Goal: Task Accomplishment & Management: Manage account settings

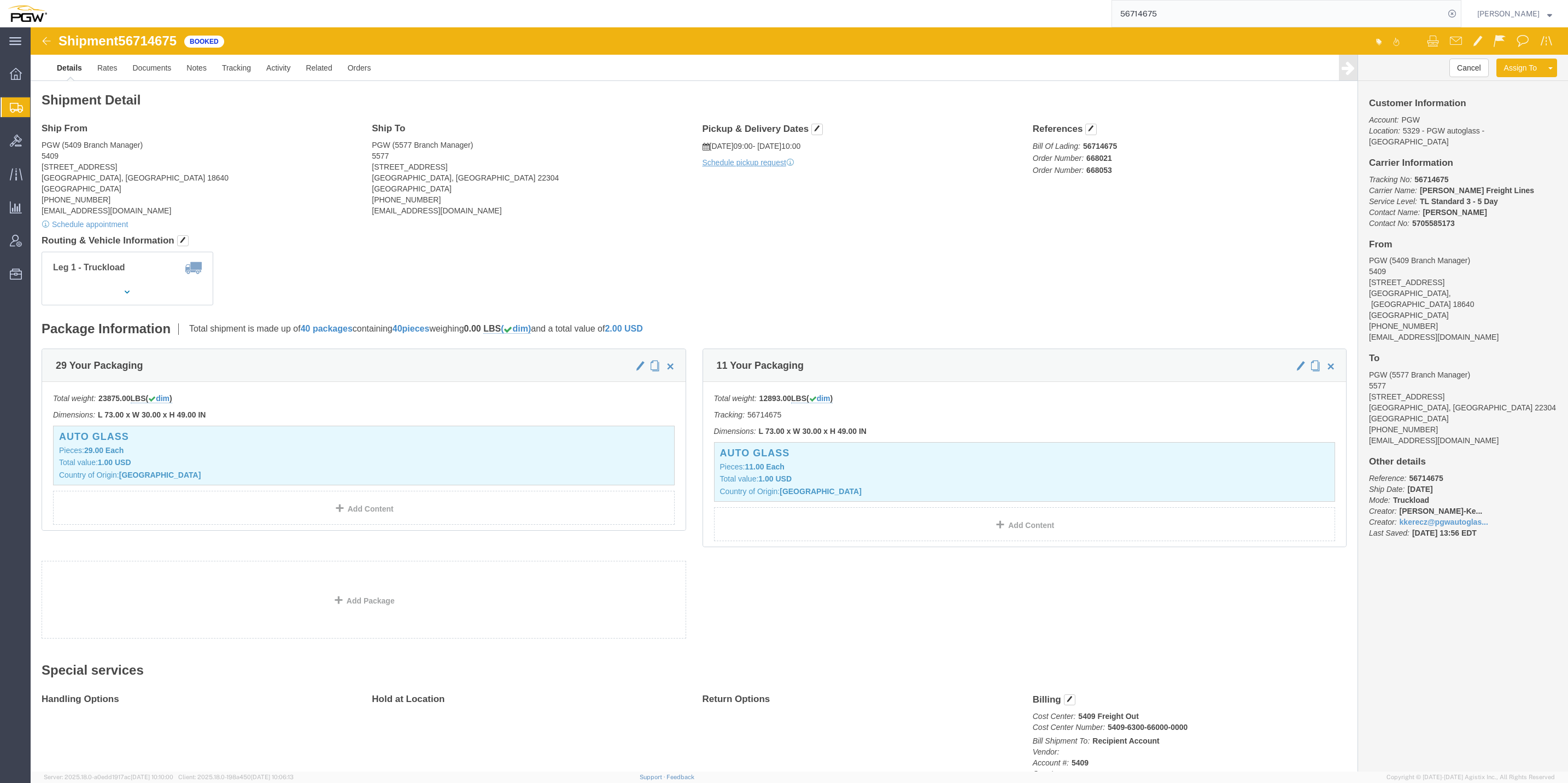
click img
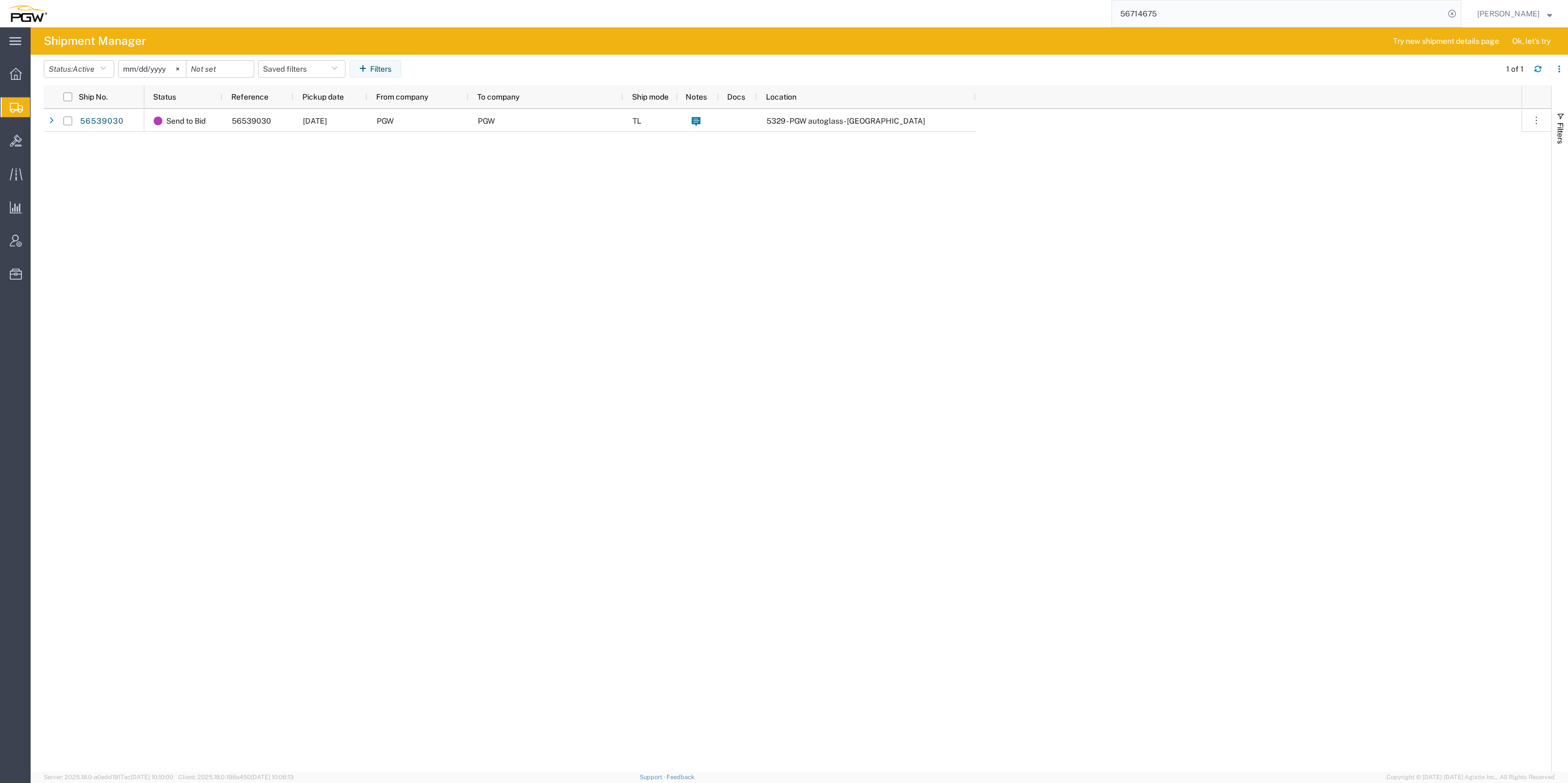
drag, startPoint x: 405, startPoint y: 348, endPoint x: 955, endPoint y: 116, distance: 596.9
click at [408, 343] on div "Send to Bid 56539030 [DATE] PGW PGW TL 5329 - PGW autoglass - [GEOGRAPHIC_DATA]" at bounding box center [833, 440] width 1377 height 662
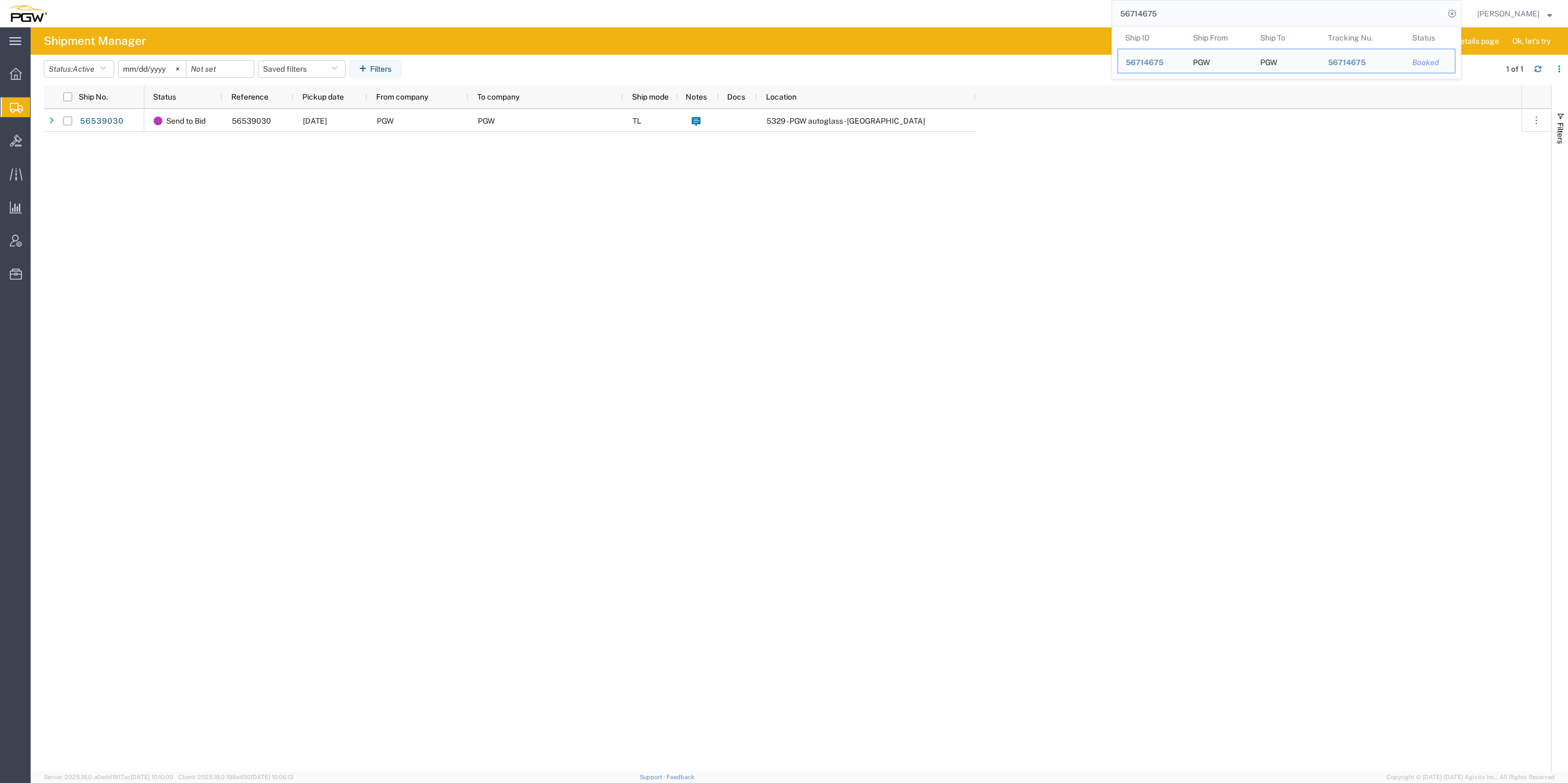
drag, startPoint x: 1151, startPoint y: 15, endPoint x: 983, endPoint y: 14, distance: 168.0
click at [983, 14] on div "56714675 Ship ID Ship From Ship To Tracking Nu. Status Ship ID 56714675 Ship Fr…" at bounding box center [758, 14] width 1407 height 27
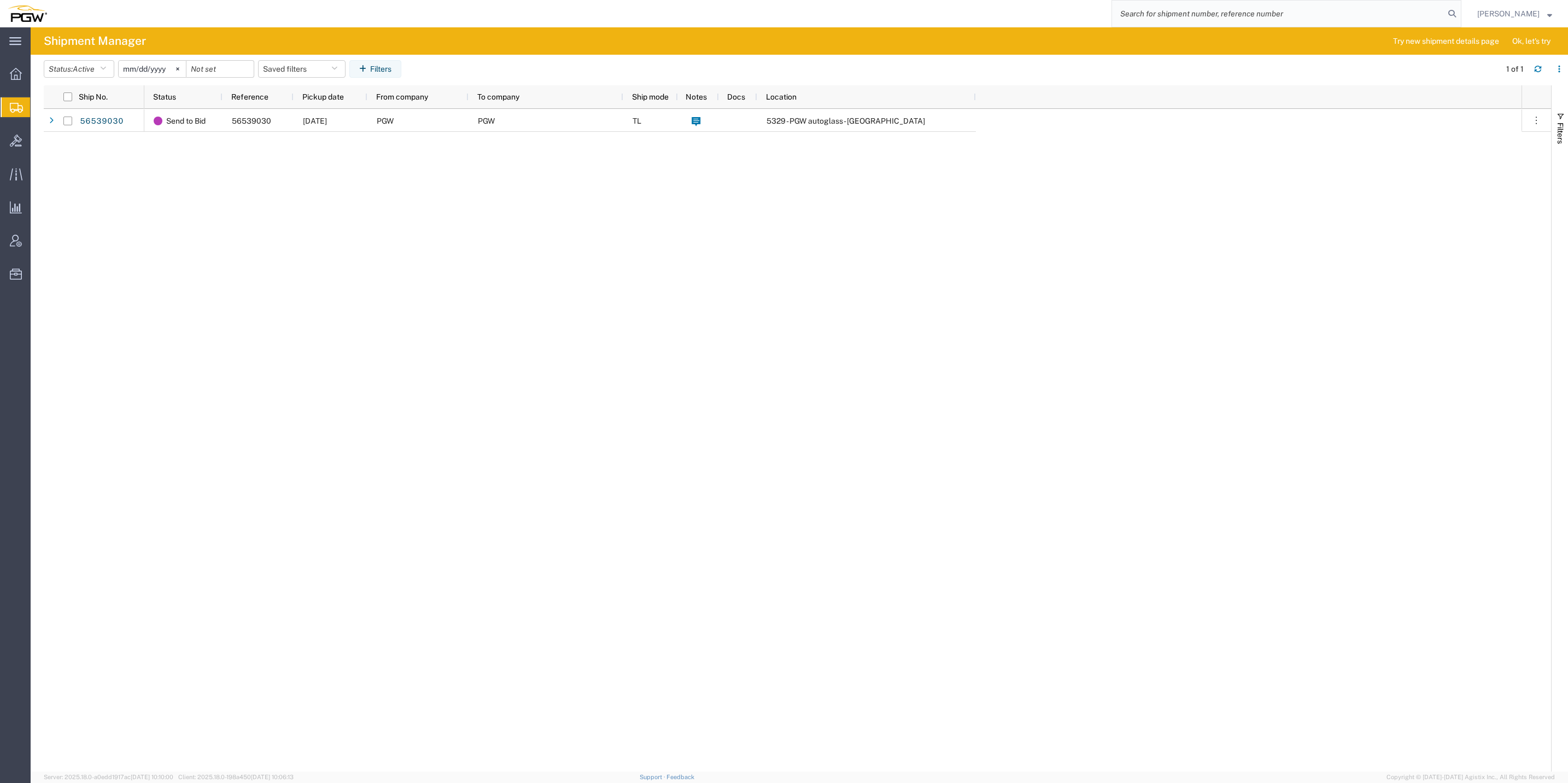
click at [787, 337] on div "Send to Bid 56539030 [DATE] PGW PGW TL 5329 - PGW autoglass - [GEOGRAPHIC_DATA]" at bounding box center [833, 440] width 1377 height 662
click at [0, 0] on span "Templates" at bounding box center [0, 0] width 0 height 0
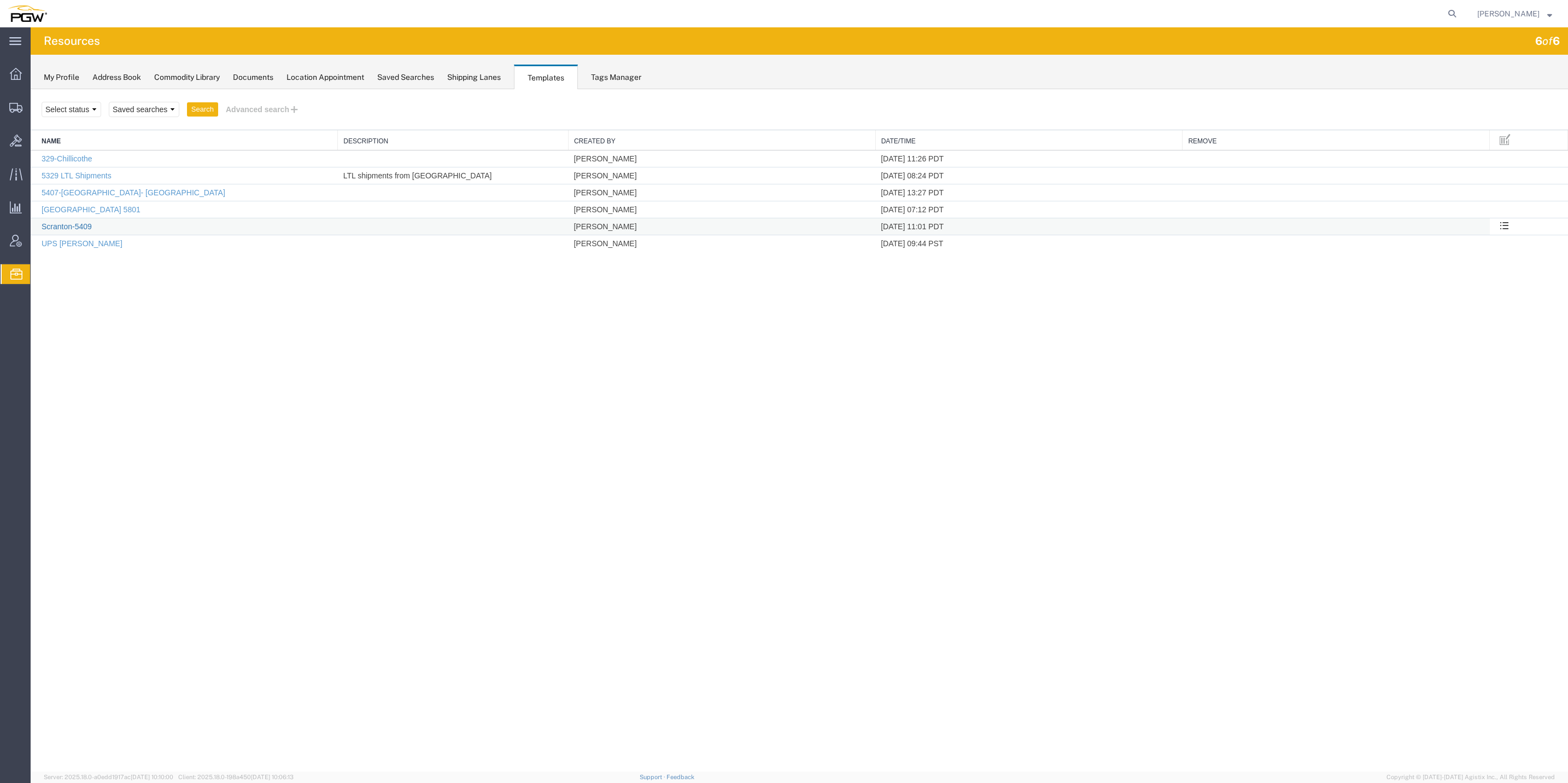
click at [74, 230] on link "Scranton-5409" at bounding box center [67, 226] width 50 height 8
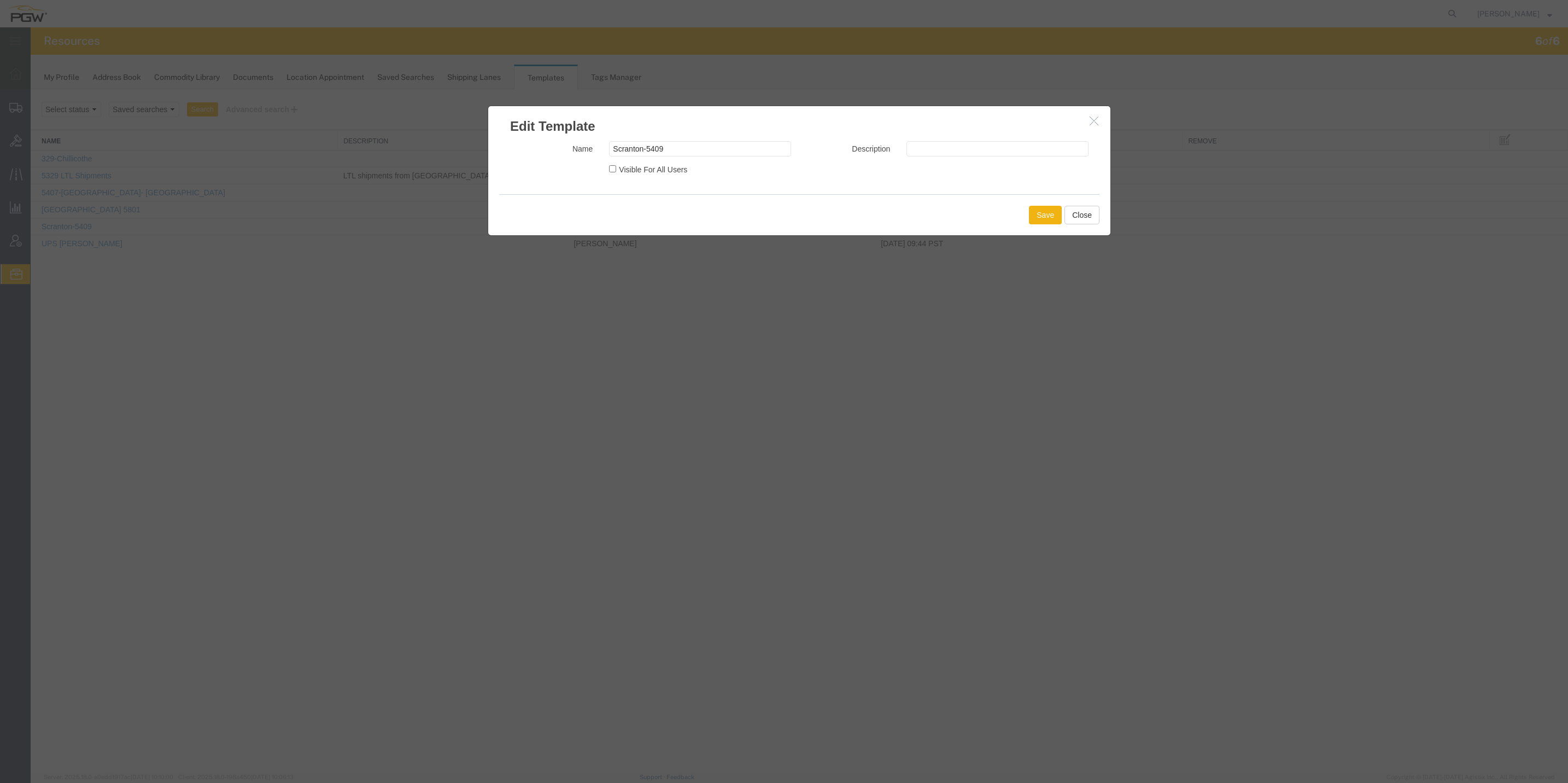
click at [1094, 122] on icon "button" at bounding box center [1094, 120] width 8 height 9
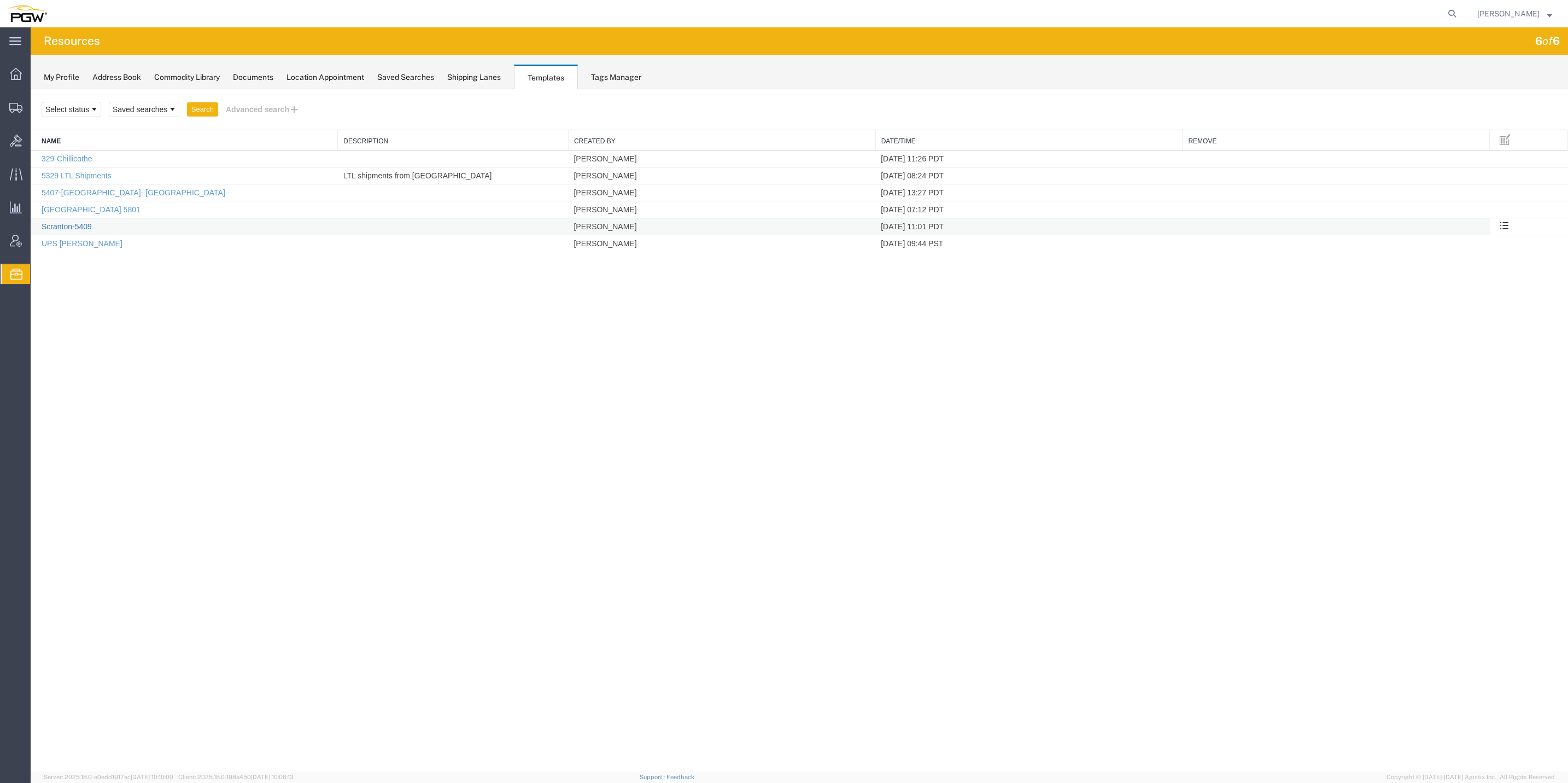
click at [71, 229] on link "Scranton-5409" at bounding box center [67, 226] width 50 height 8
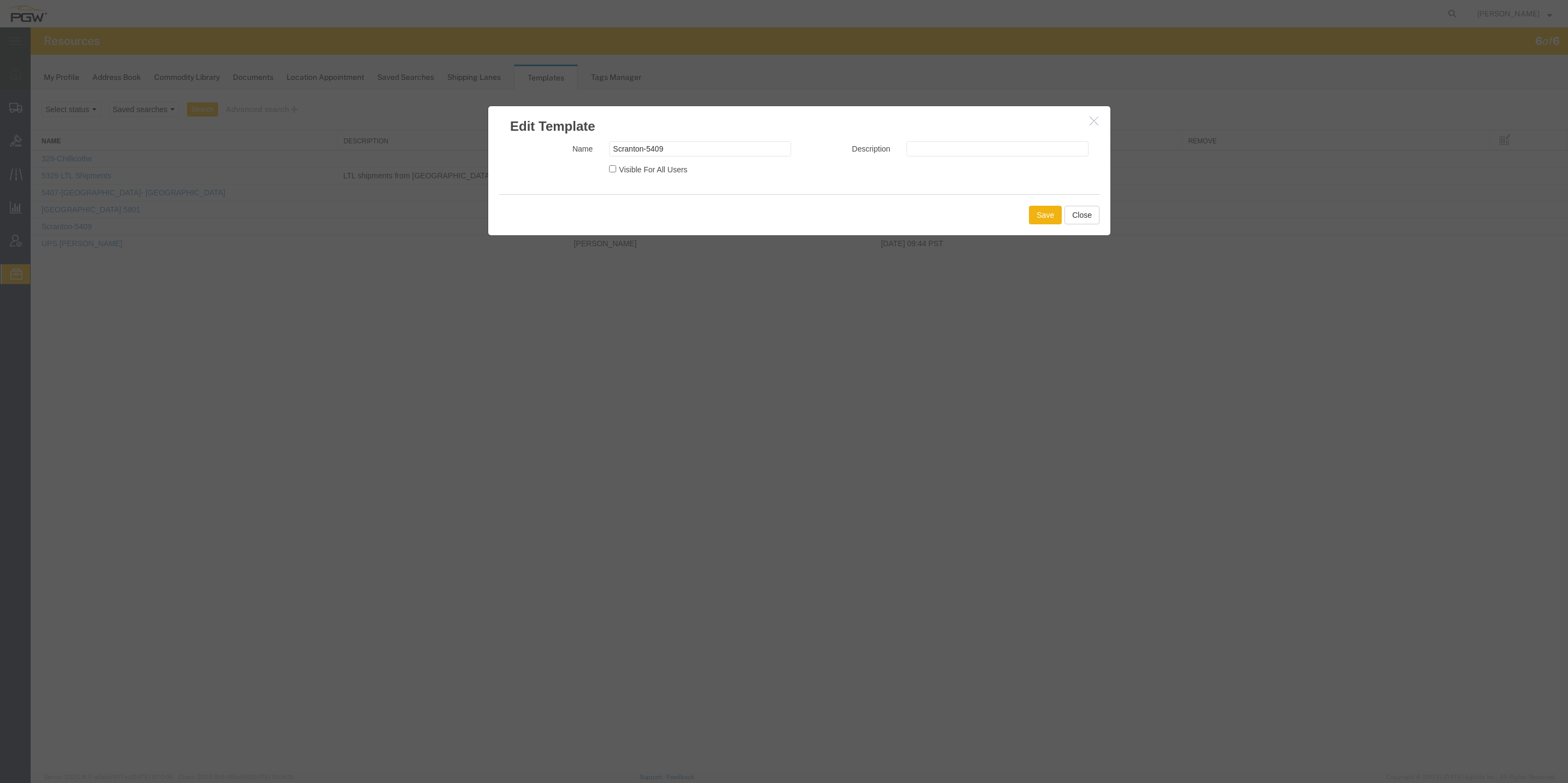
click at [1098, 120] on button "button" at bounding box center [1095, 121] width 14 height 14
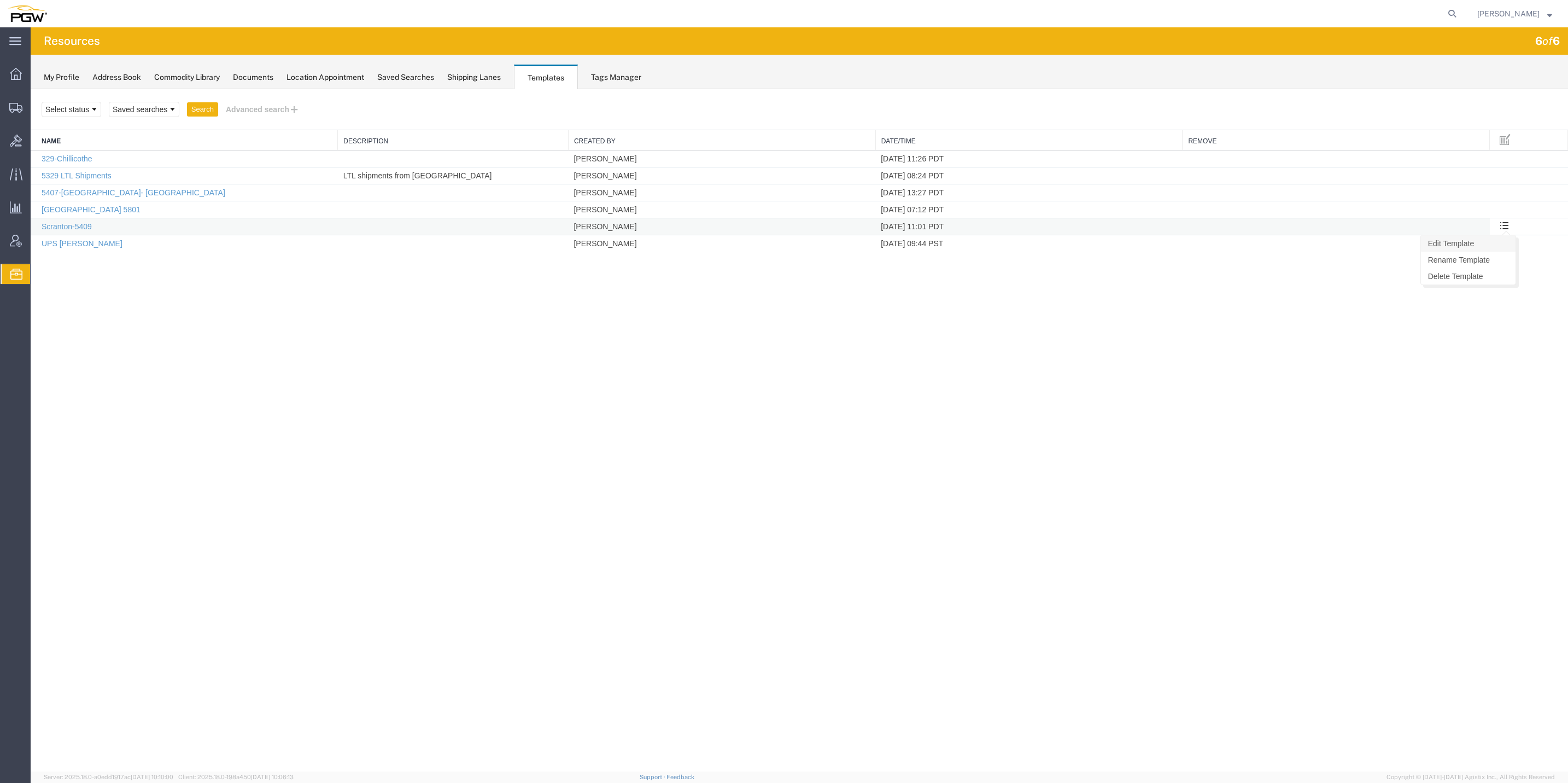
click at [1485, 240] on link "Edit Template" at bounding box center [1468, 243] width 95 height 16
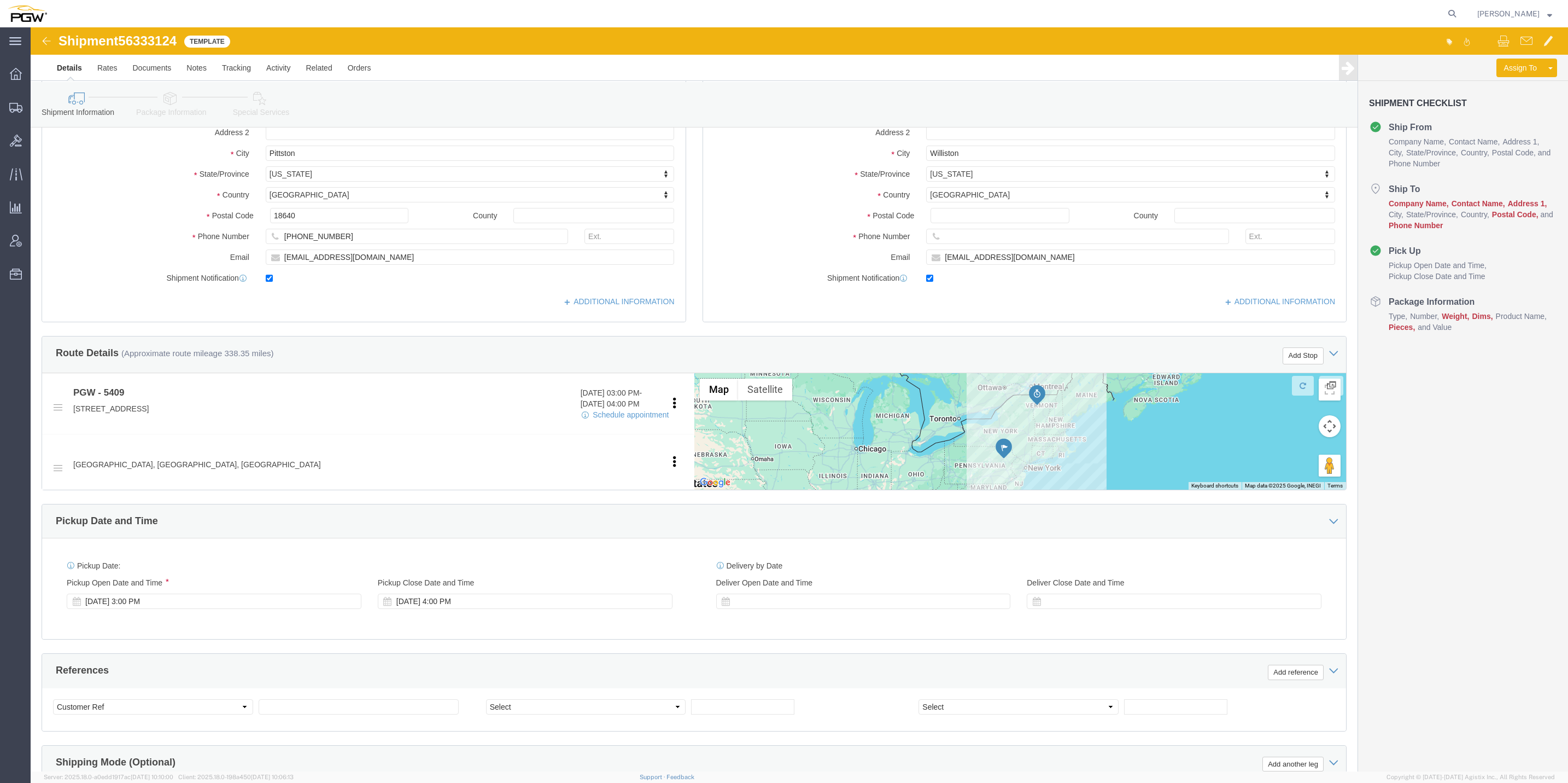
scroll to position [164, 0]
select select "61931"
select select
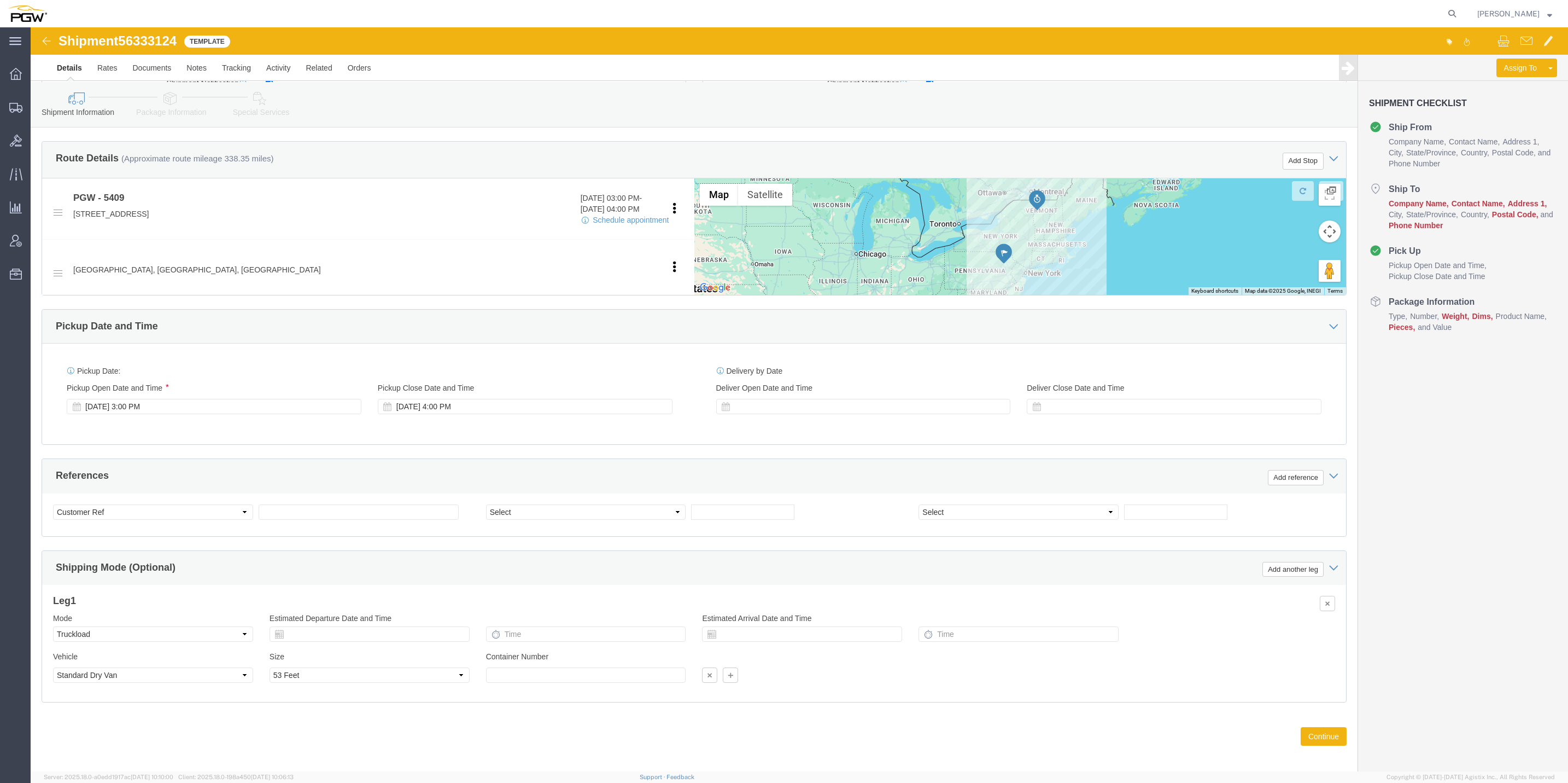
scroll to position [373, 0]
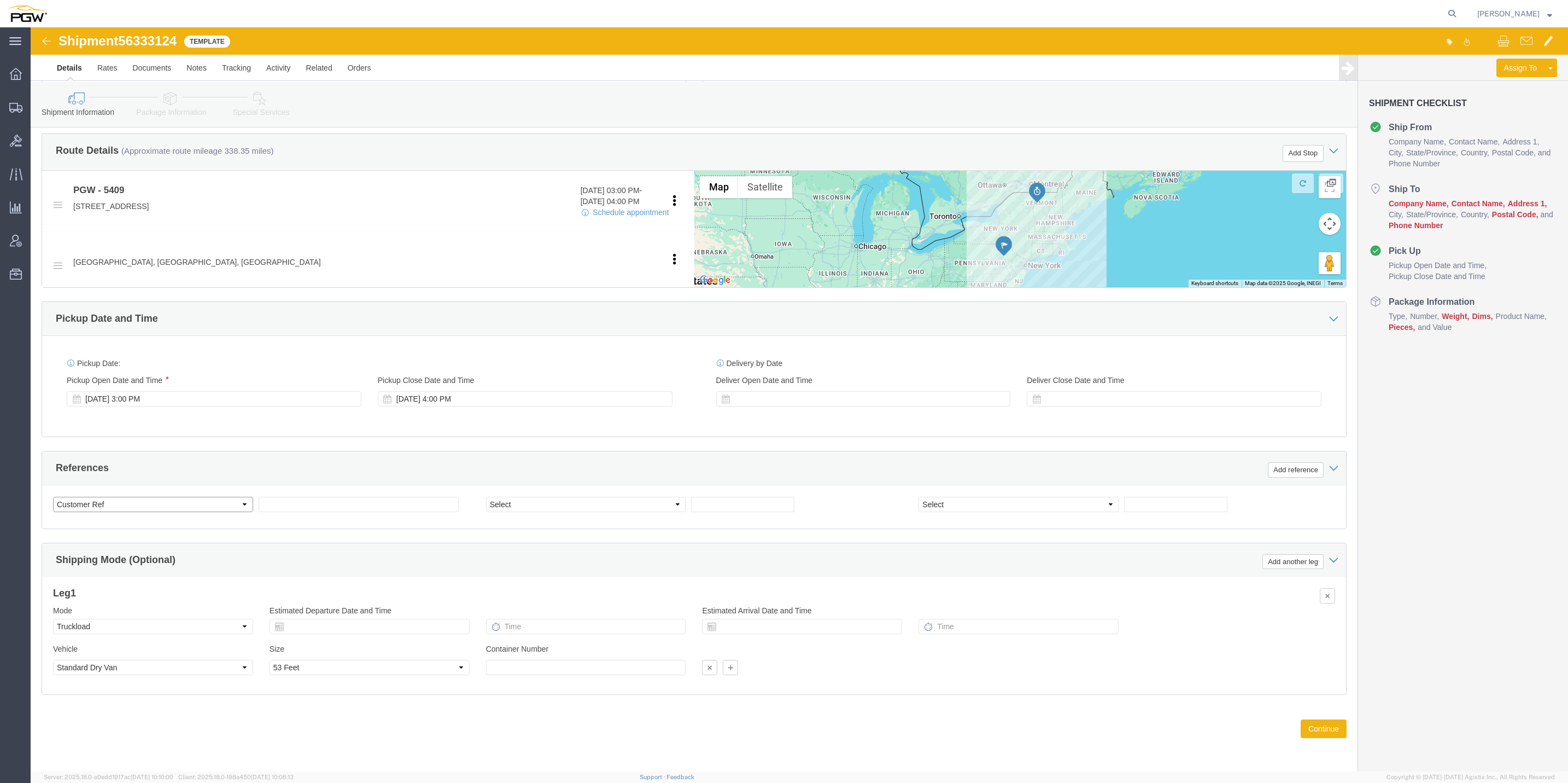
click select "Select Account Type Activity ID Airline Appointment Number ASN Batch Request # …"
select select "BOL"
click select "Select Account Type Activity ID Airline Appointment Number ASN Batch Request # …"
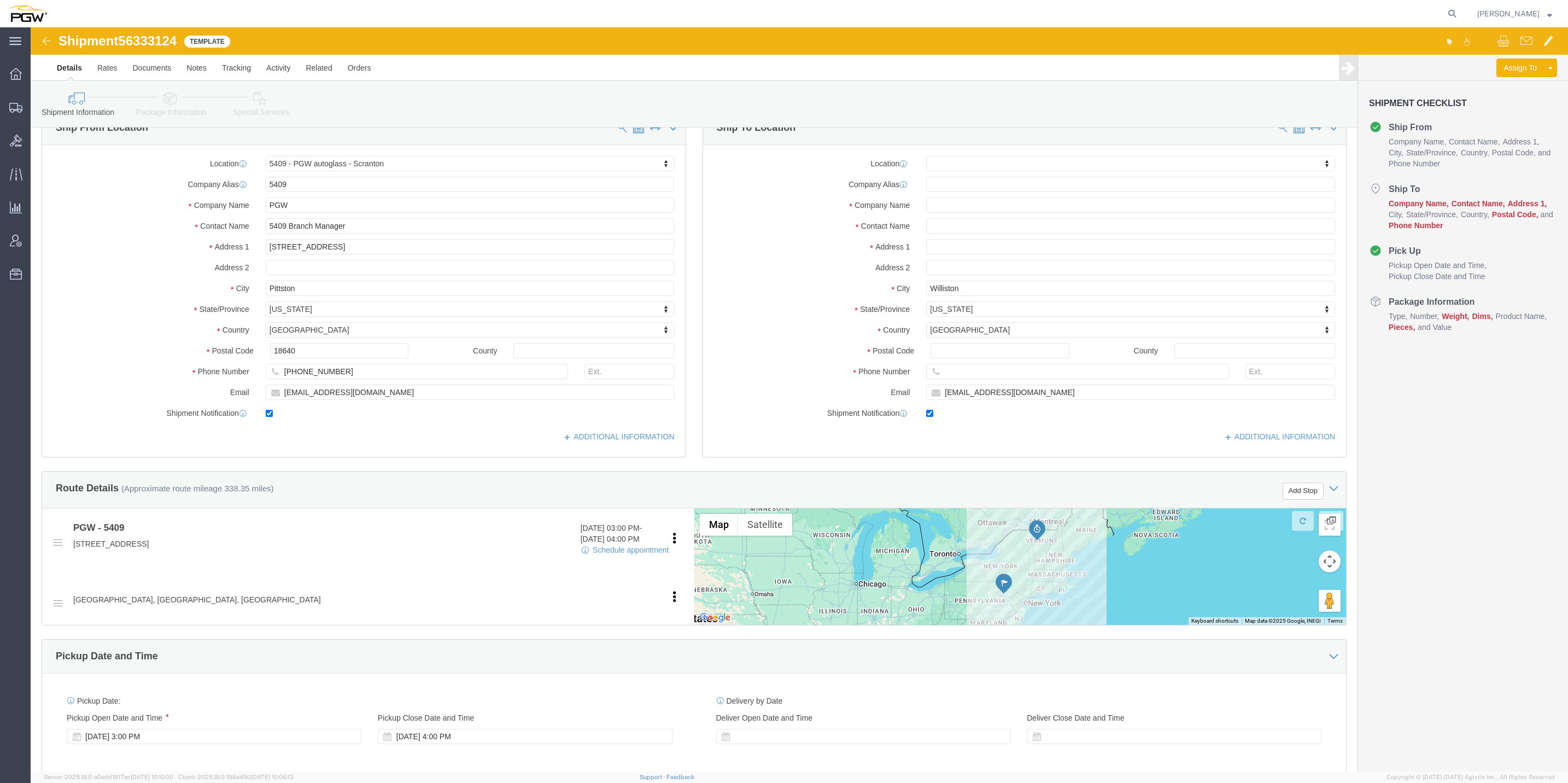
scroll to position [0, 0]
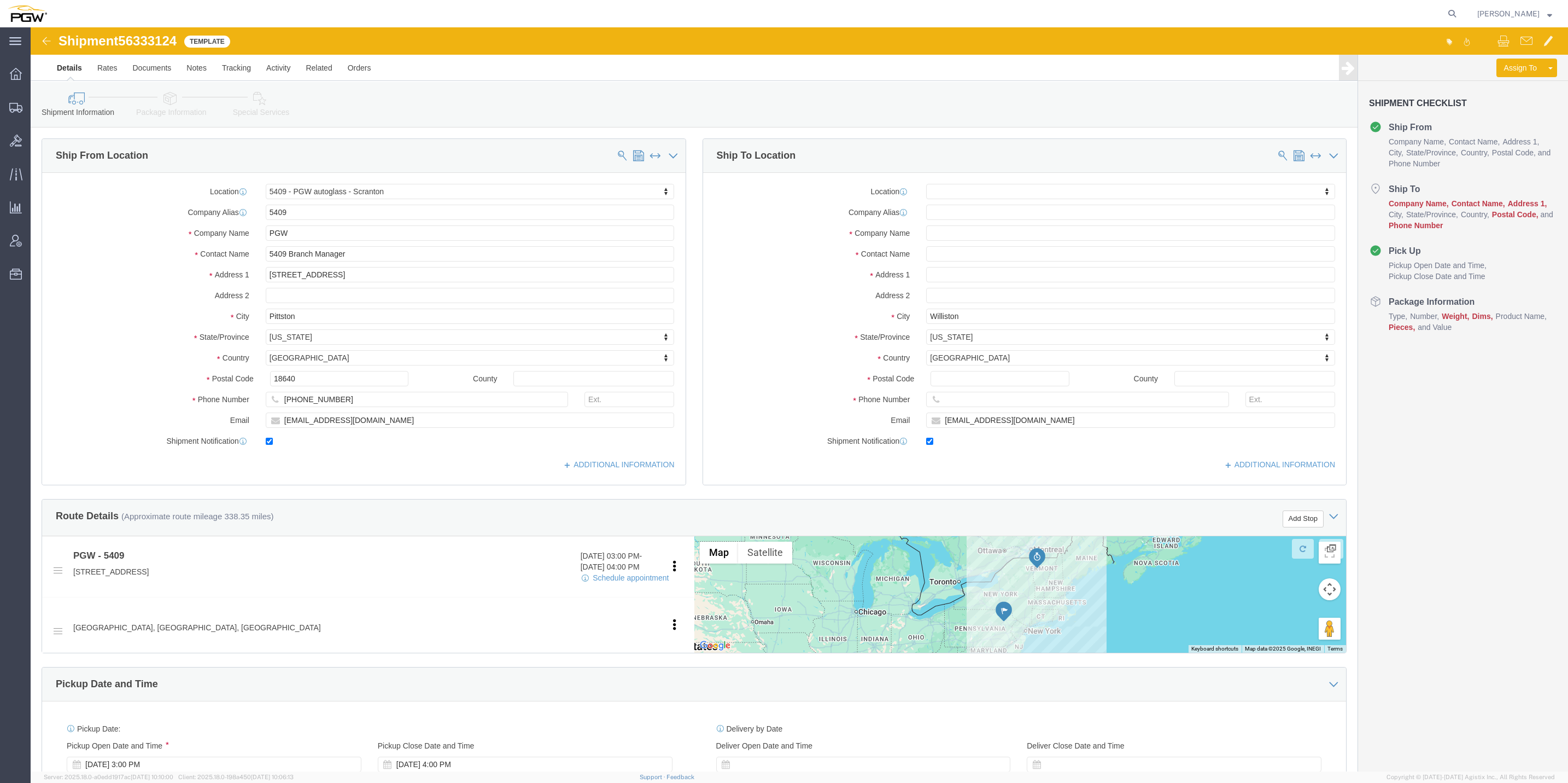
click icon
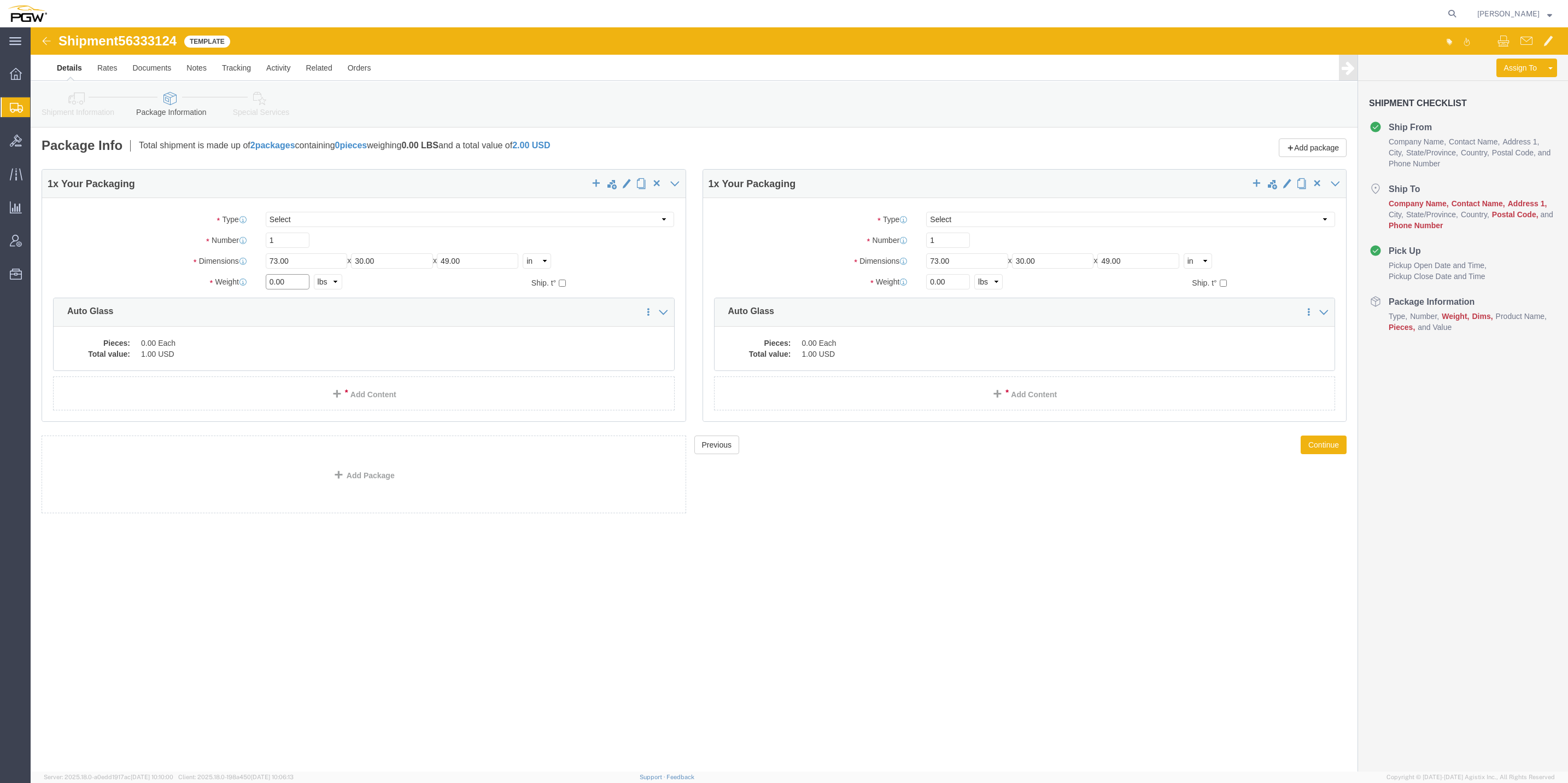
drag, startPoint x: 242, startPoint y: 256, endPoint x: 237, endPoint y: 252, distance: 6.4
click input "0.00"
type input "1.00"
click input "0.00"
type input "1.00"
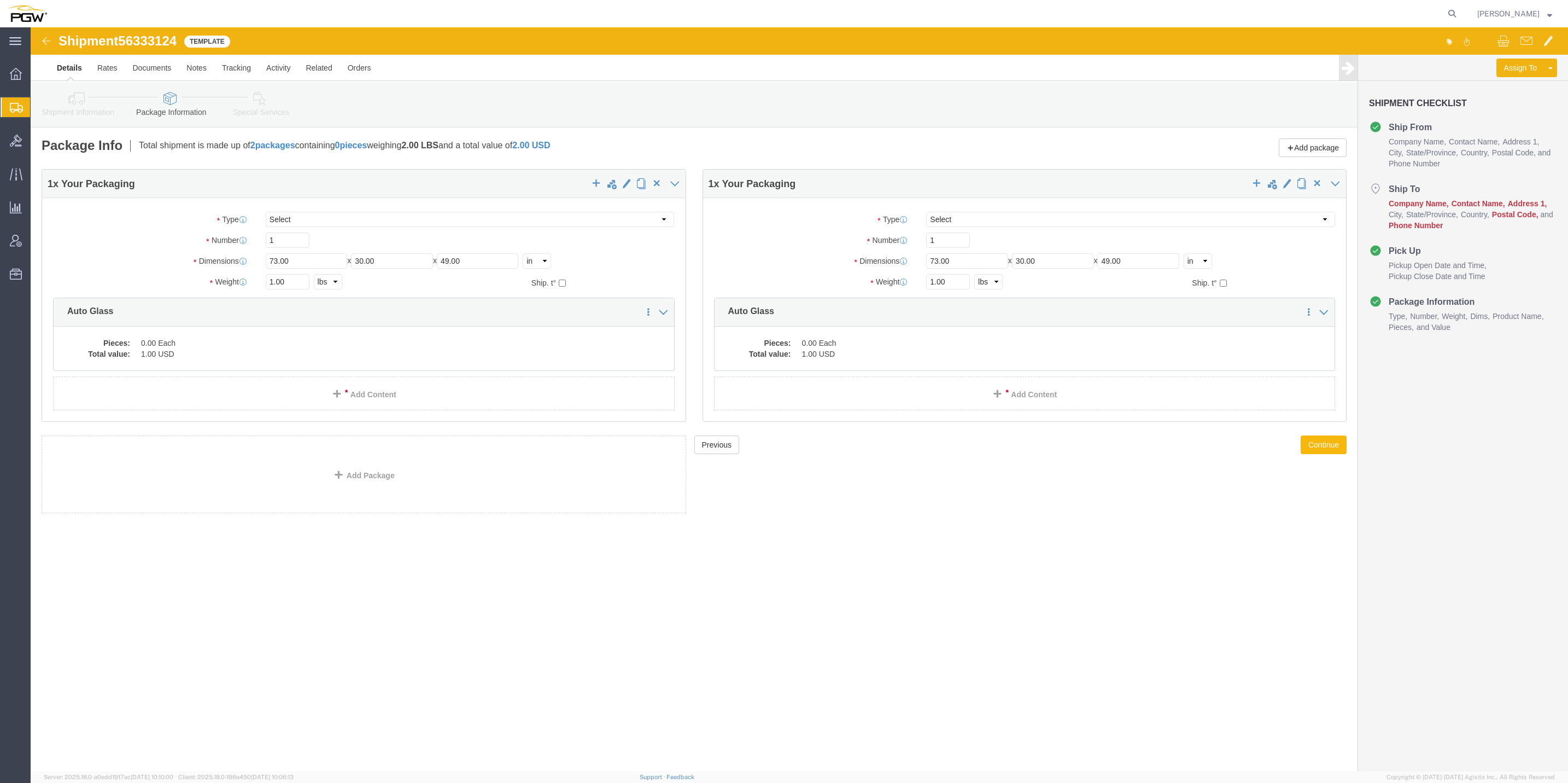
click button "Continue"
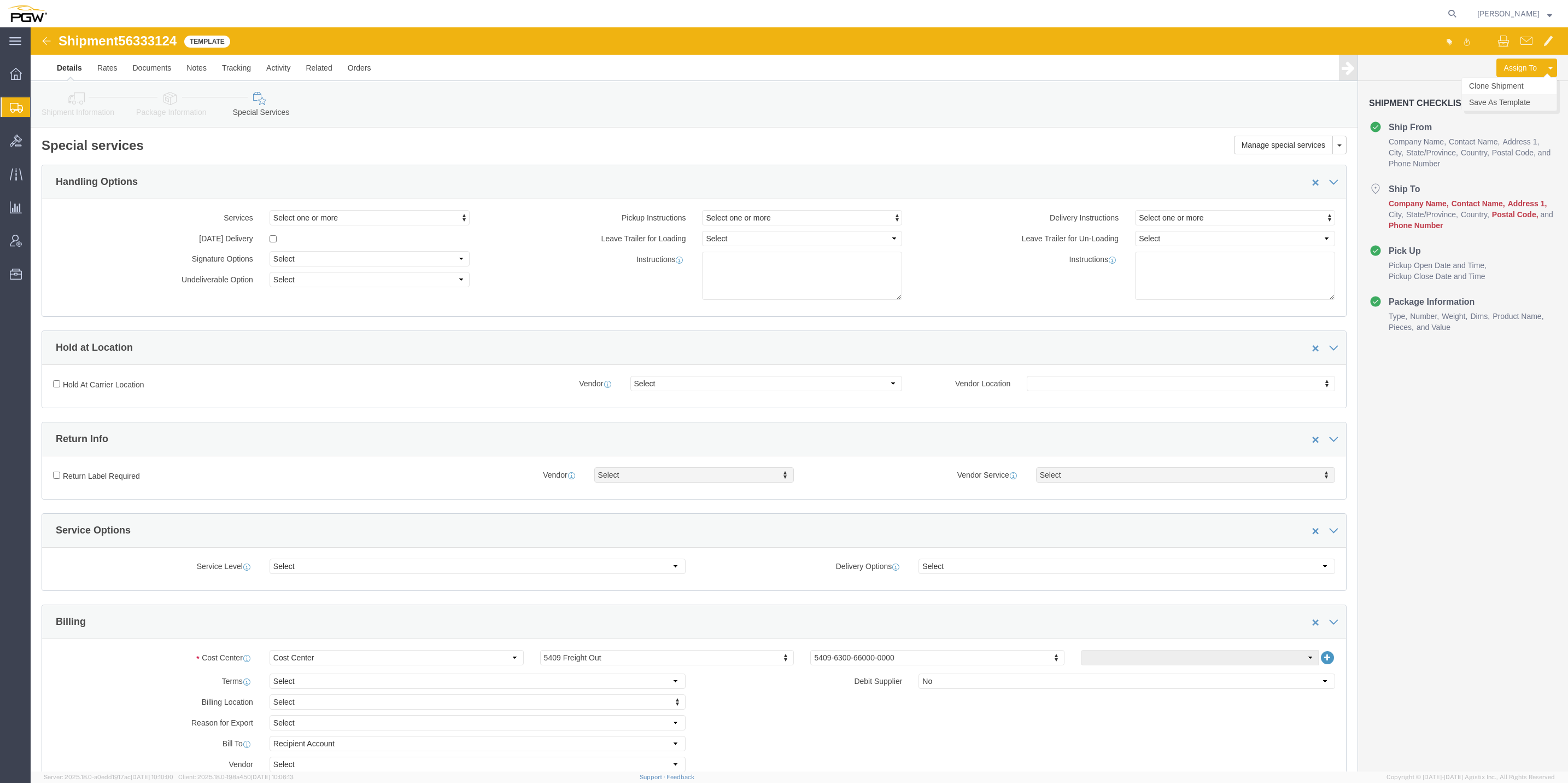
click link "Save As Template"
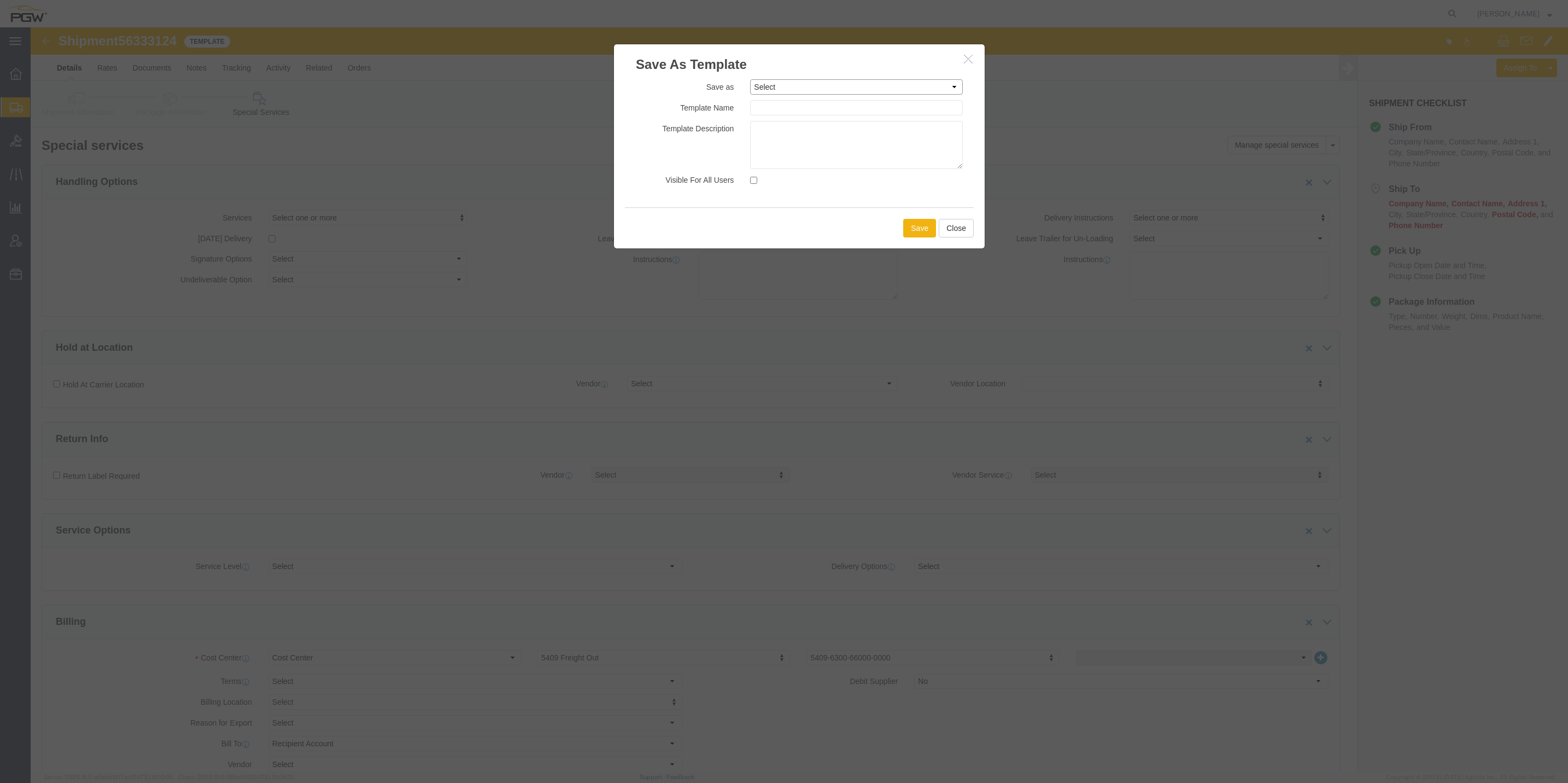
click select "Select 329-Chillicothe 5329 LTL Shipments 5407-[GEOGRAPHIC_DATA]- [GEOGRAPHIC_D…"
select select "49507"
click select "Select 329-Chillicothe 5329 LTL Shipments 5407-[GEOGRAPHIC_DATA]- [GEOGRAPHIC_D…"
type input "Scranton-5409"
click button "Save"
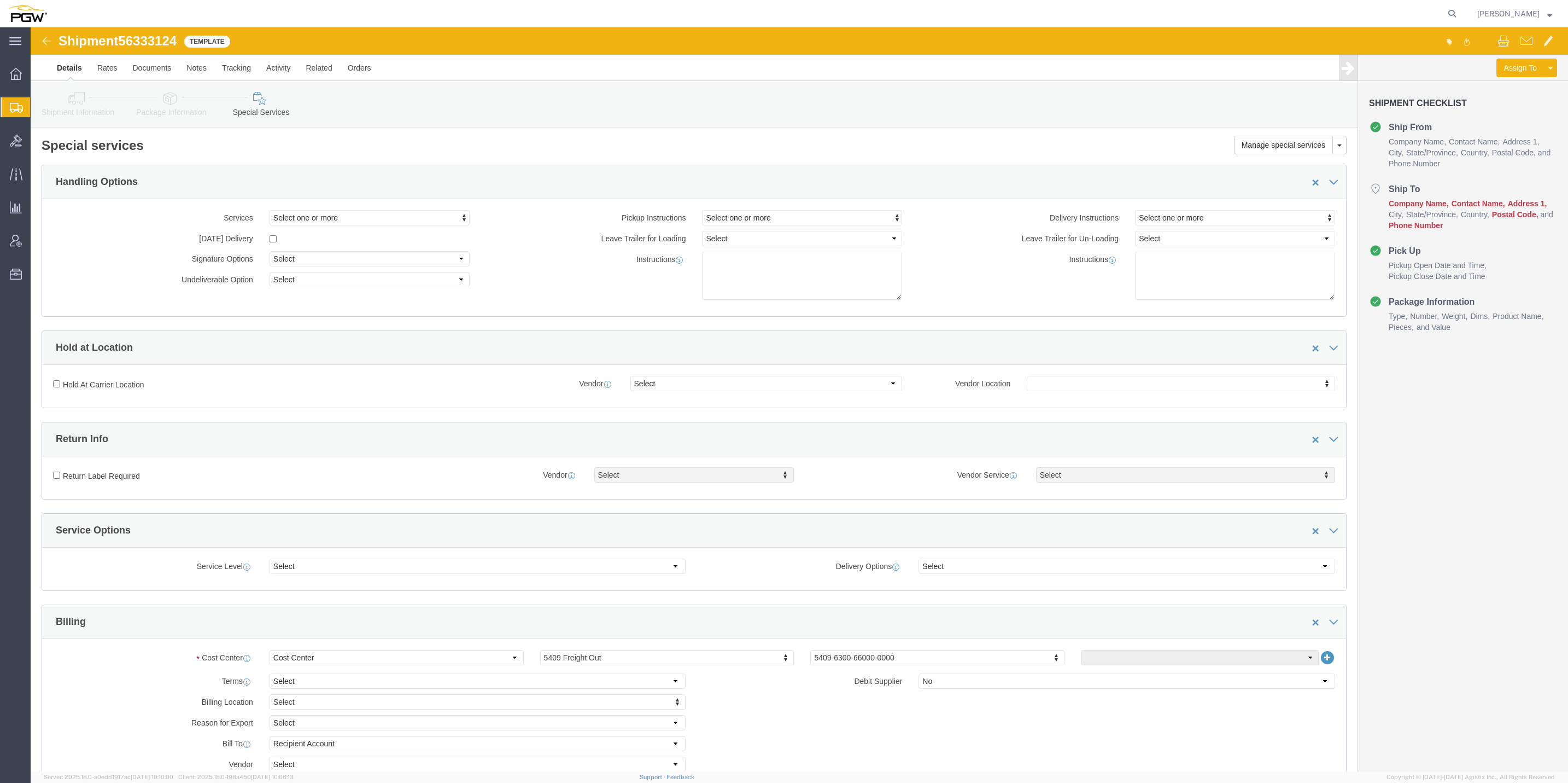
click img
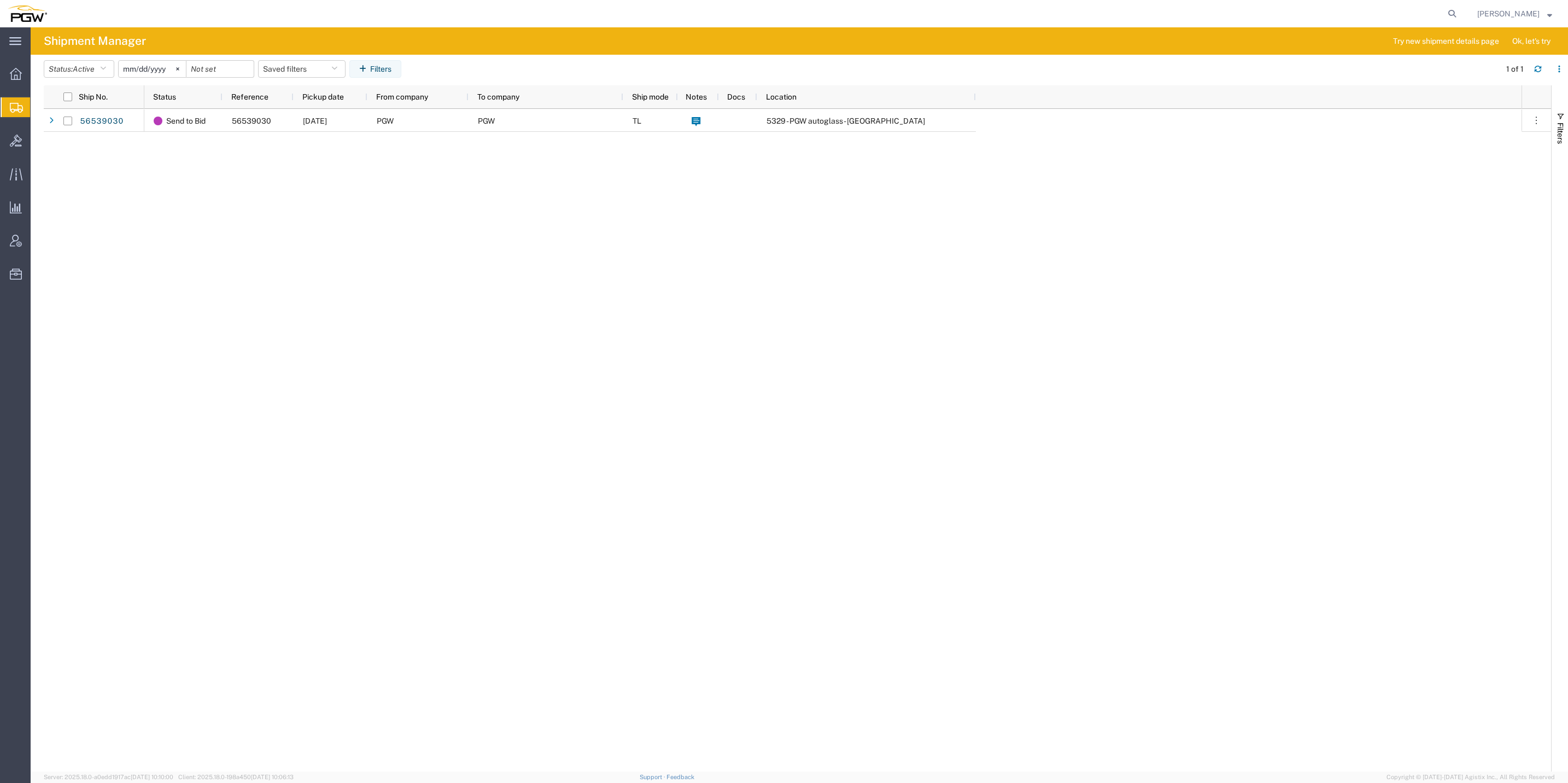
drag, startPoint x: 370, startPoint y: 370, endPoint x: 363, endPoint y: 363, distance: 9.9
click at [370, 370] on div "Send to Bid 56539030 [DATE] PGW PGW TL 5329 - PGW autoglass - [GEOGRAPHIC_DATA]" at bounding box center [833, 440] width 1377 height 662
click at [0, 0] on span "Templates" at bounding box center [0, 0] width 0 height 0
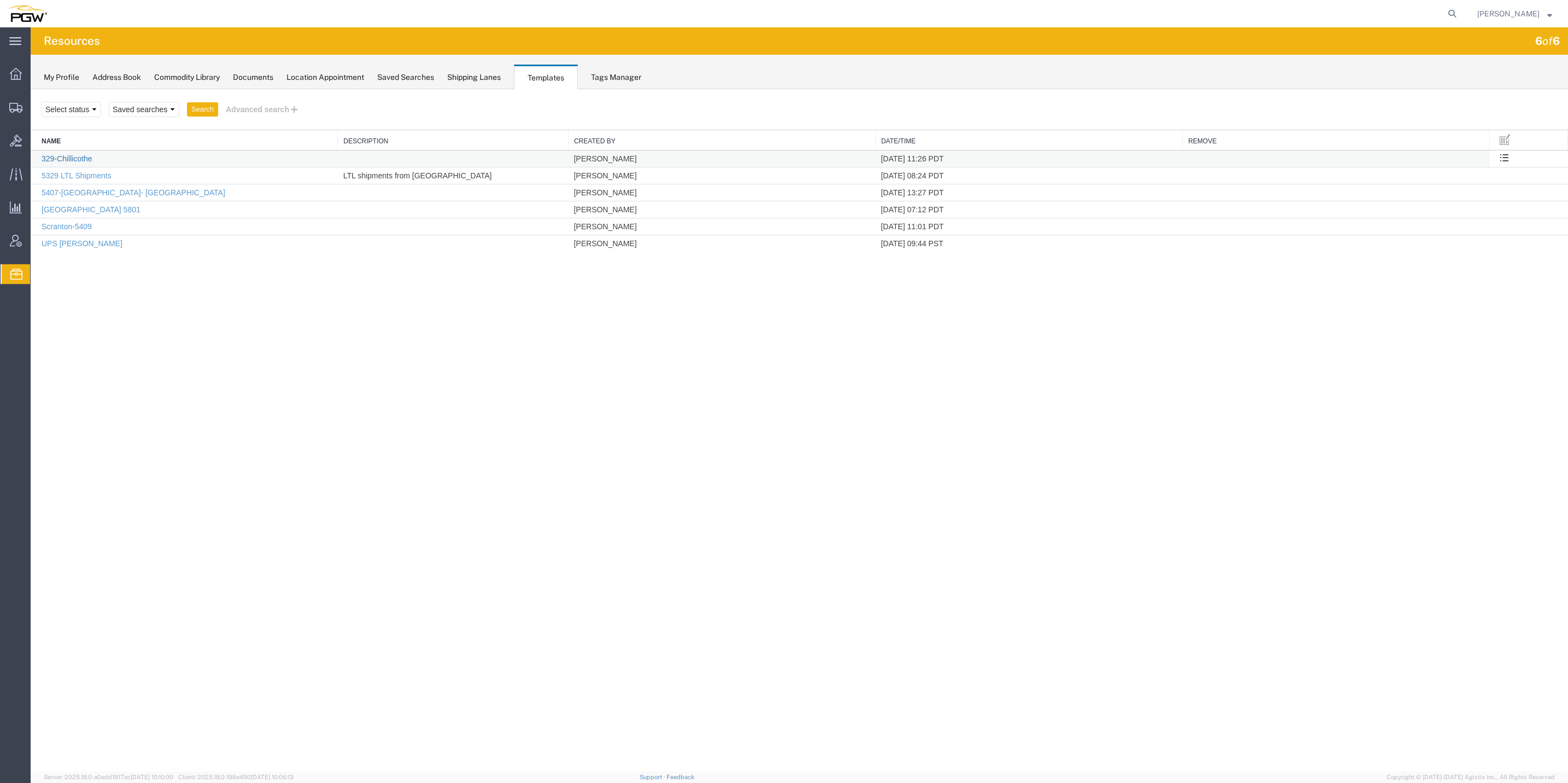
click at [72, 161] on link "329-Chillicothe" at bounding box center [67, 158] width 51 height 8
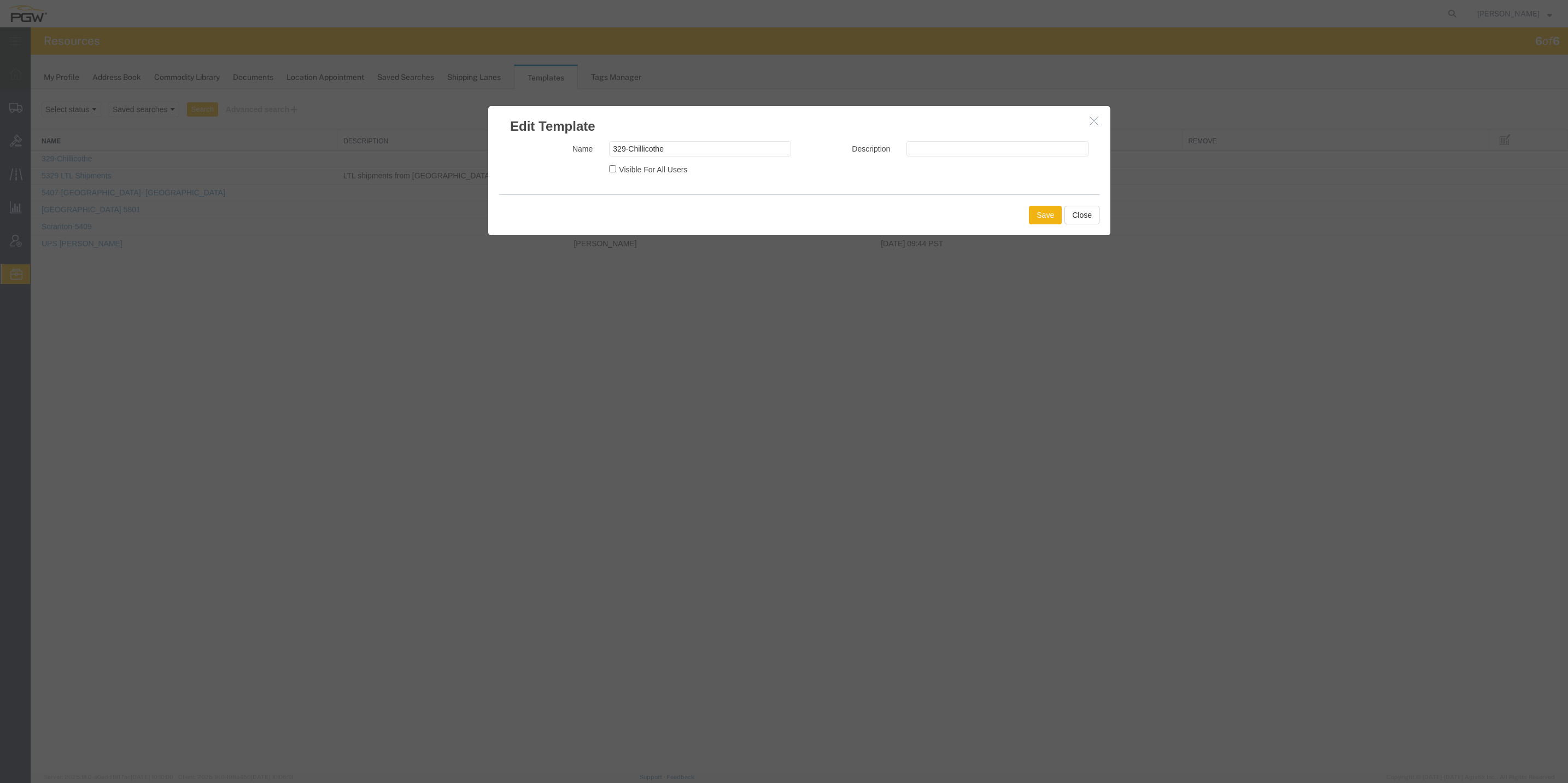
click at [1092, 125] on icon "button" at bounding box center [1094, 120] width 8 height 9
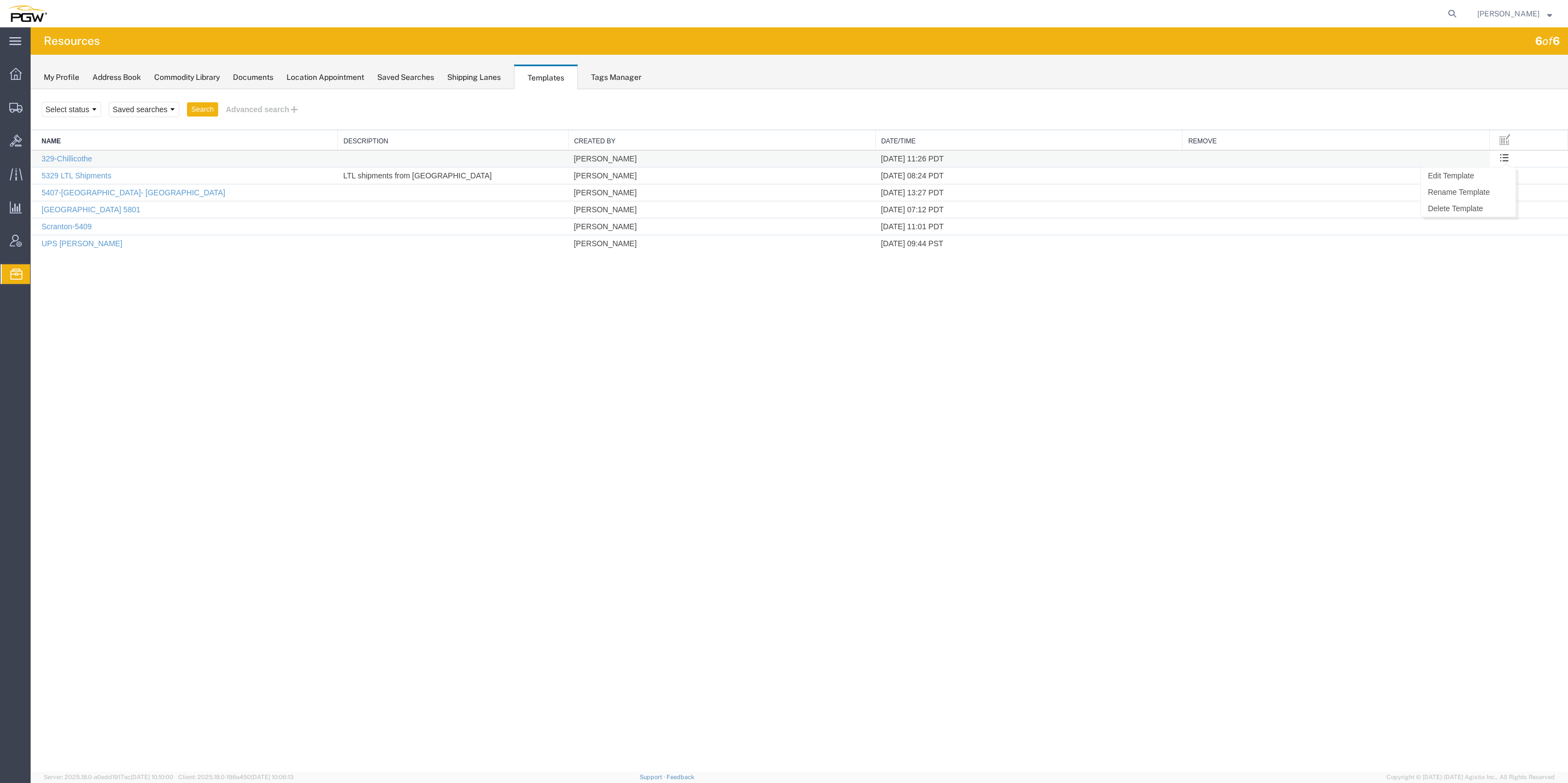
click at [1510, 156] on button at bounding box center [1505, 158] width 18 height 16
click at [1495, 175] on link "Edit Template" at bounding box center [1468, 175] width 95 height 16
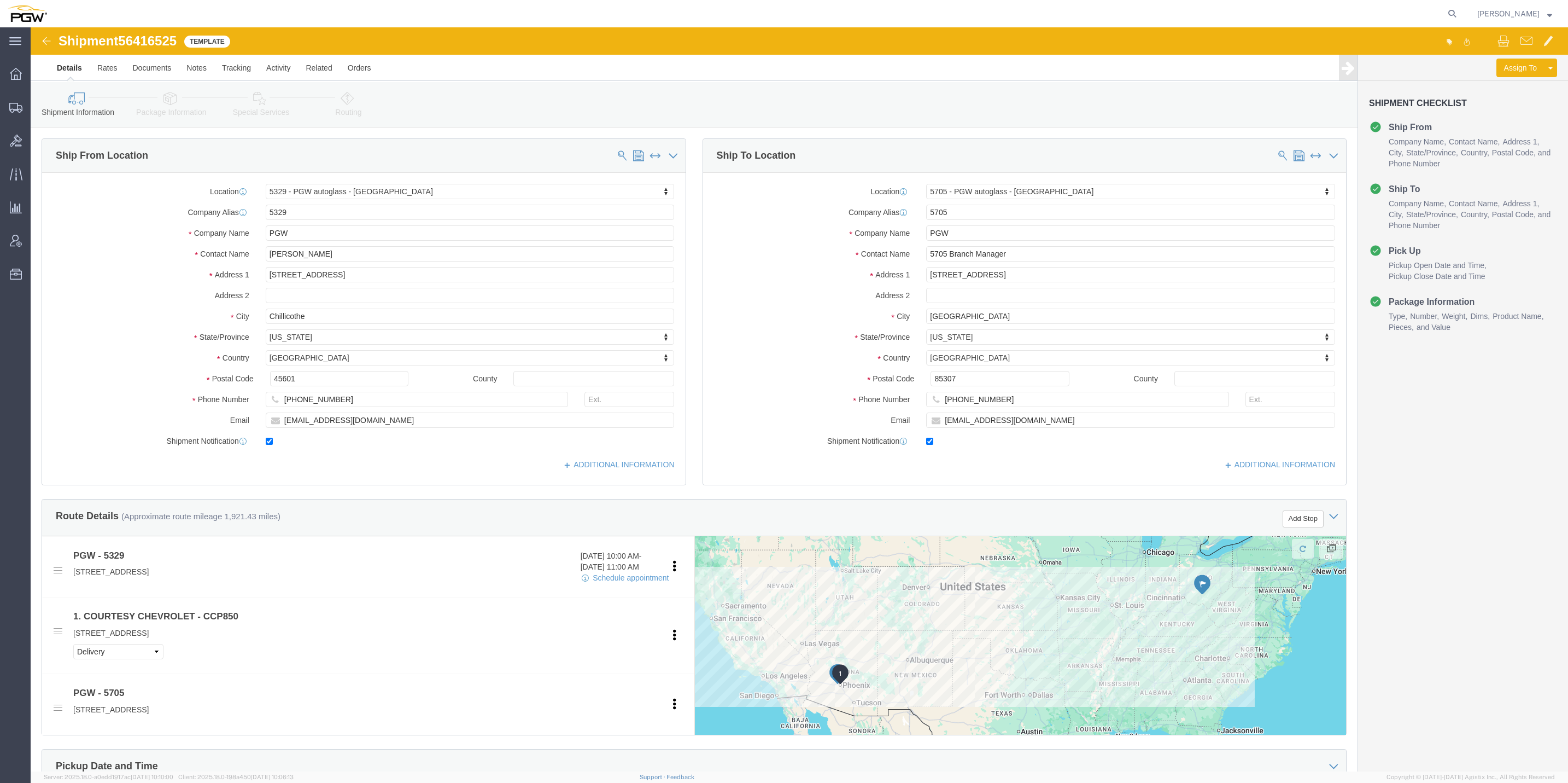
click link "Package Information"
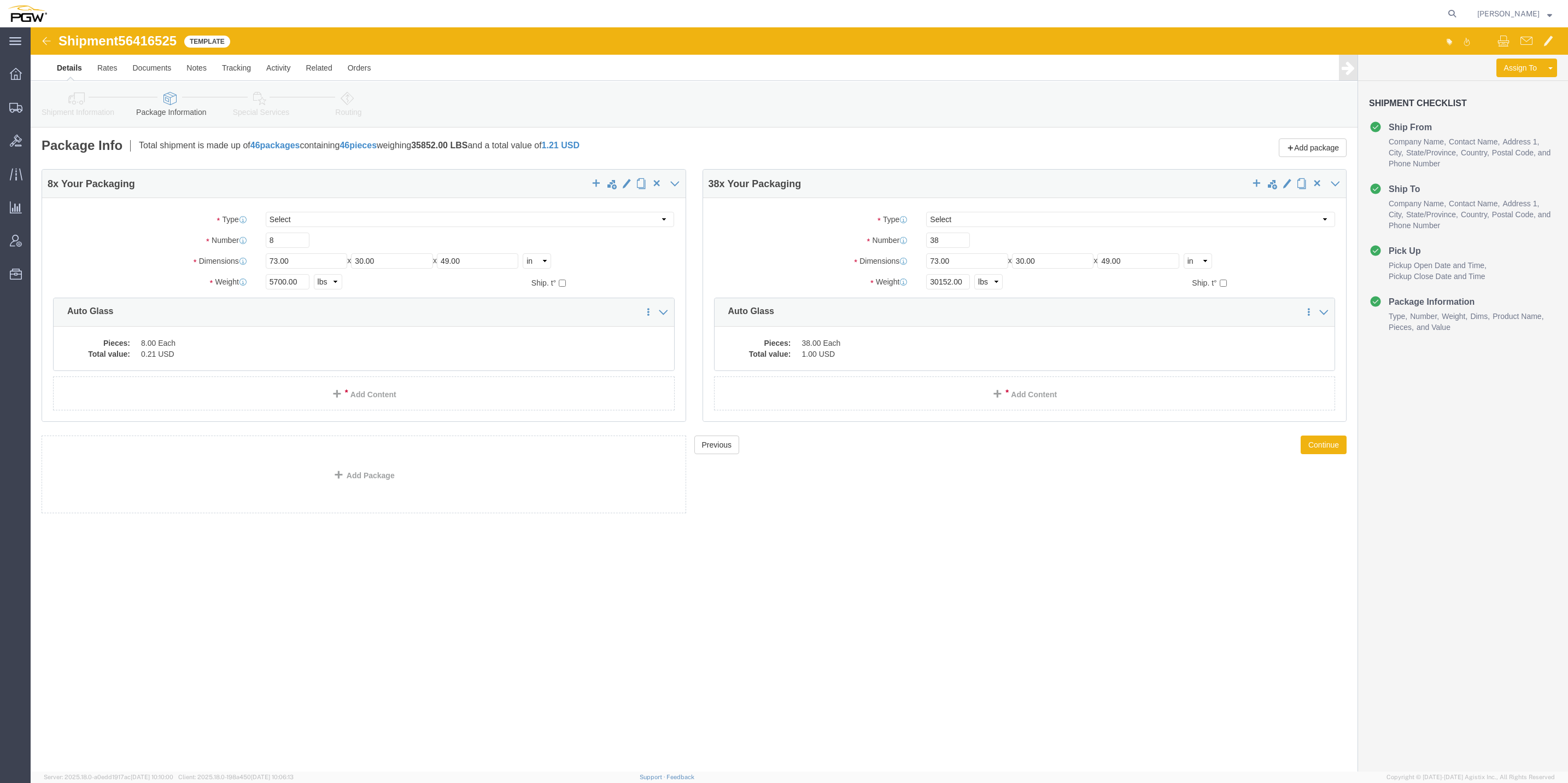
click img
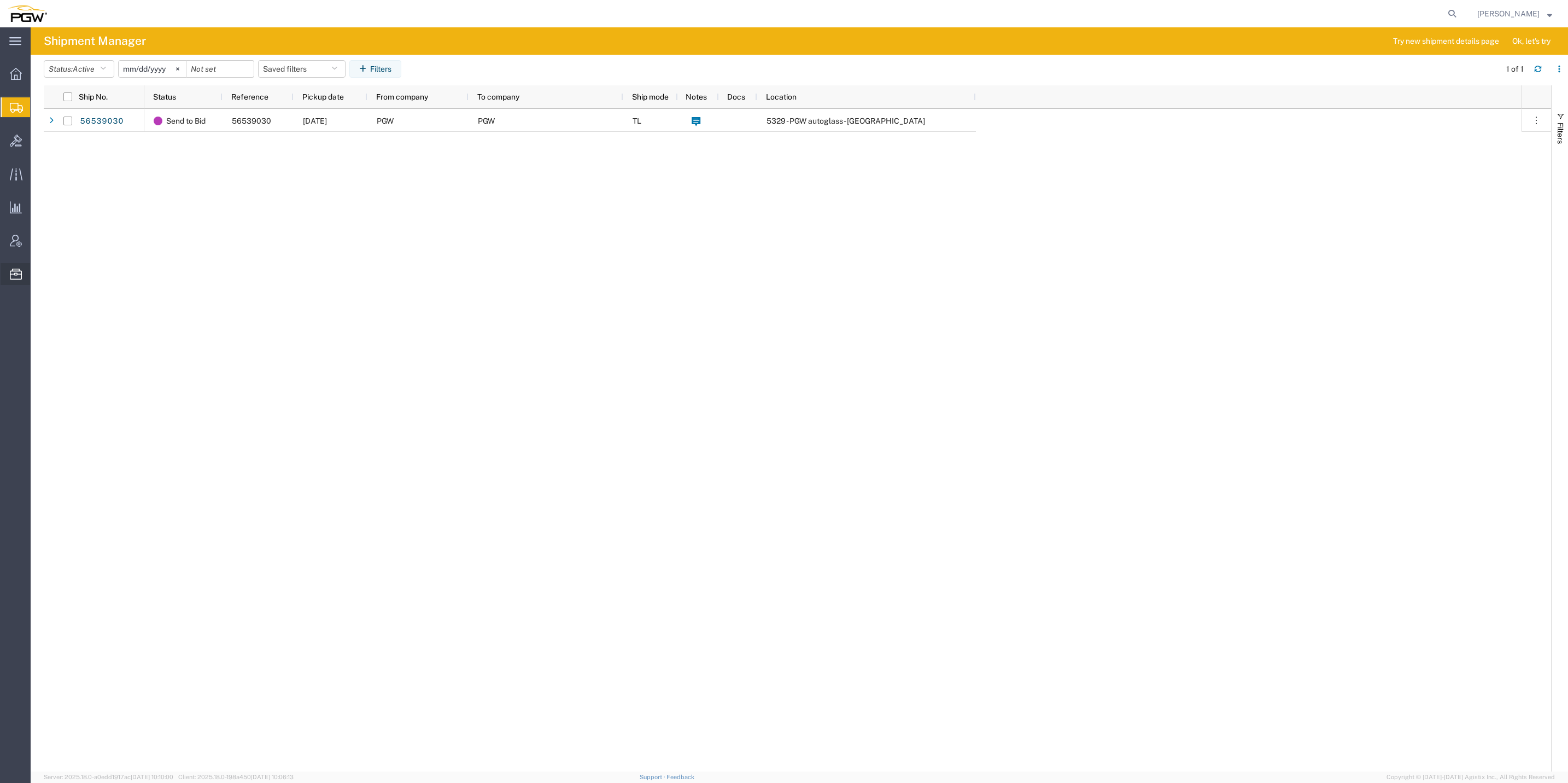
click at [0, 0] on span "Templates" at bounding box center [0, 0] width 0 height 0
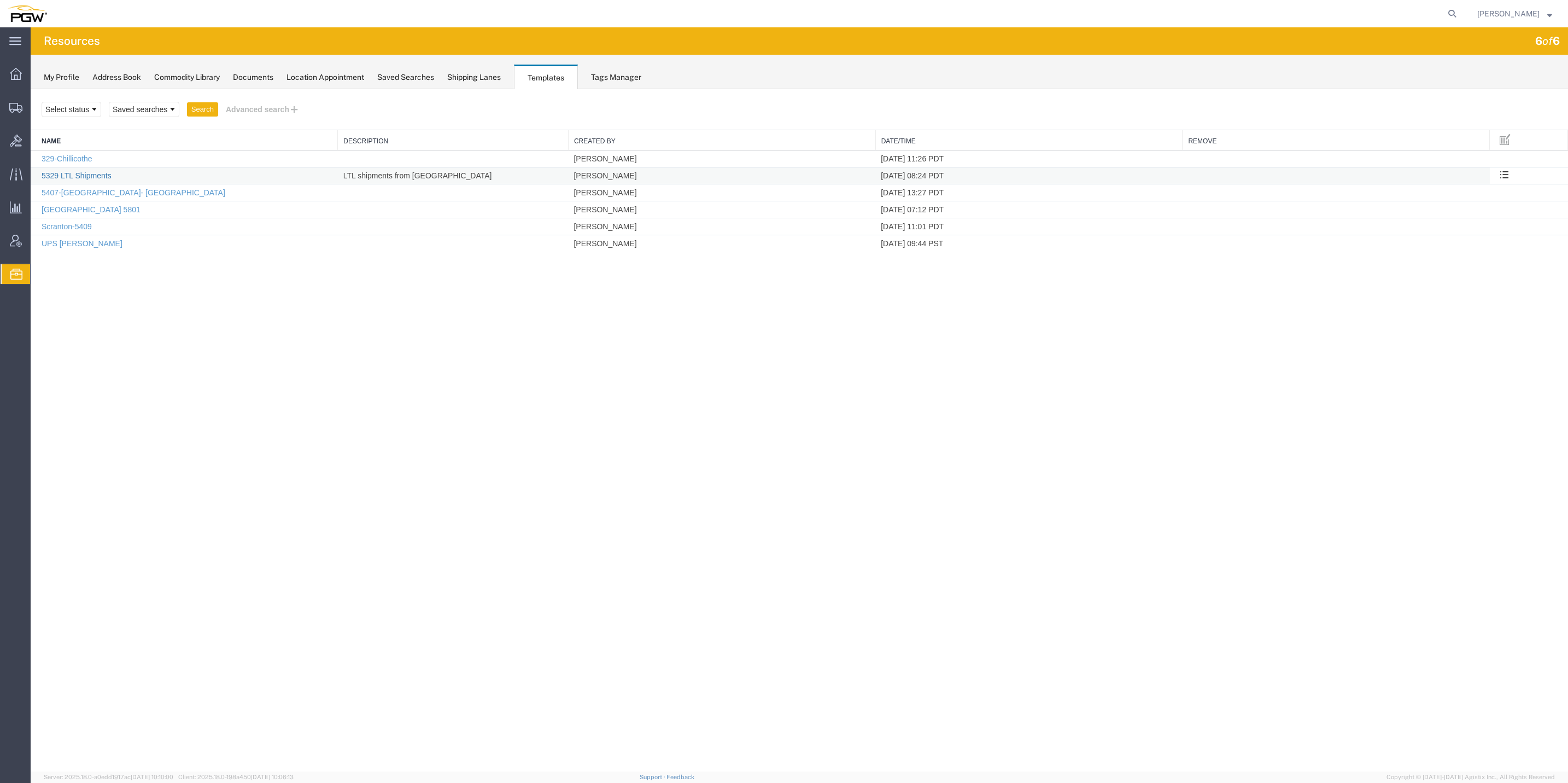
click at [77, 176] on link "5329 LTL Shipments" at bounding box center [76, 175] width 70 height 8
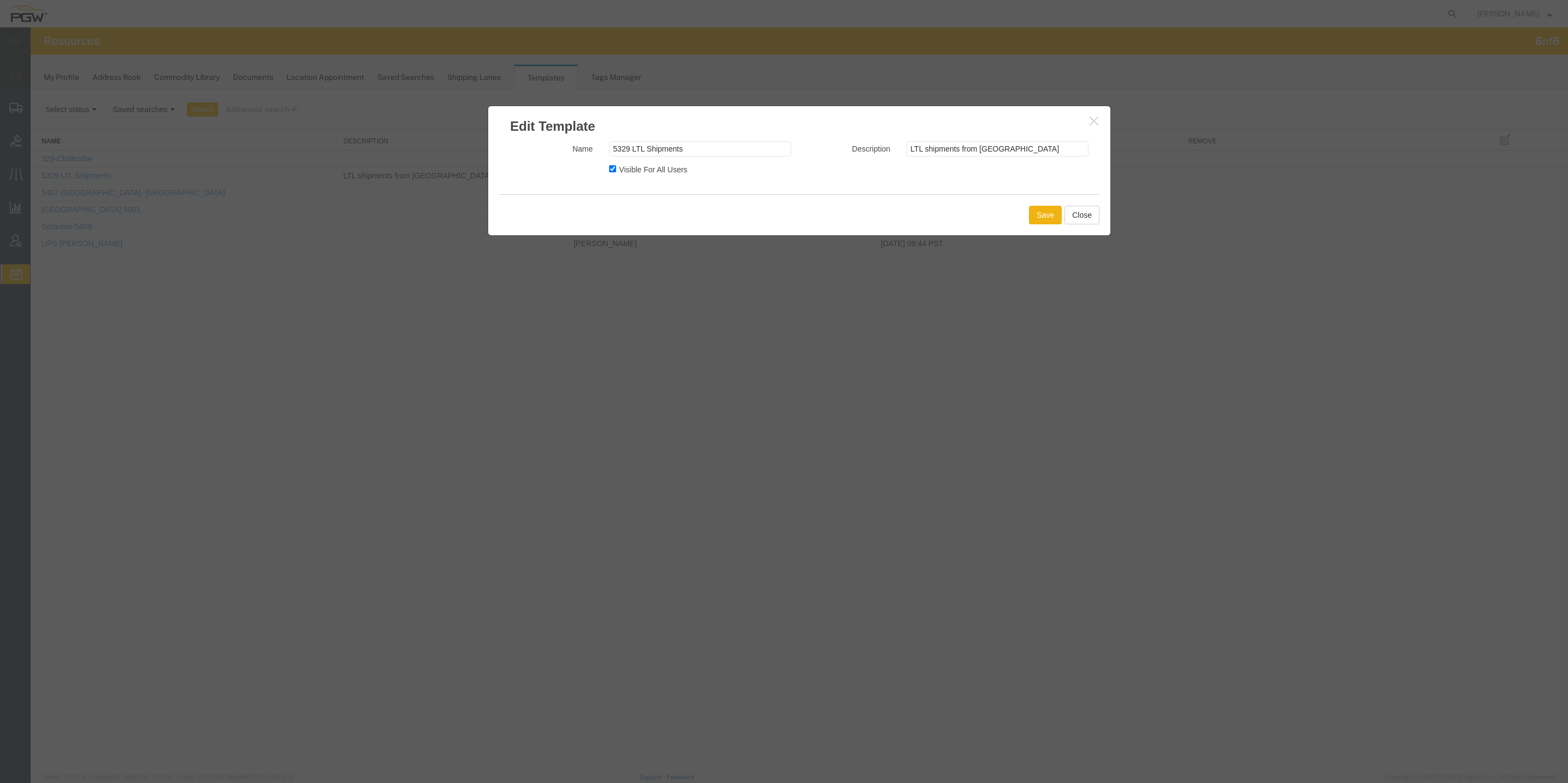
click at [1090, 120] on icon "button" at bounding box center [1094, 120] width 8 height 9
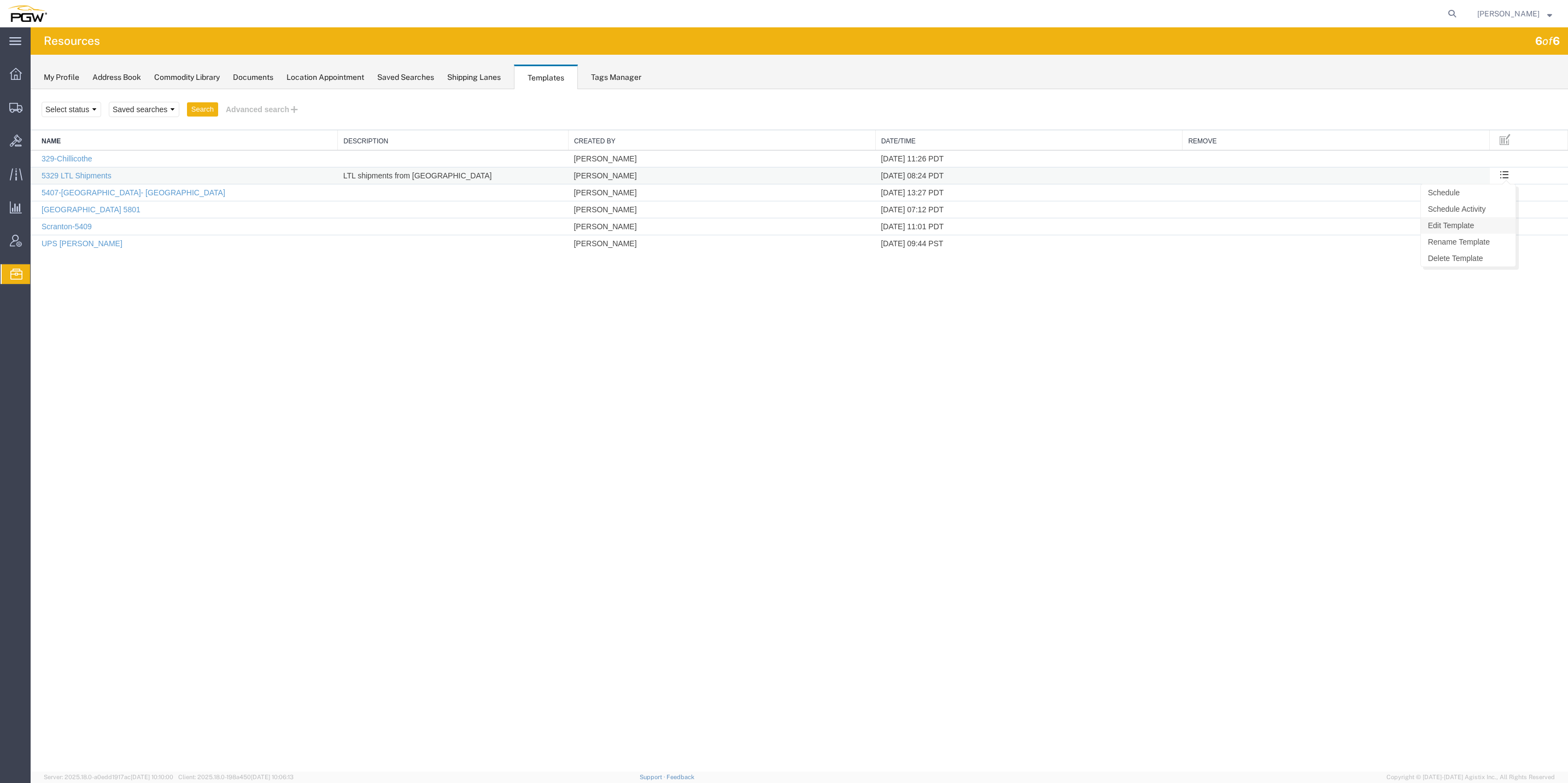
click at [1483, 222] on link "Edit Template" at bounding box center [1468, 225] width 95 height 16
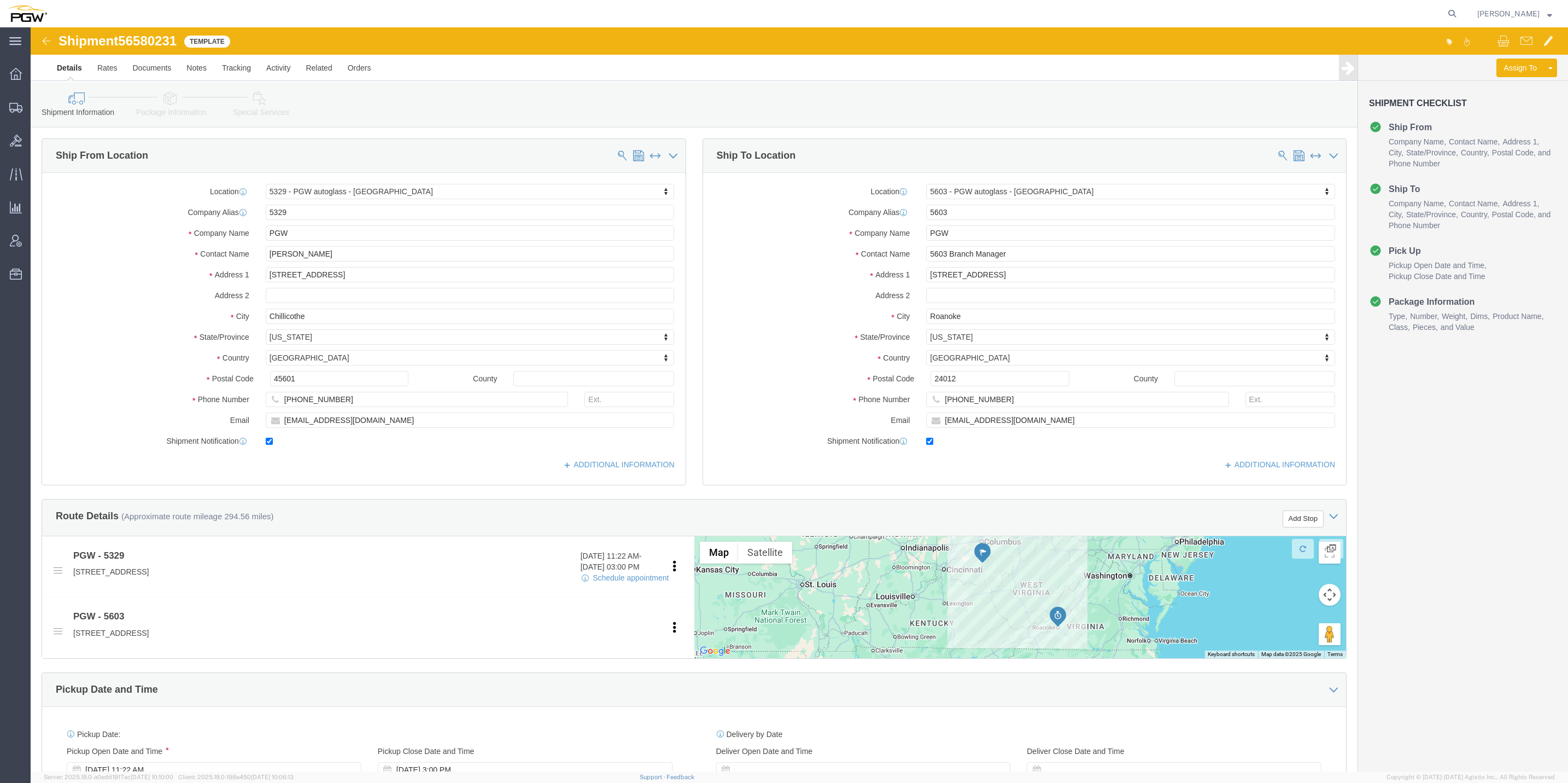
click link "Package Information"
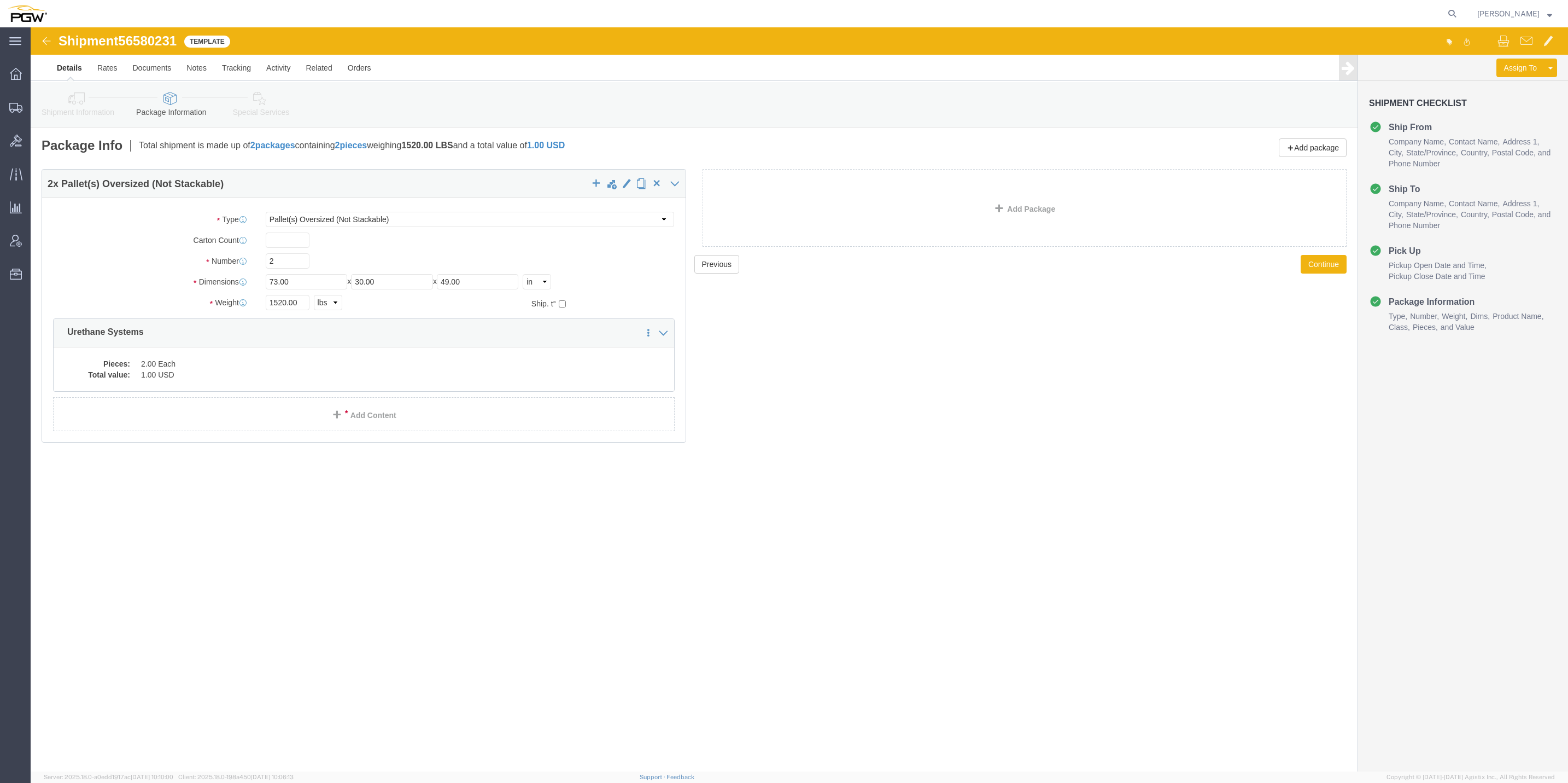
click img
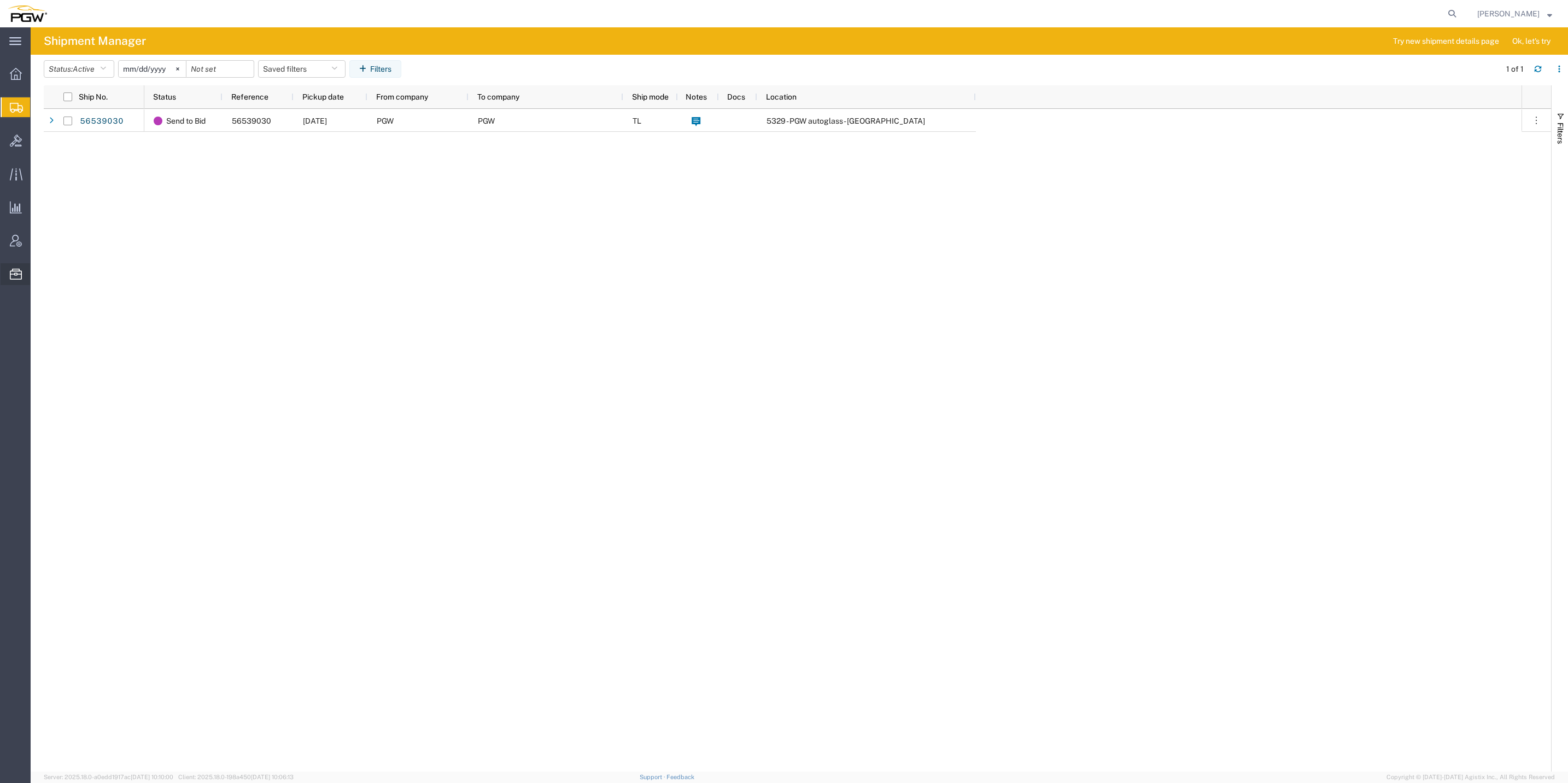
click at [0, 0] on span "Templates" at bounding box center [0, 0] width 0 height 0
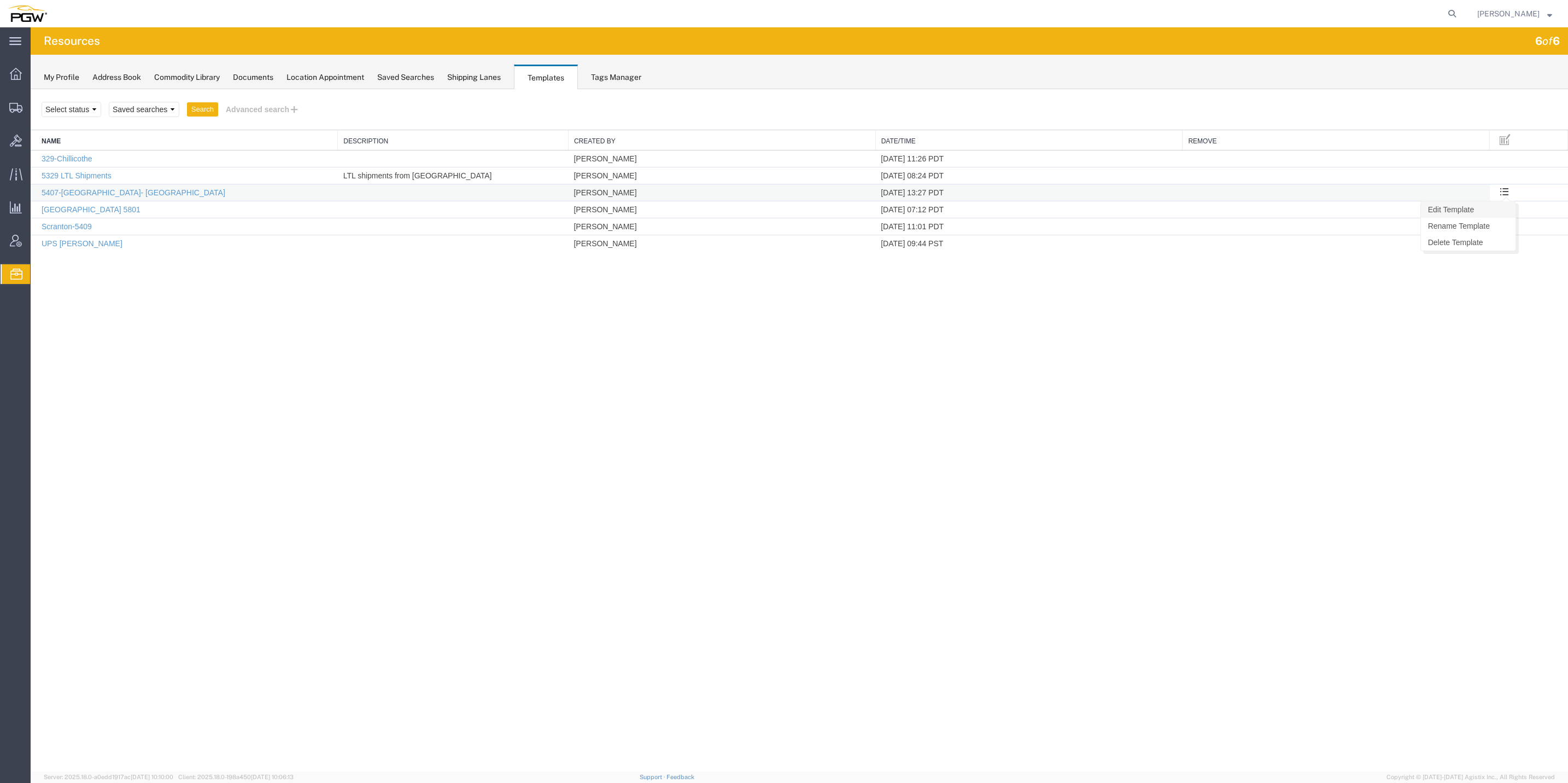
click at [1486, 207] on link "Edit Template" at bounding box center [1468, 209] width 95 height 16
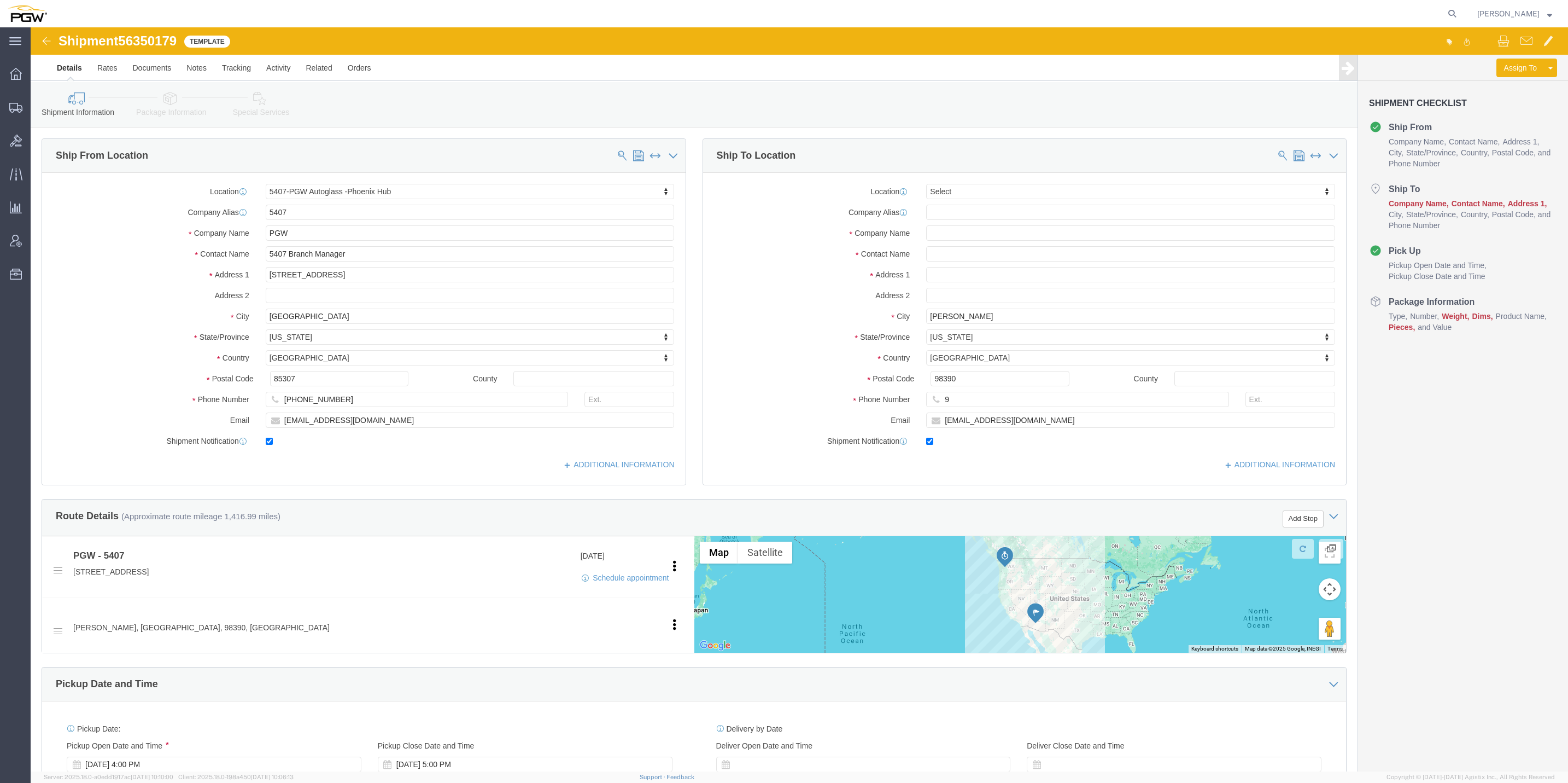
select select "62351"
select select
click link "Package Information"
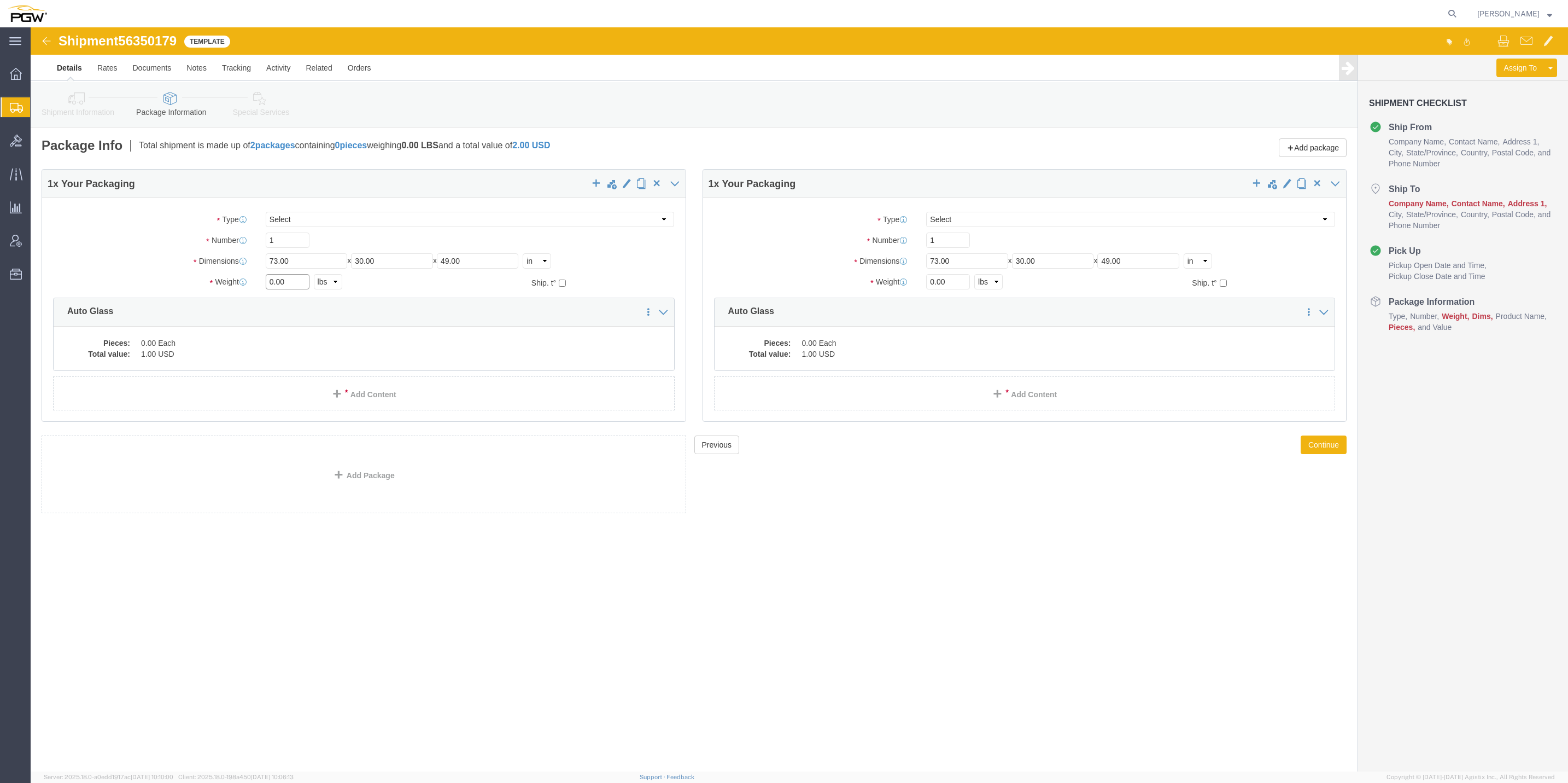
click input "0.00"
type input "1.00"
click input "0.00"
type input "1.00"
click link "Save As Template"
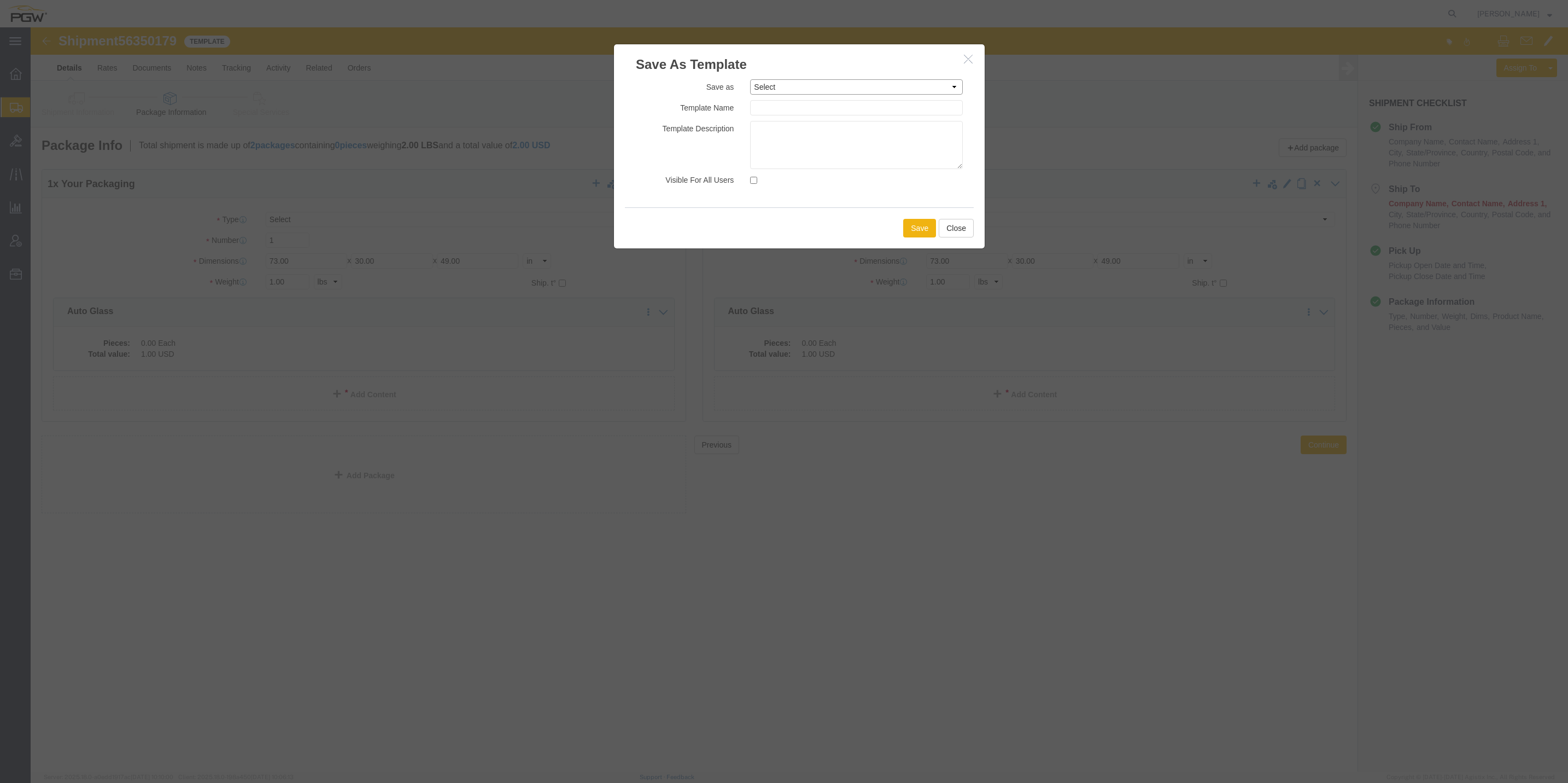
click select "Select 329-Chillicothe 5329 LTL Shipments 5407-[GEOGRAPHIC_DATA]- [GEOGRAPHIC_D…"
click h3 "Save As Template"
click select "Select 329-Chillicothe 5329 LTL Shipments 5407-[GEOGRAPHIC_DATA]- [GEOGRAPHIC_D…"
select select "43247"
click select "Select 329-Chillicothe 5329 LTL Shipments 5407-[GEOGRAPHIC_DATA]- [GEOGRAPHIC_D…"
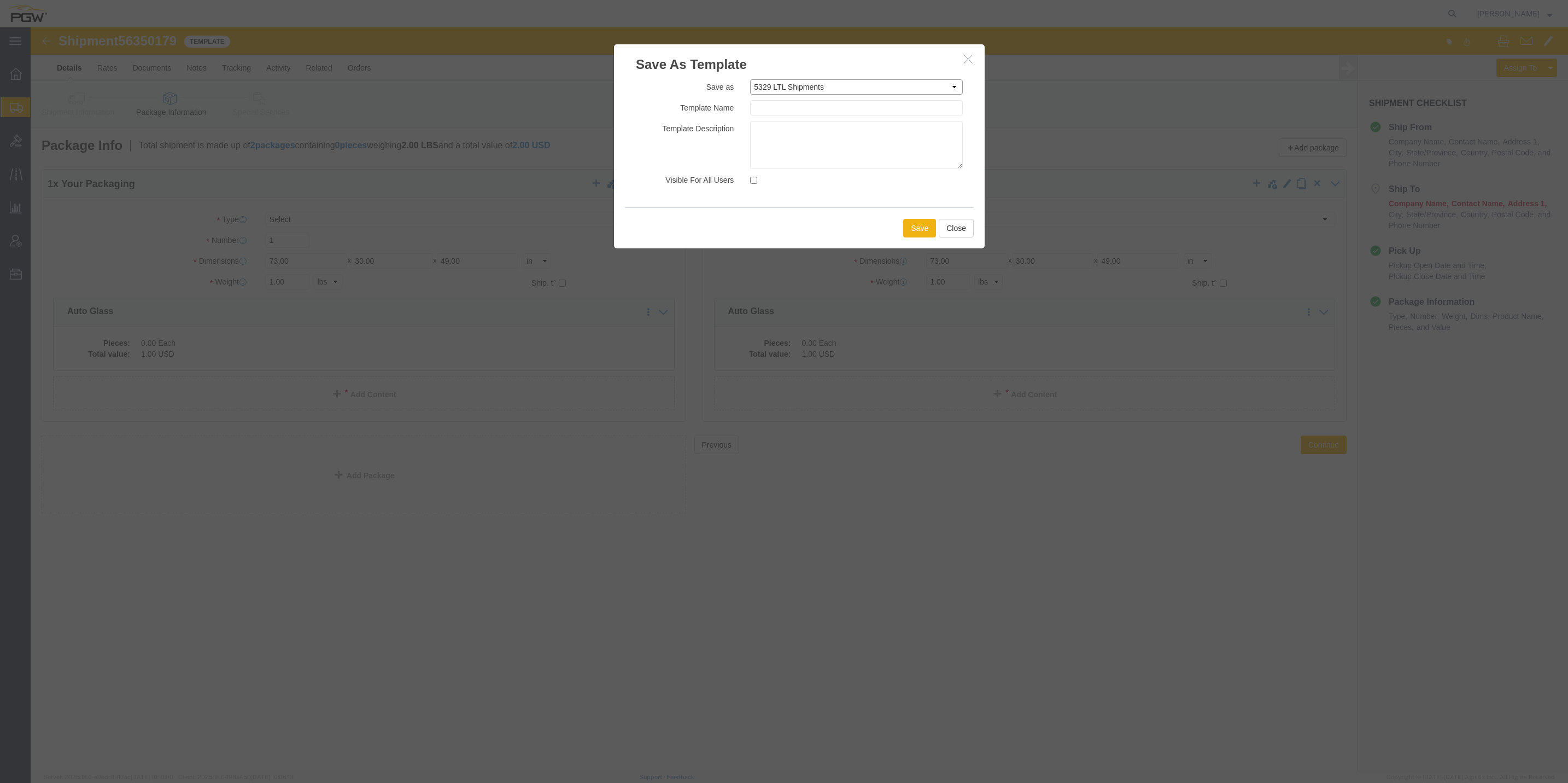
type input "5329 LTL Shipments"
click button "Save"
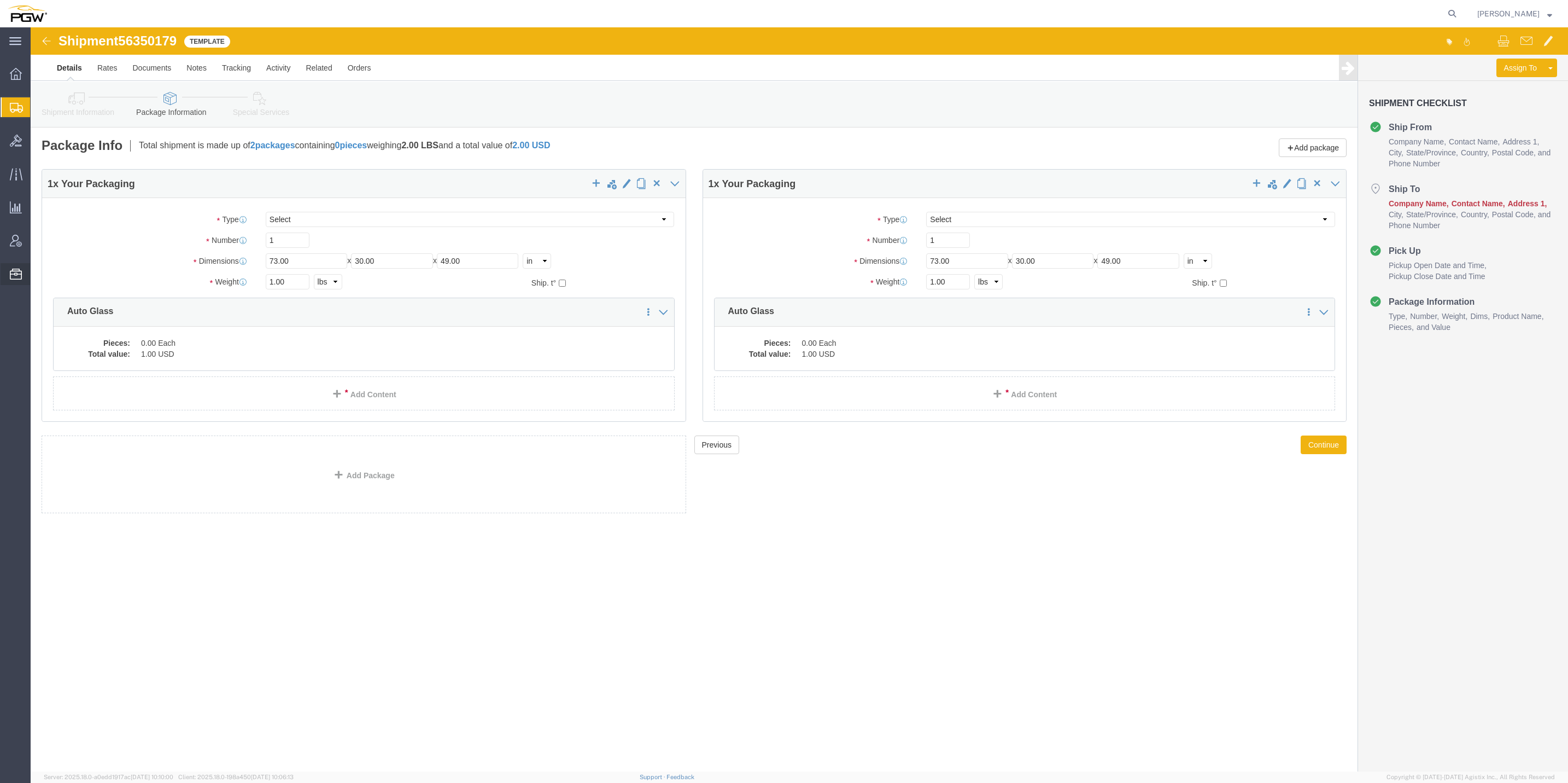
click at [0, 0] on span "Templates" at bounding box center [0, 0] width 0 height 0
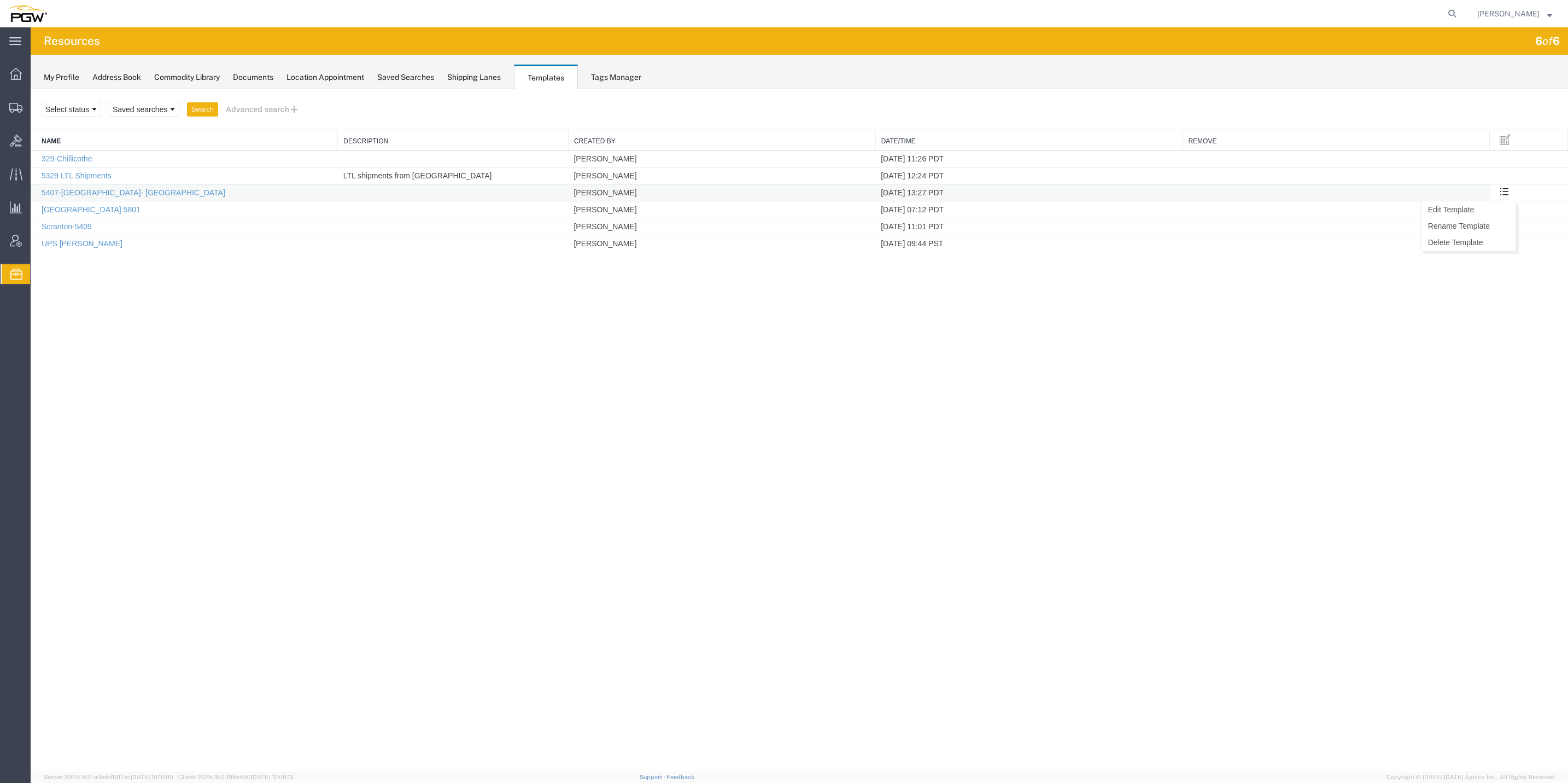
click at [1501, 195] on span at bounding box center [1505, 191] width 9 height 9
click at [1472, 207] on link "Edit Template" at bounding box center [1468, 209] width 95 height 16
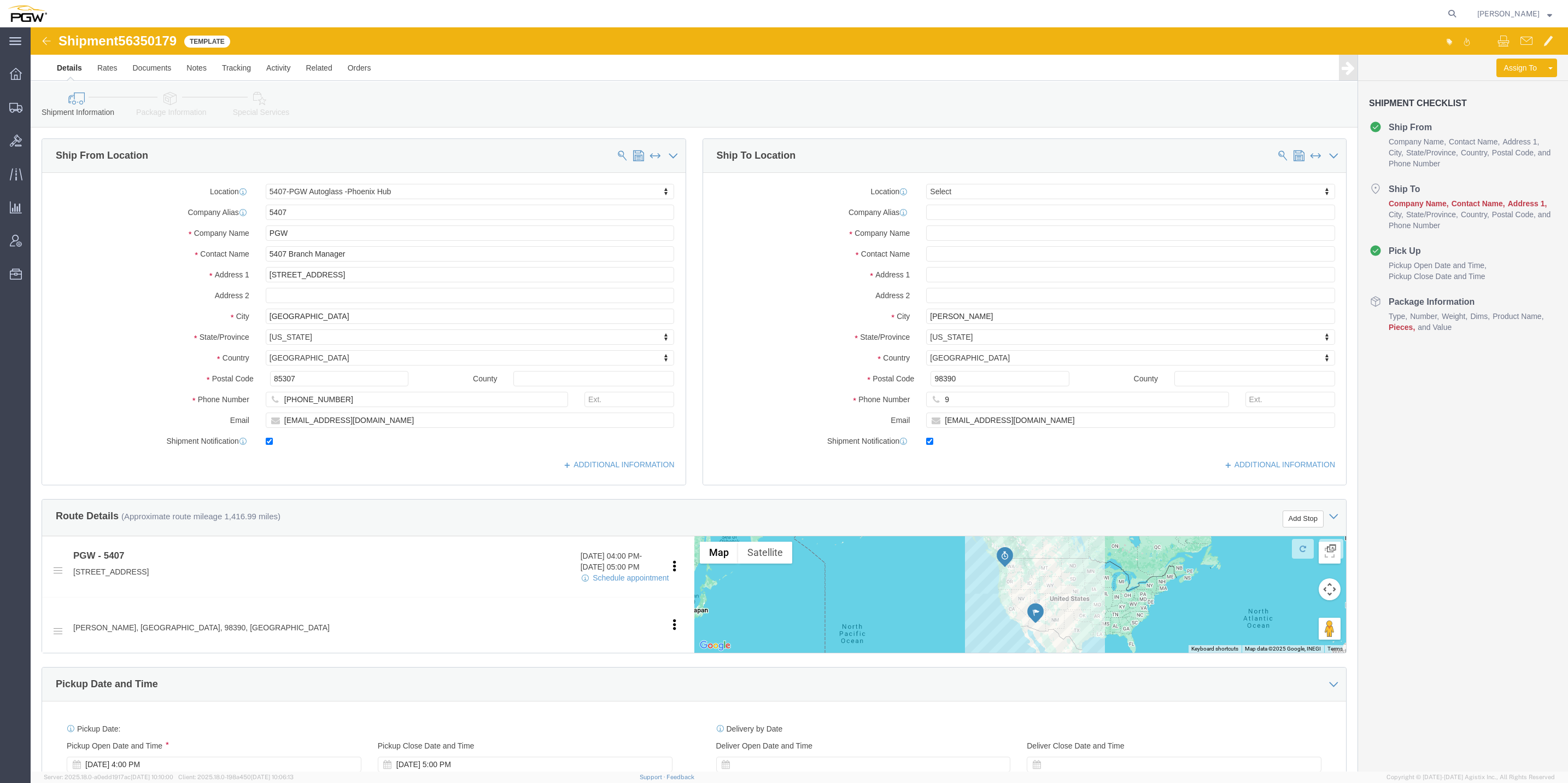
select select "62351"
select select
click icon
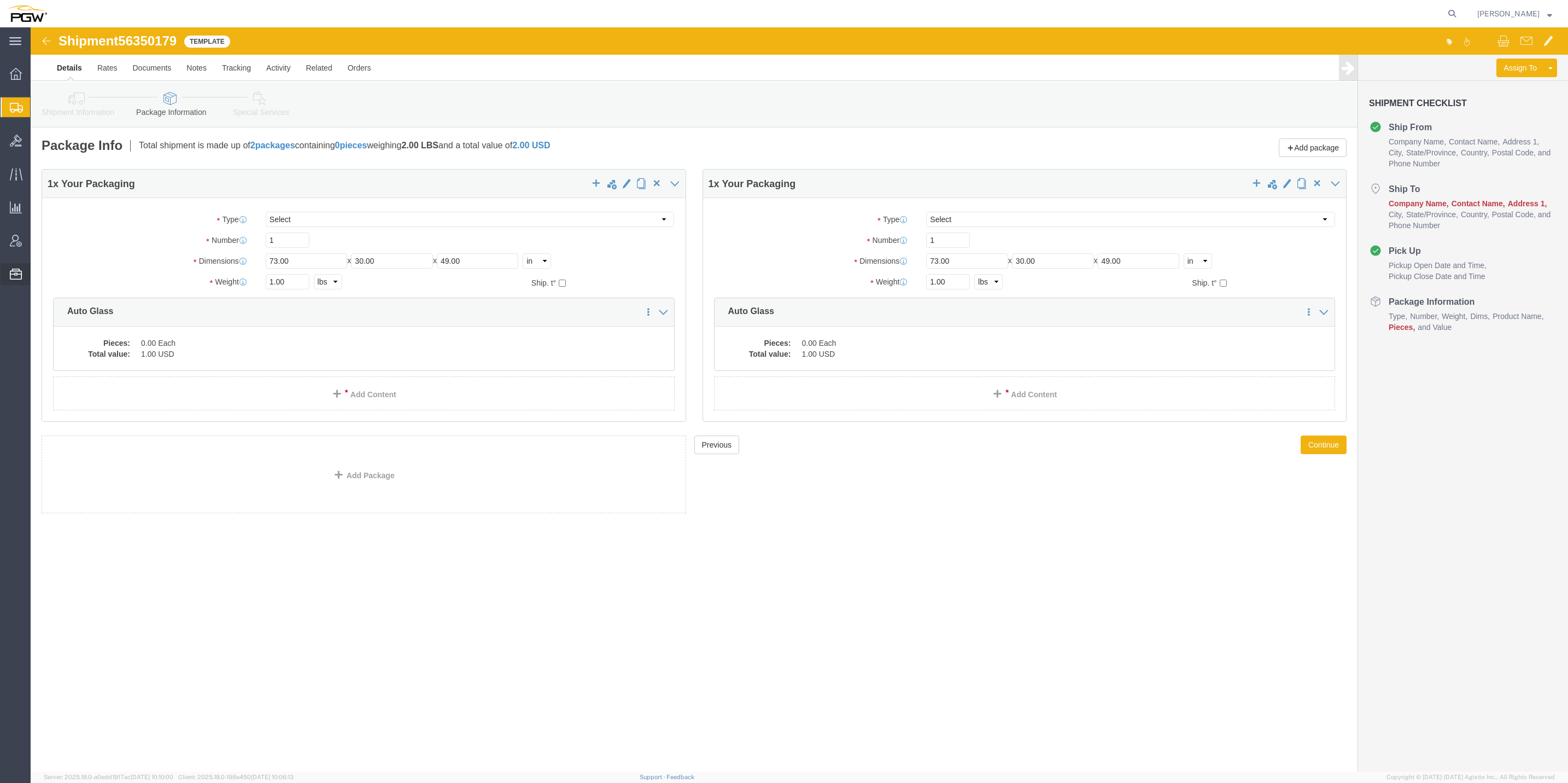
click at [0, 0] on span "Templates" at bounding box center [0, 0] width 0 height 0
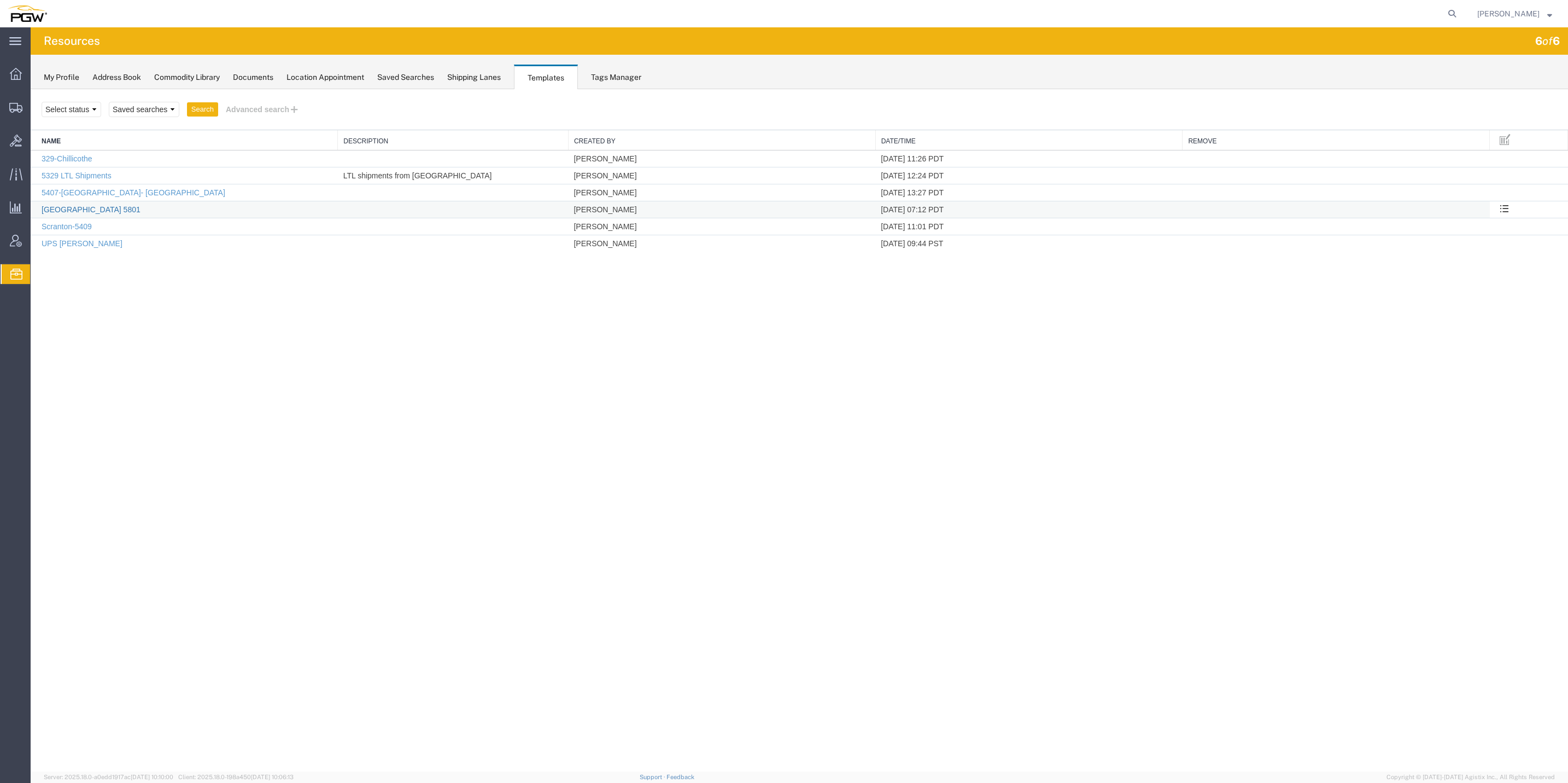
click at [64, 212] on link "[GEOGRAPHIC_DATA] 5801" at bounding box center [91, 209] width 99 height 8
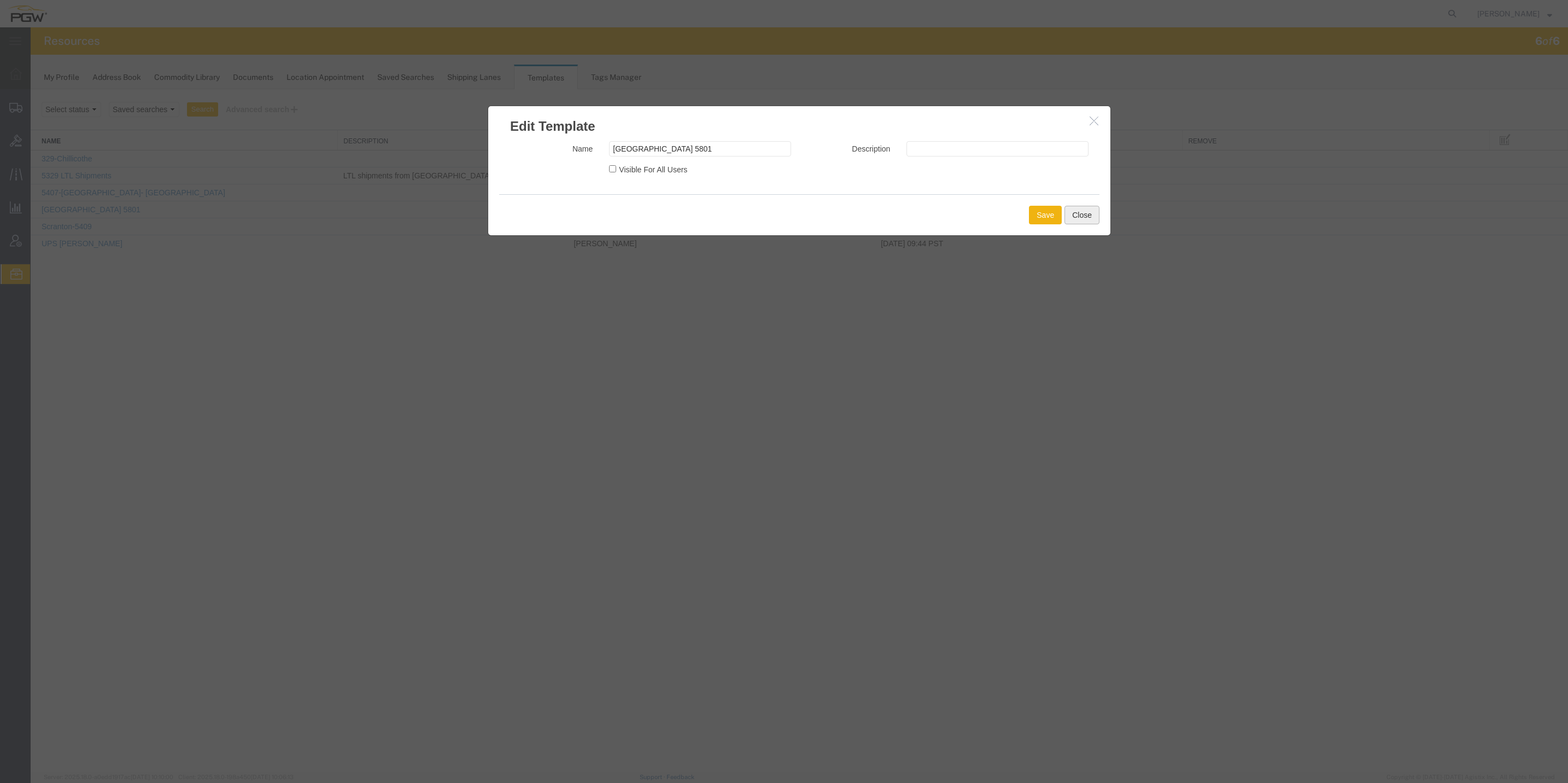
click at [1086, 217] on button "Close" at bounding box center [1082, 215] width 35 height 18
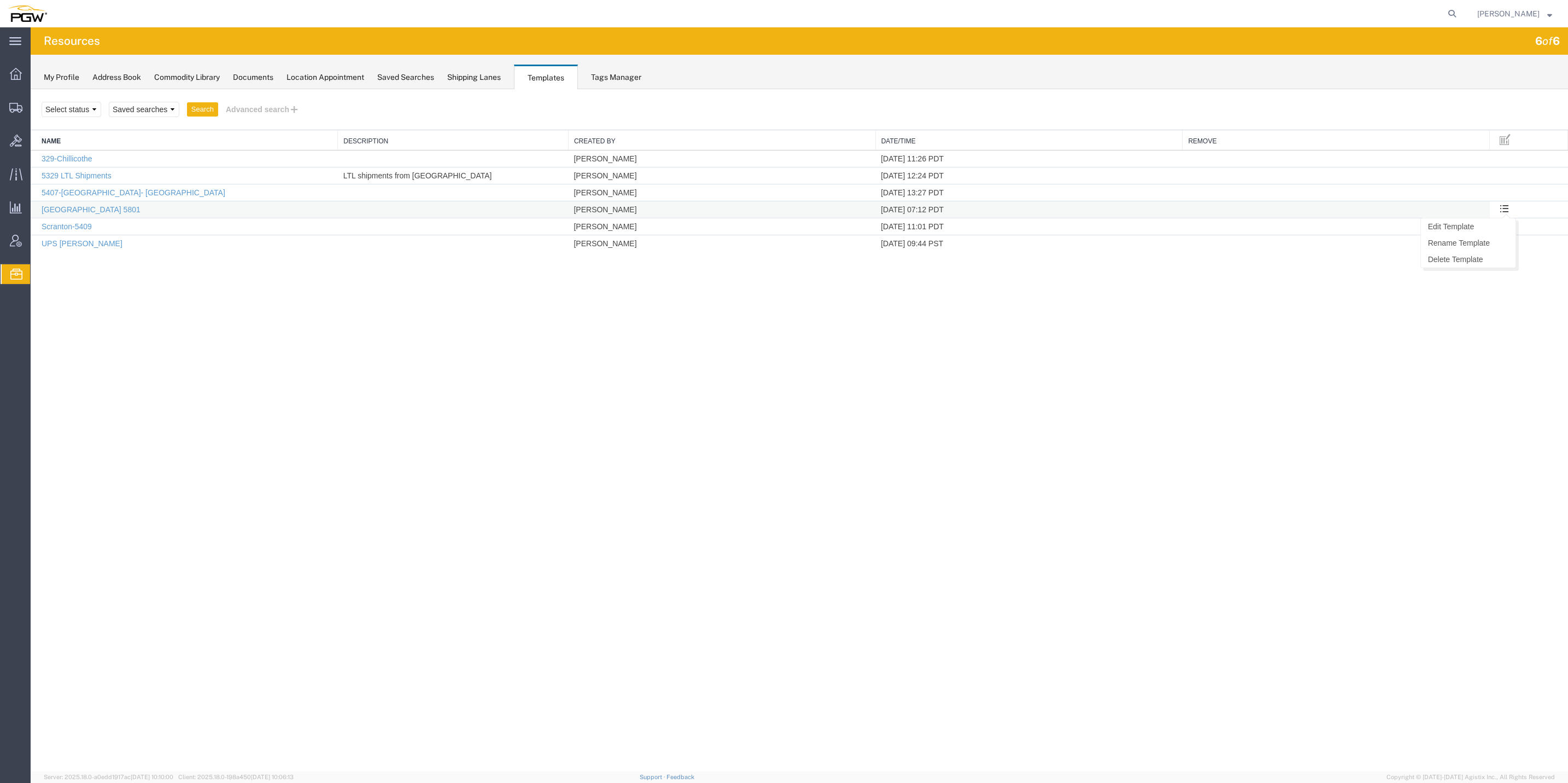
click at [1510, 208] on button at bounding box center [1505, 209] width 18 height 16
click at [1488, 224] on link "Edit Template" at bounding box center [1468, 226] width 95 height 16
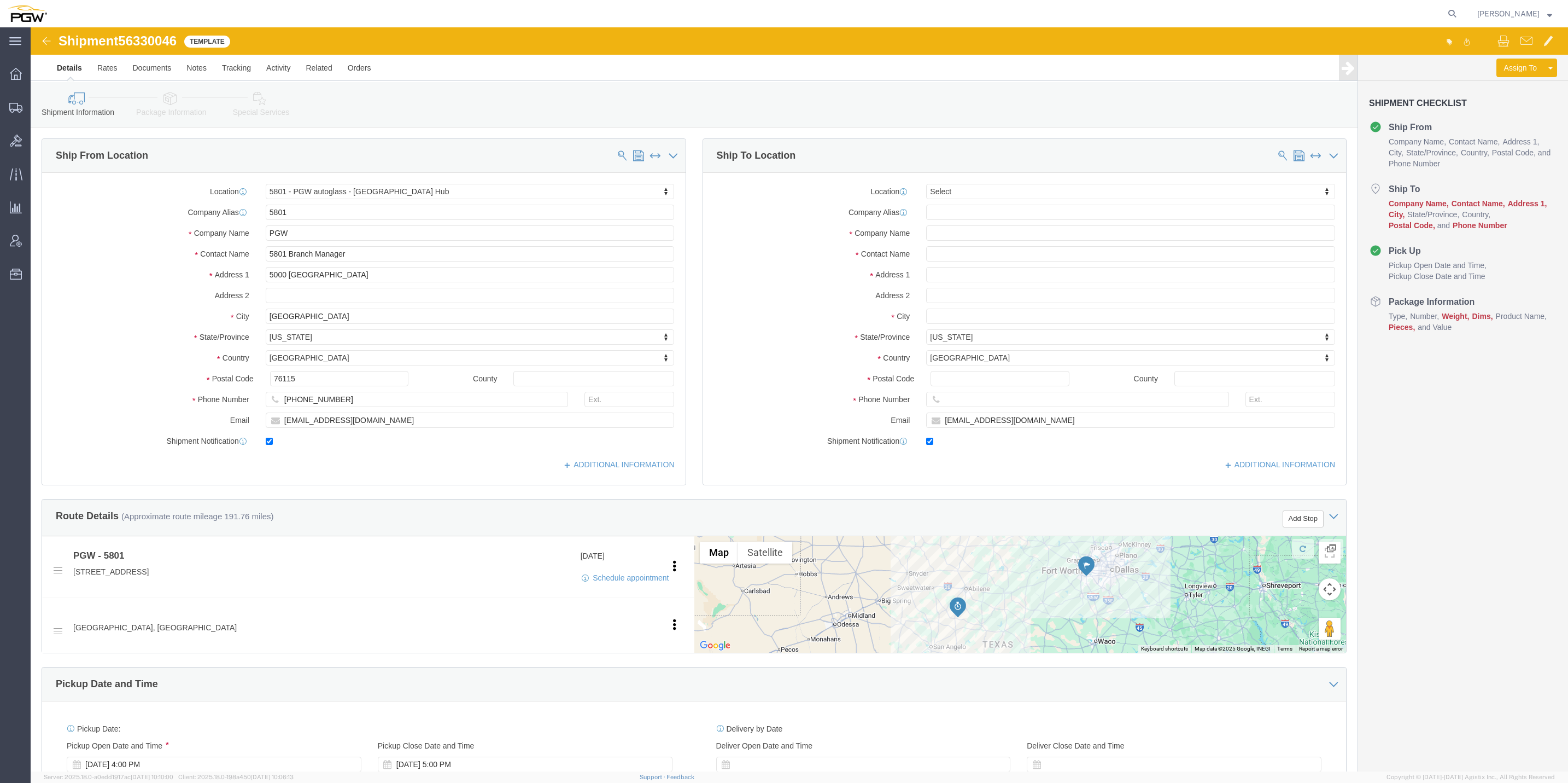
click icon
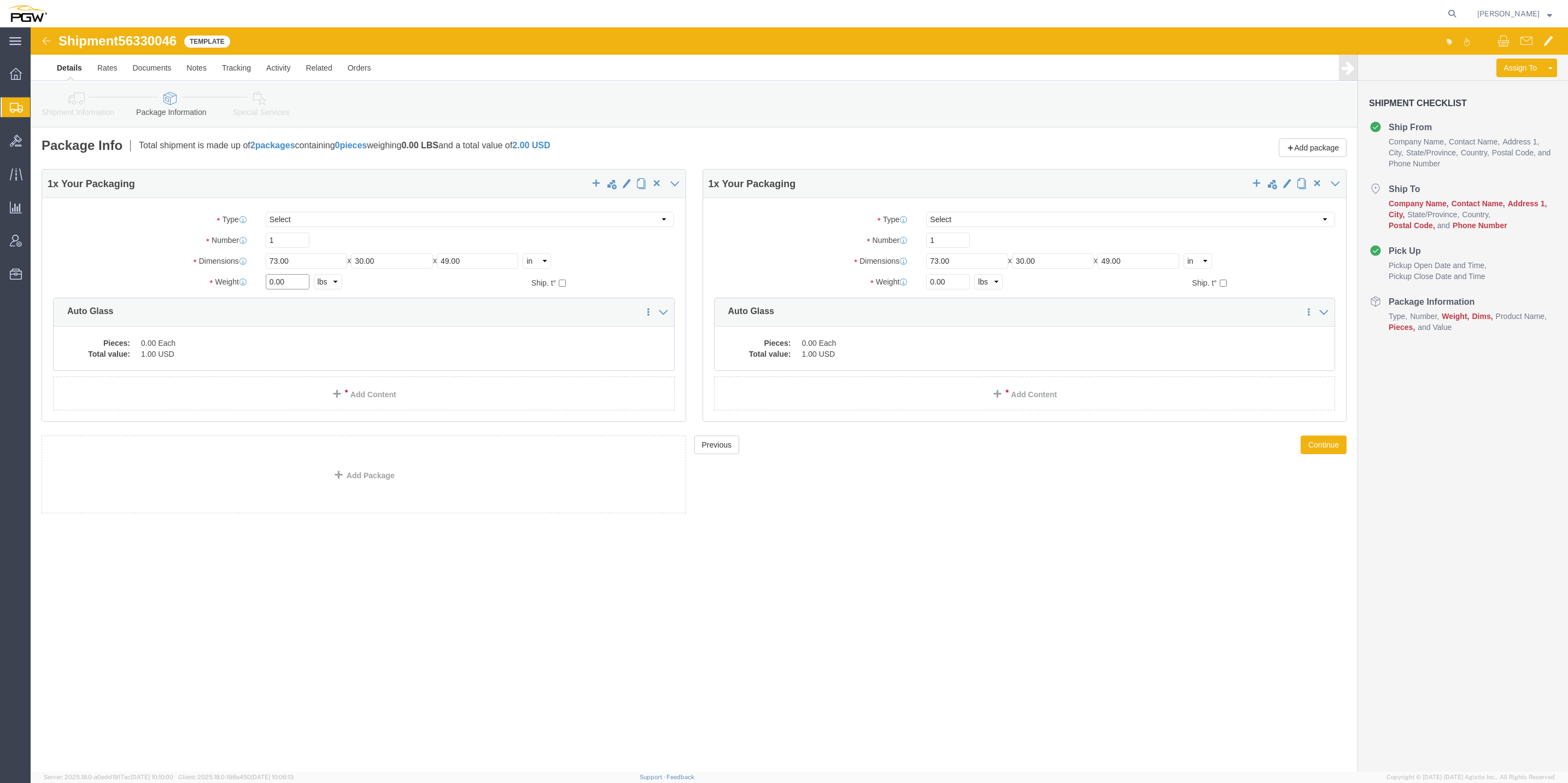
click input "0.00"
type input "1.00"
drag, startPoint x: 903, startPoint y: 253, endPoint x: 898, endPoint y: 250, distance: 5.8
click input "0.00"
type input "1.00"
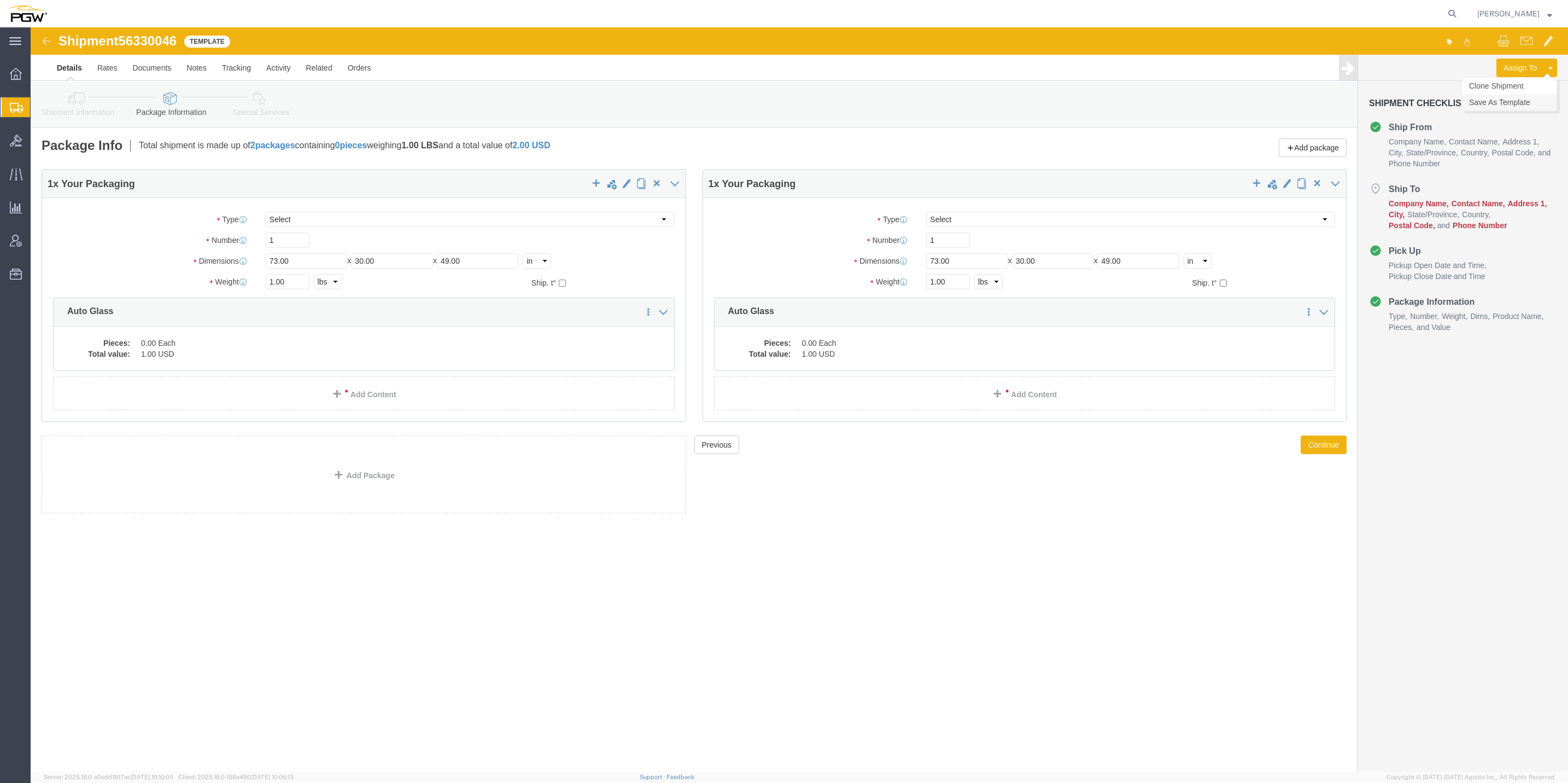
click link "Save As Template"
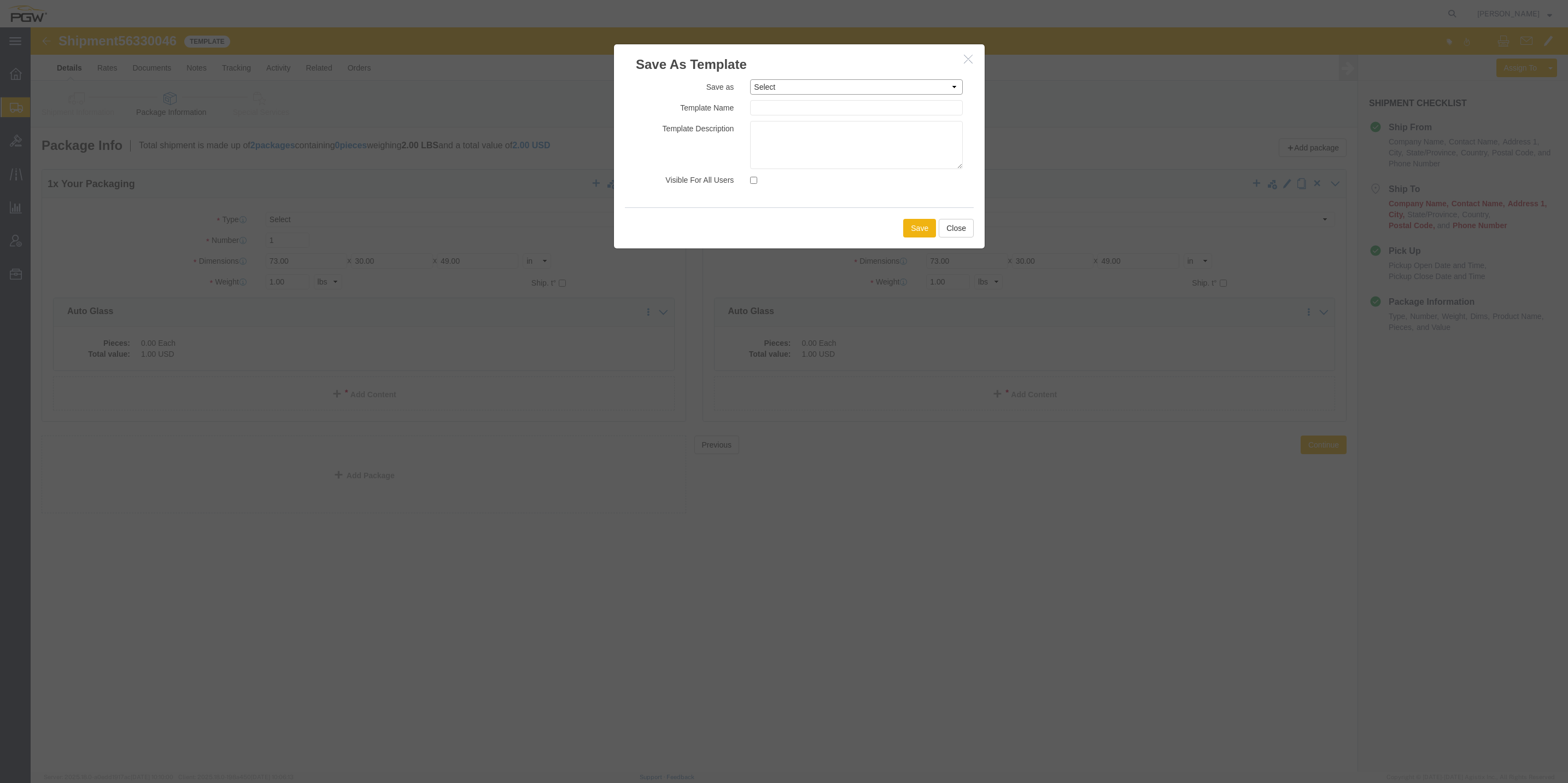
click select "Select 329-Chillicothe 5329 LTL Shipments 5407-[GEOGRAPHIC_DATA]- [GEOGRAPHIC_D…"
select select "49488"
click select "Select 329-Chillicothe 5329 LTL Shipments 5407-[GEOGRAPHIC_DATA]- [GEOGRAPHIC_D…"
type input "[GEOGRAPHIC_DATA] 5801"
click button "Save"
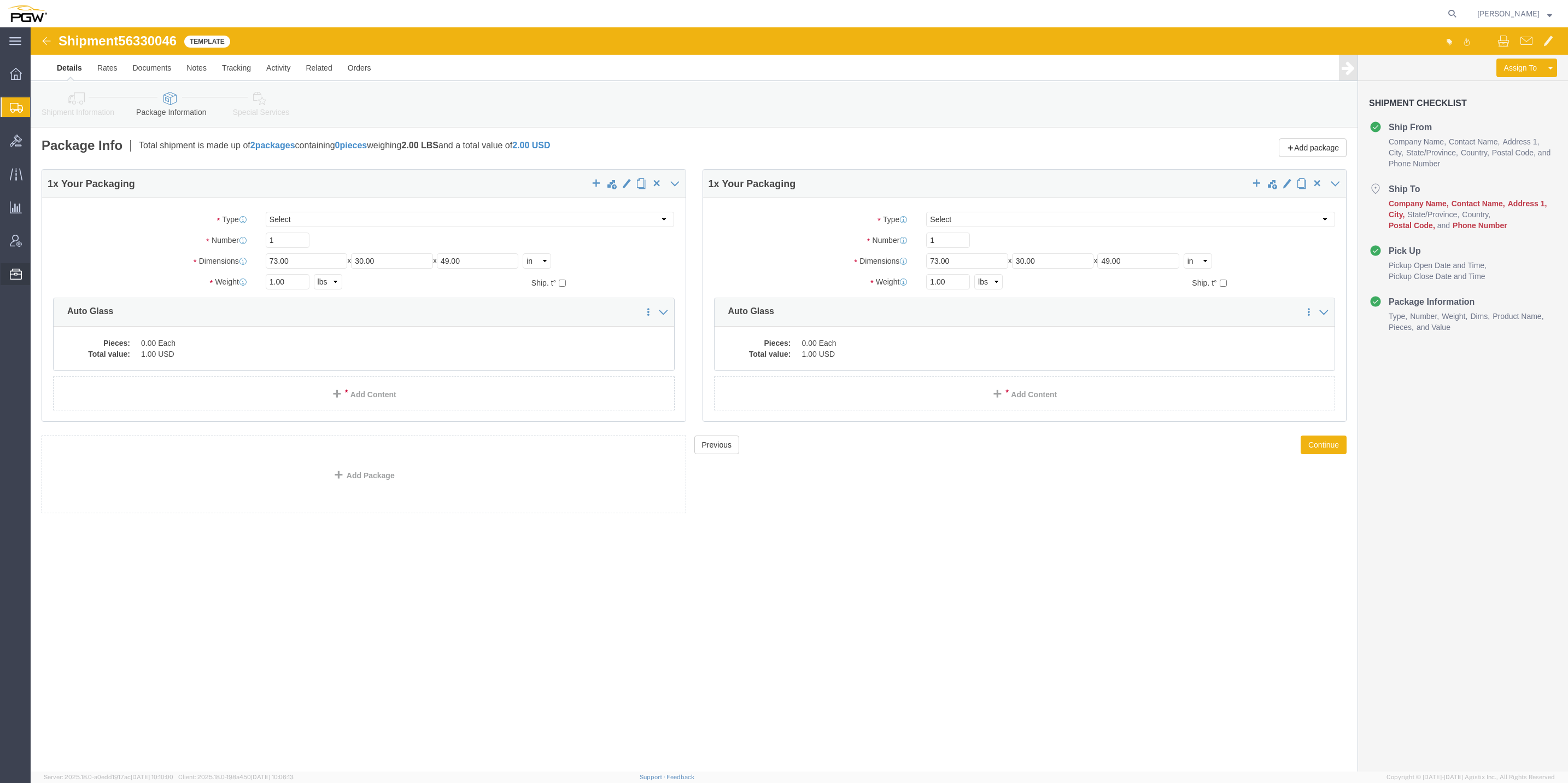
click at [0, 0] on span "Templates" at bounding box center [0, 0] width 0 height 0
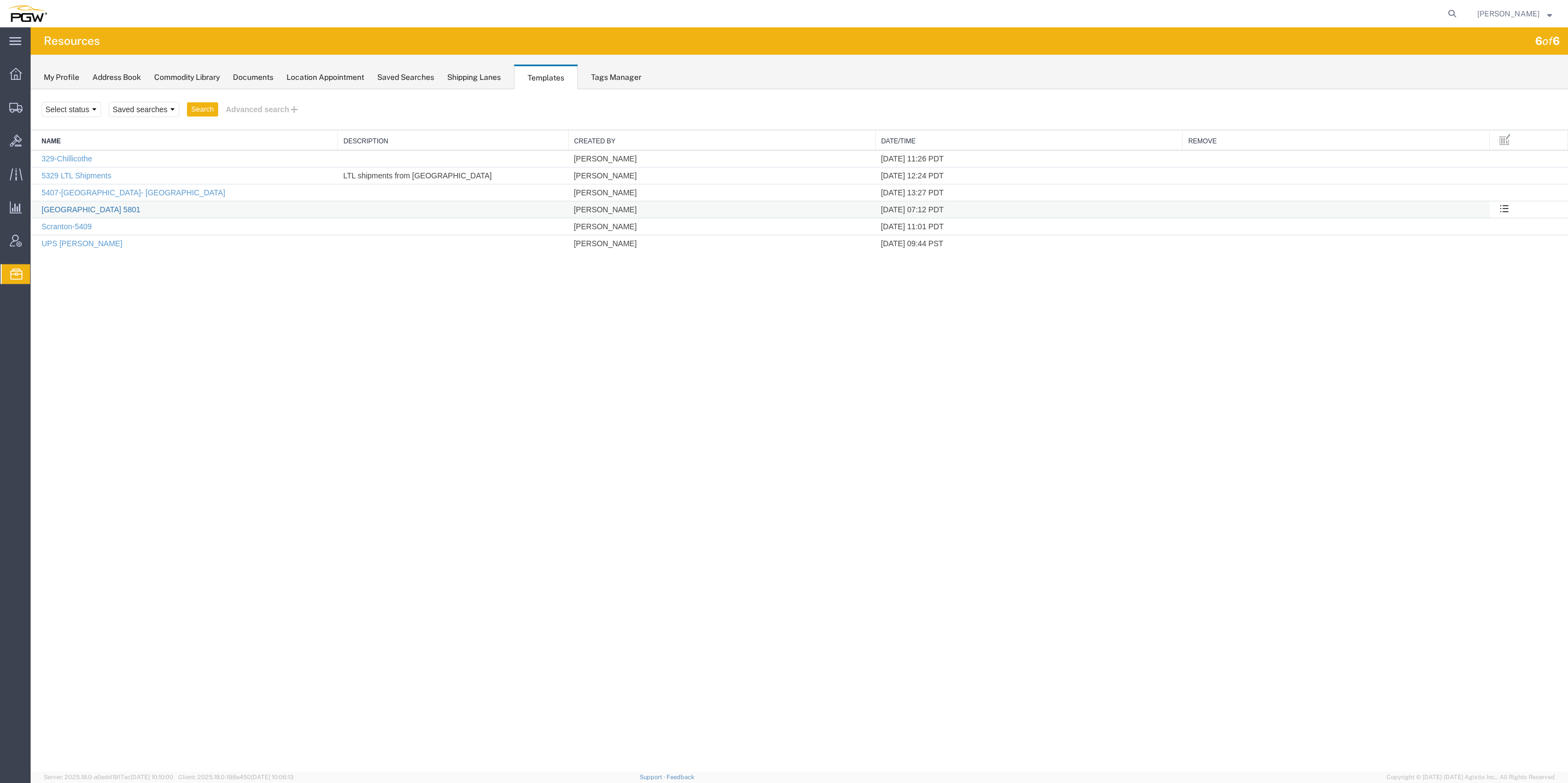
click at [66, 206] on link "[GEOGRAPHIC_DATA] 5801" at bounding box center [91, 209] width 99 height 8
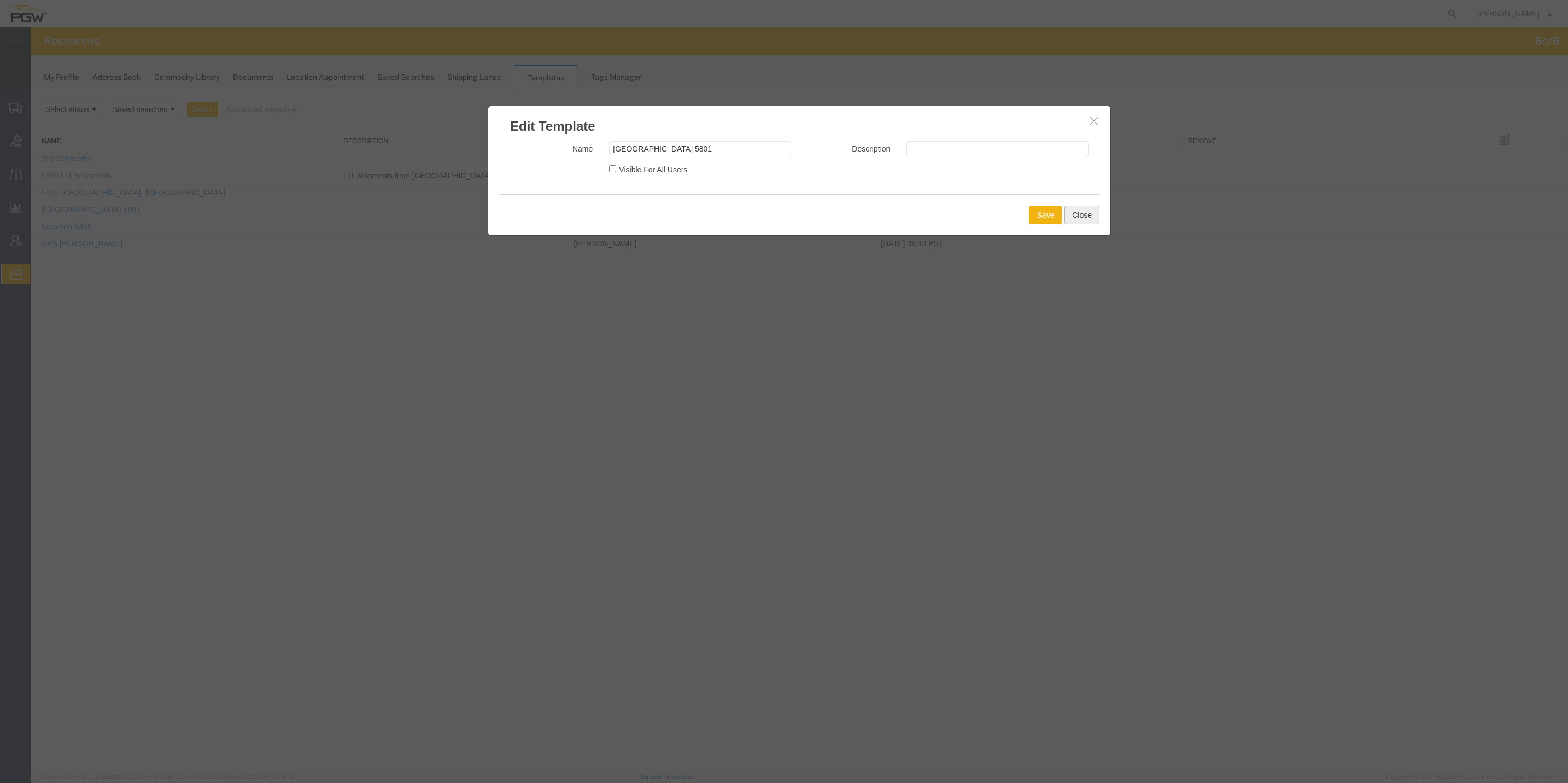
drag, startPoint x: 1088, startPoint y: 210, endPoint x: 1080, endPoint y: 210, distance: 8.0
click at [1085, 210] on button "Close" at bounding box center [1082, 215] width 35 height 18
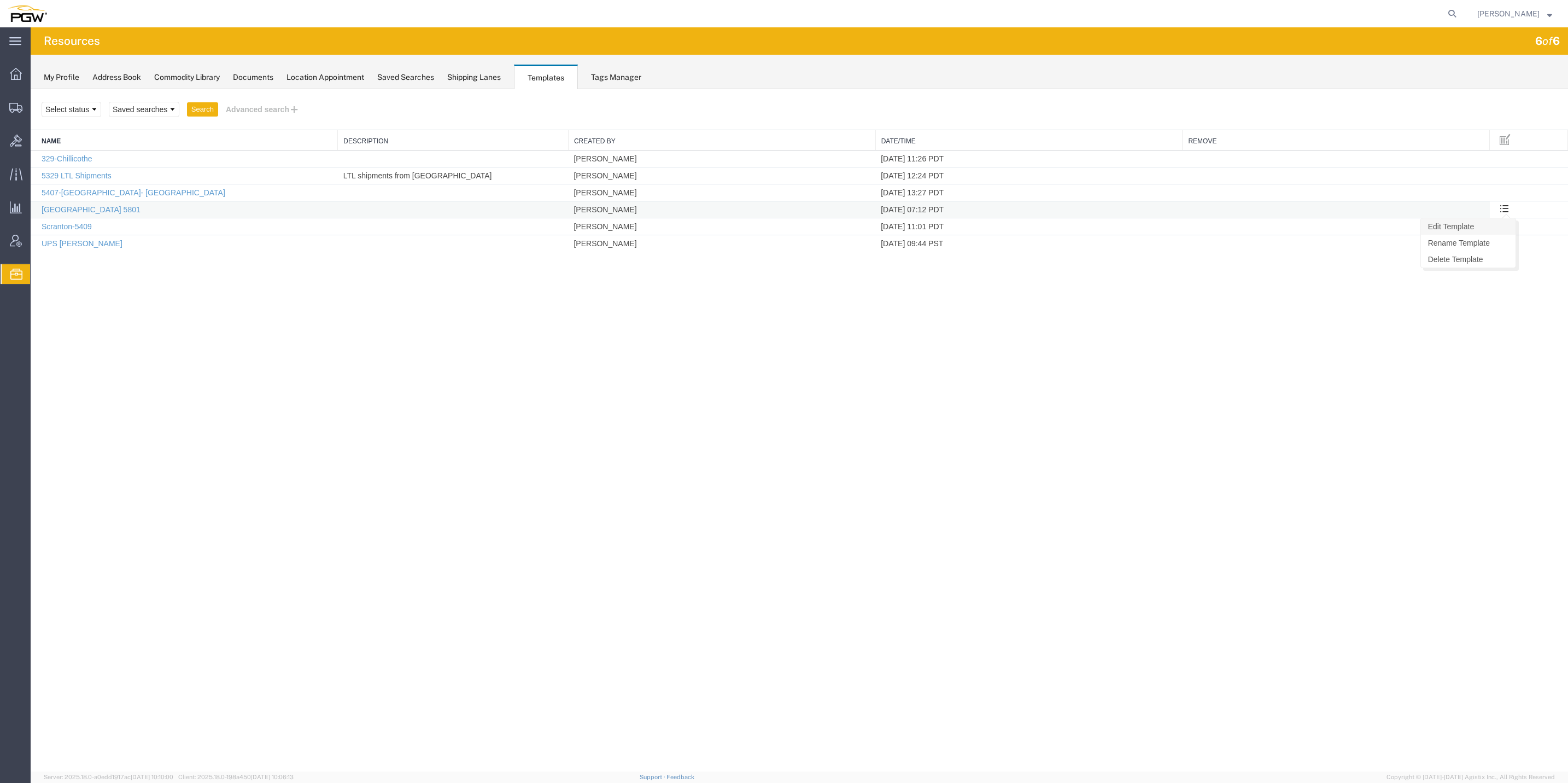
click at [1478, 226] on link "Edit Template" at bounding box center [1468, 226] width 95 height 16
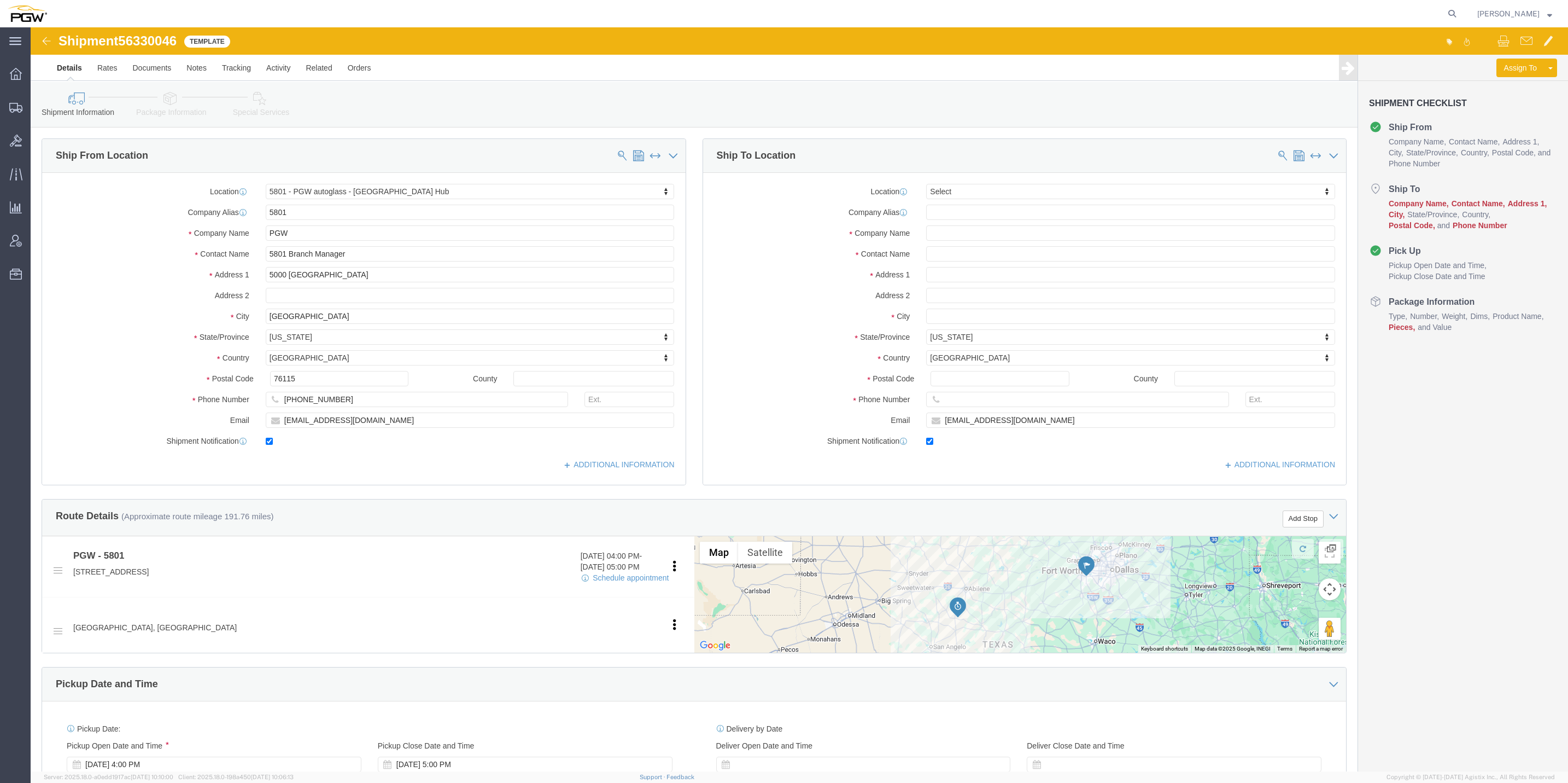
click icon
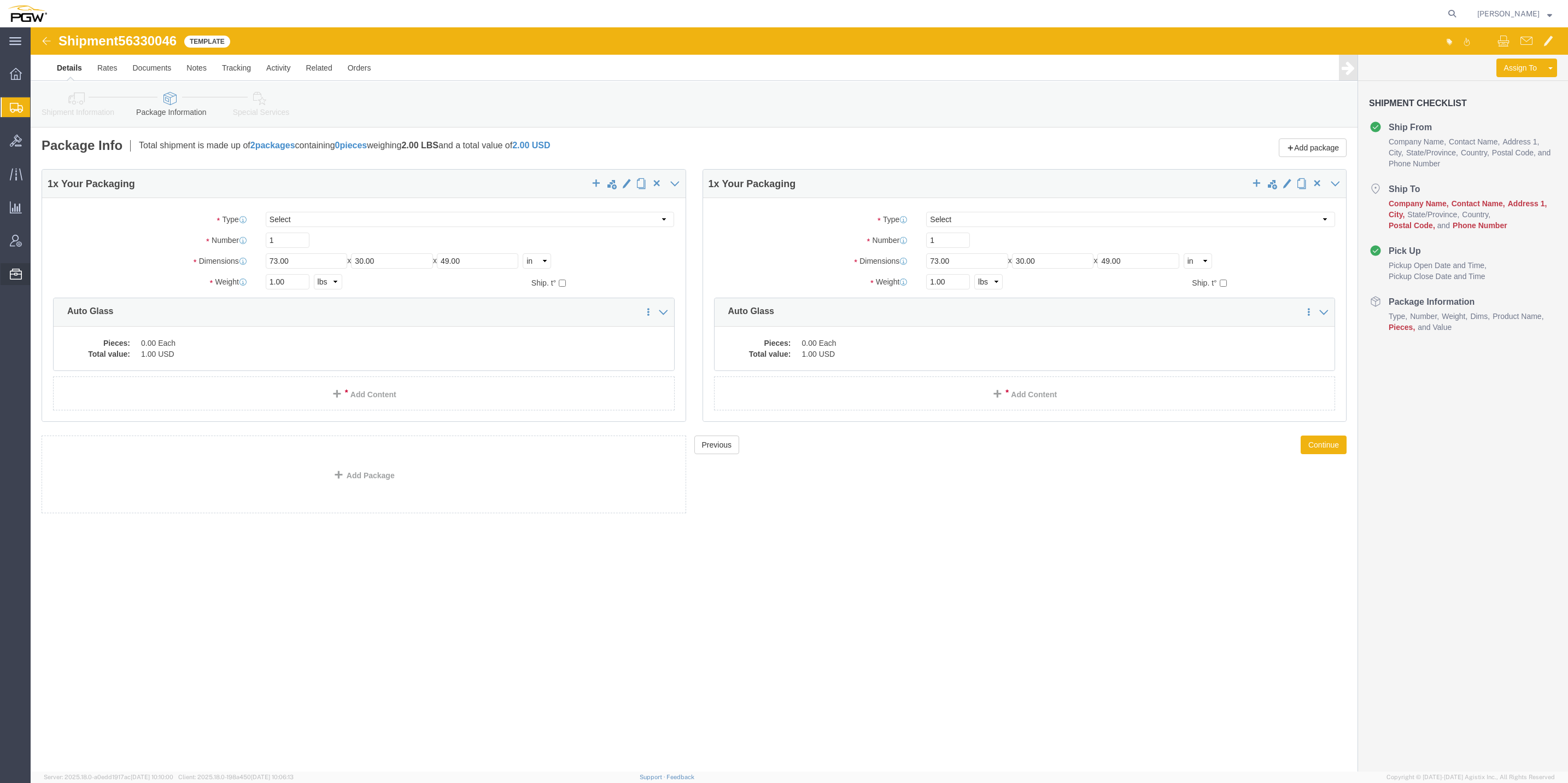
click at [0, 0] on span "Templates" at bounding box center [0, 0] width 0 height 0
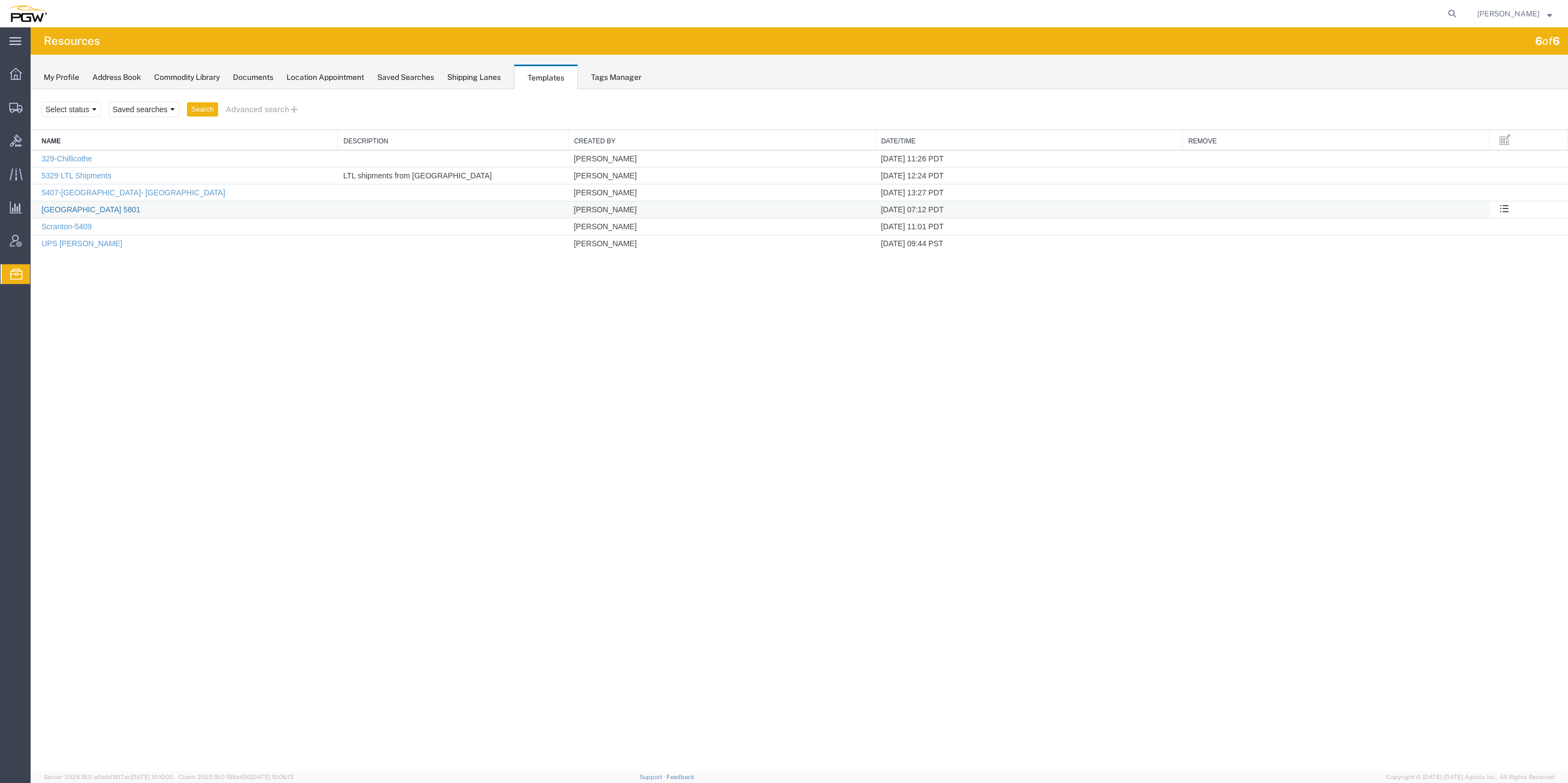
click at [82, 208] on link "[GEOGRAPHIC_DATA] 5801" at bounding box center [91, 209] width 99 height 8
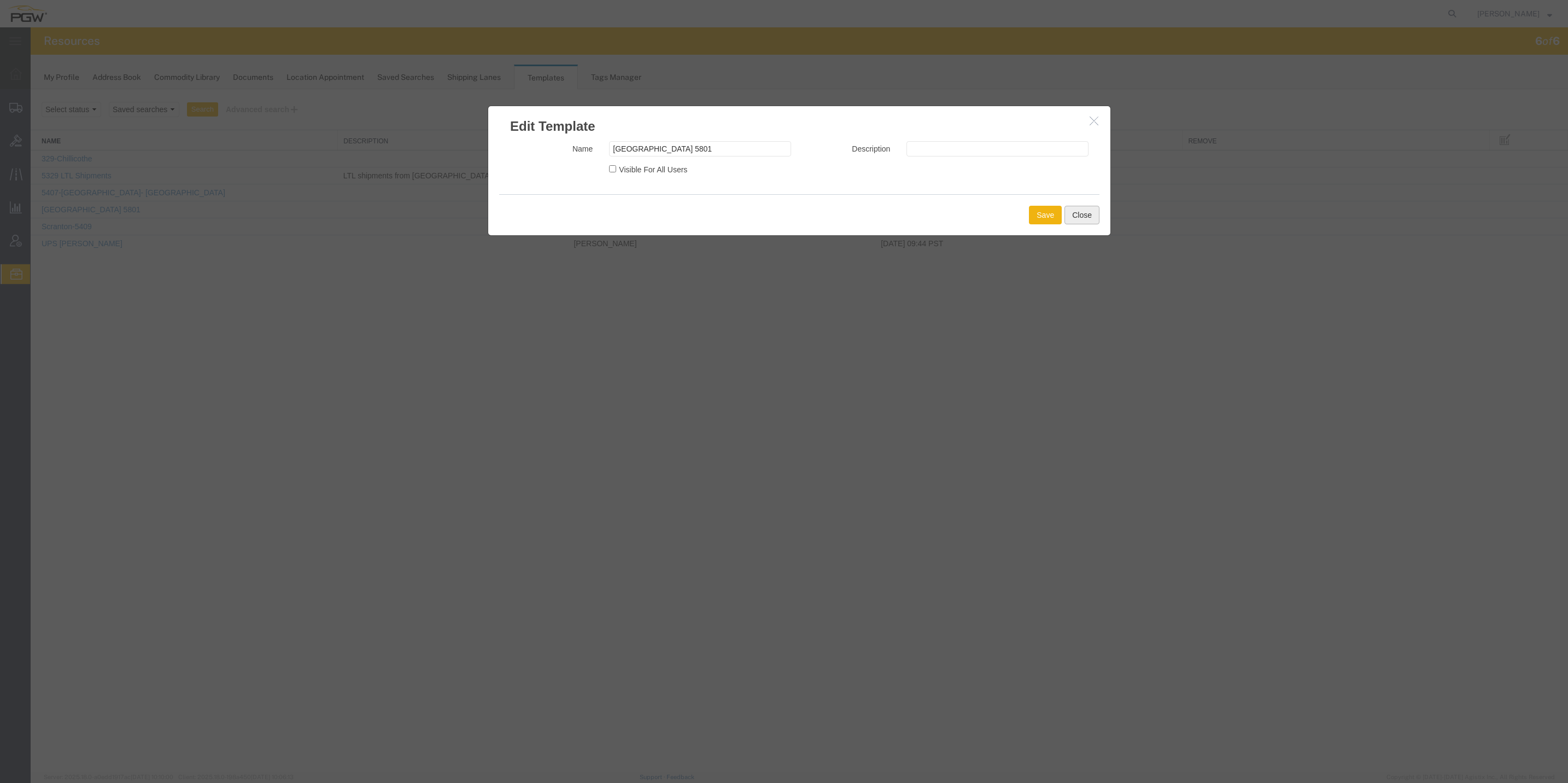
drag, startPoint x: 1093, startPoint y: 216, endPoint x: 938, endPoint y: 208, distance: 155.2
click at [1092, 216] on button "Close" at bounding box center [1082, 215] width 35 height 18
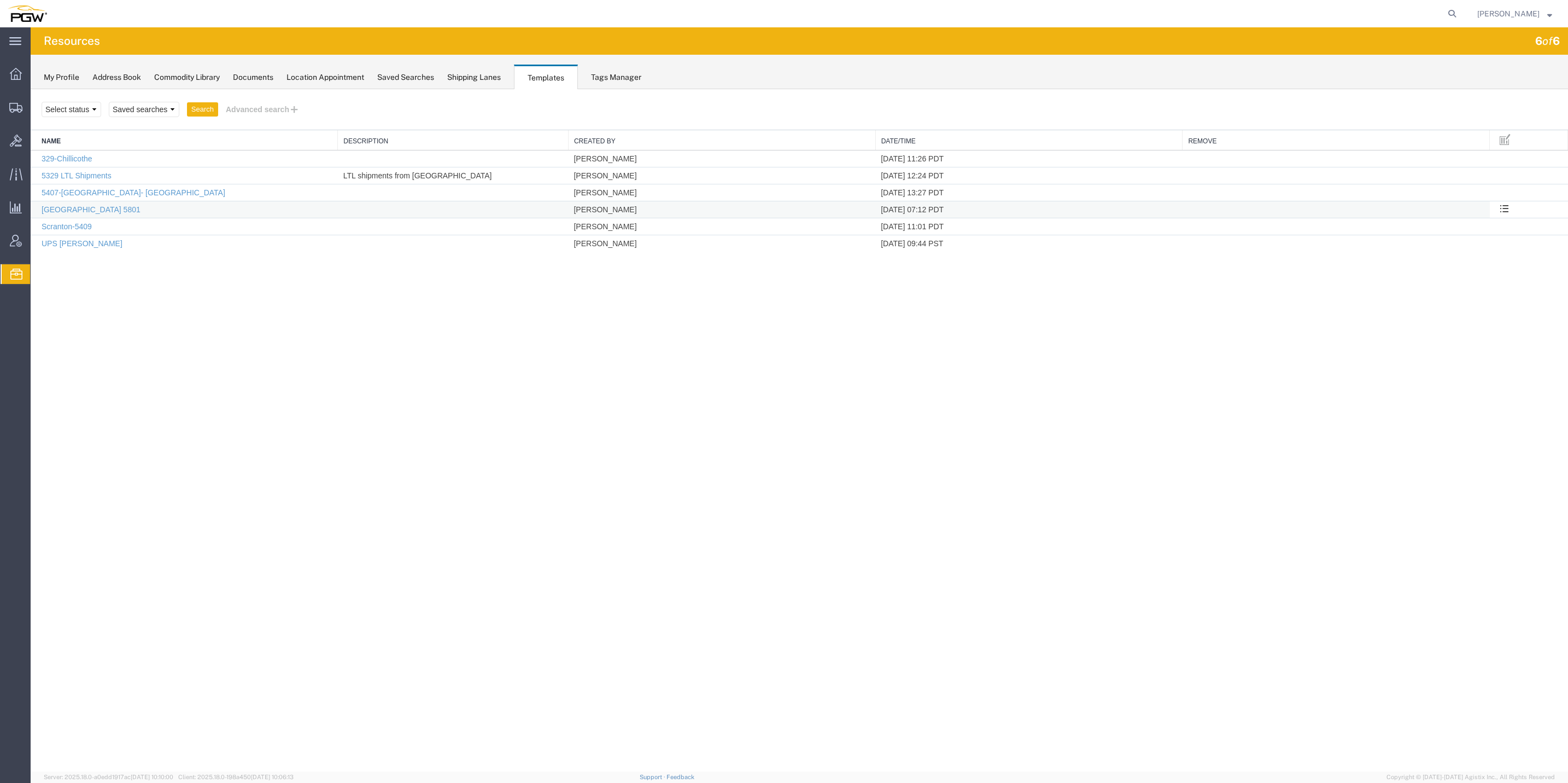
click at [1516, 214] on td "Edit Template Rename Template Delete Template" at bounding box center [1529, 210] width 78 height 17
drag, startPoint x: 1504, startPoint y: 210, endPoint x: 1493, endPoint y: 222, distance: 16.3
click at [1503, 210] on span at bounding box center [1505, 208] width 9 height 9
click at [1491, 225] on link "Edit Template" at bounding box center [1468, 226] width 95 height 16
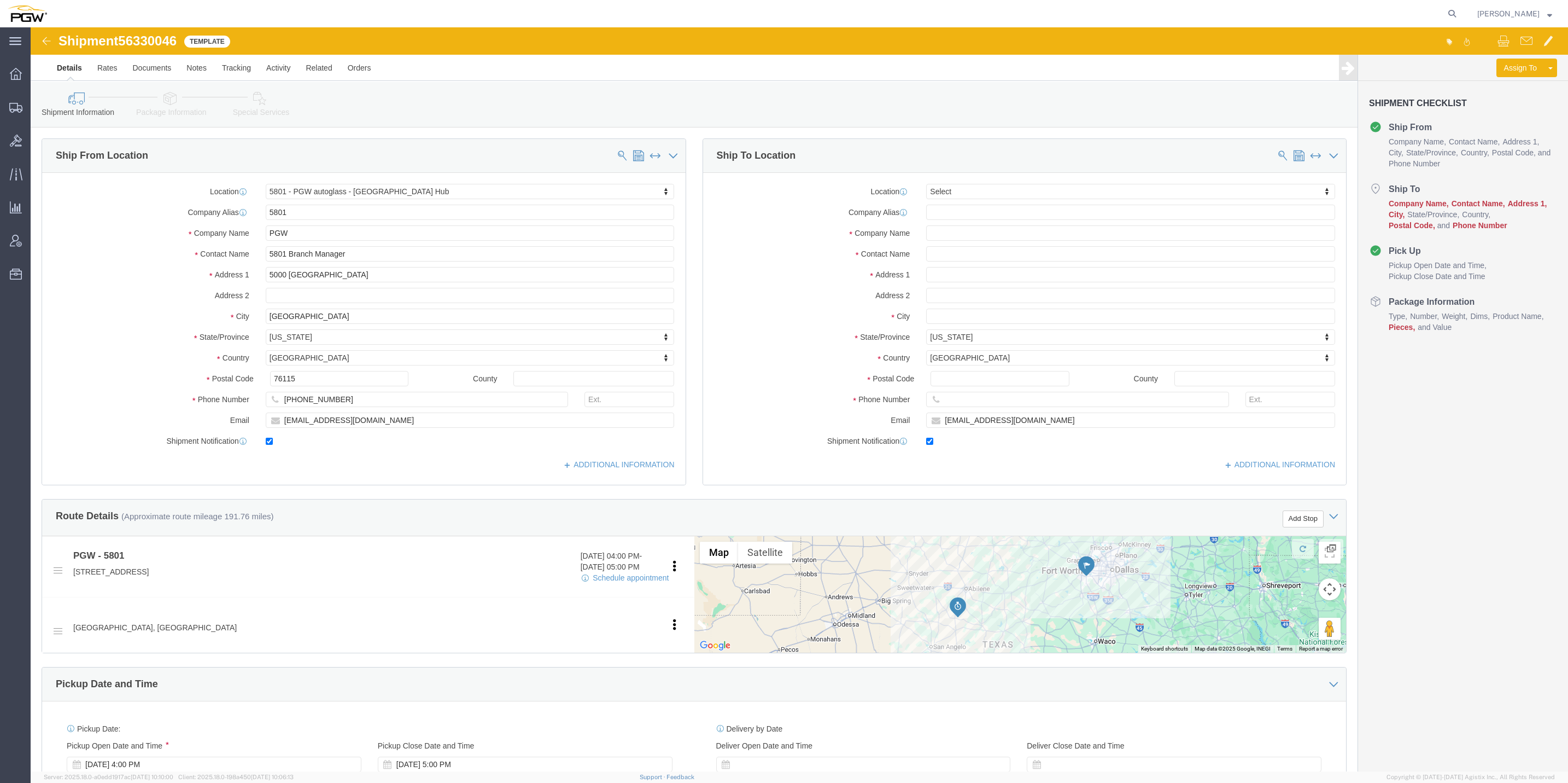
click icon
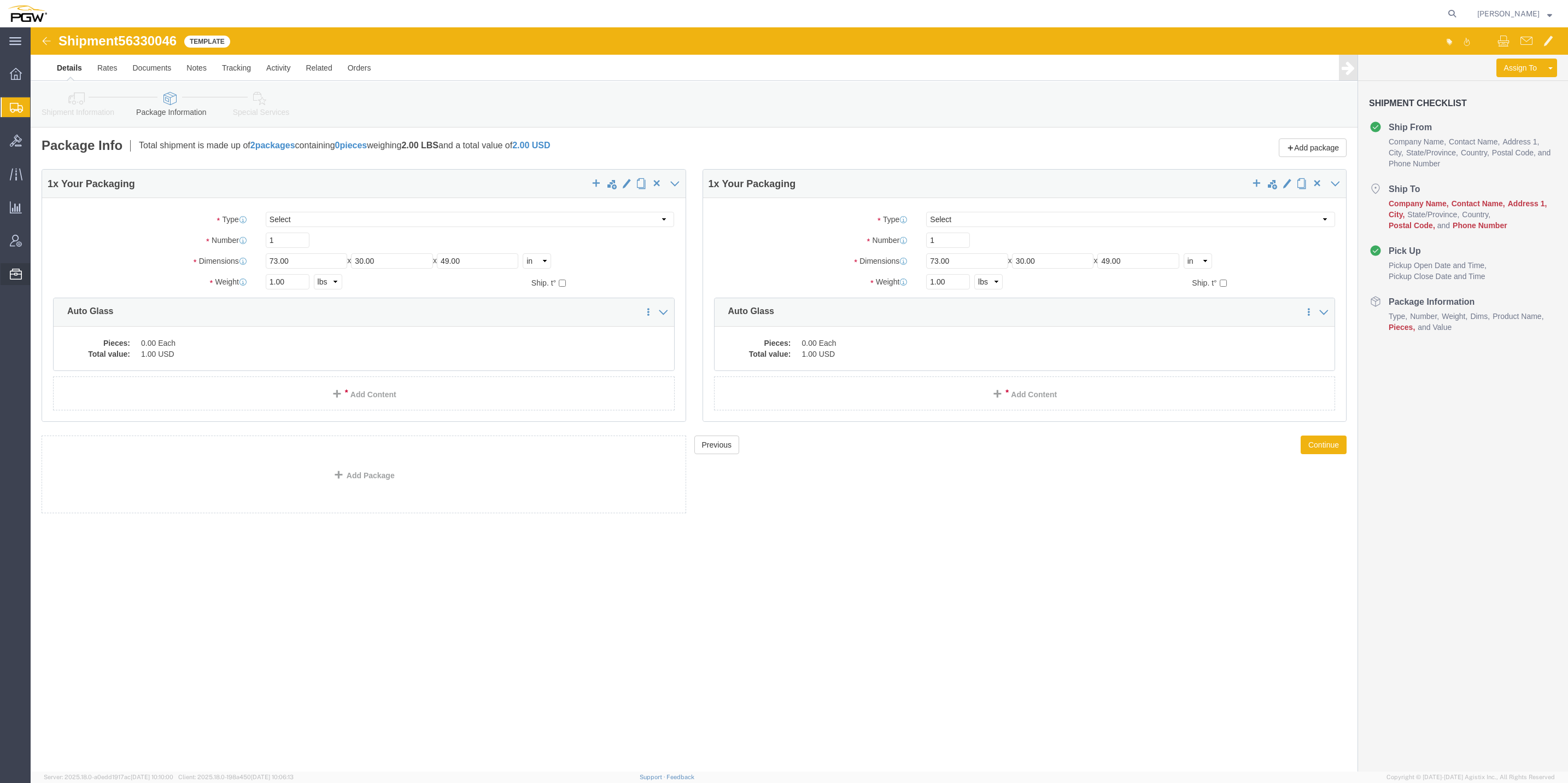
click at [0, 0] on span "Templates" at bounding box center [0, 0] width 0 height 0
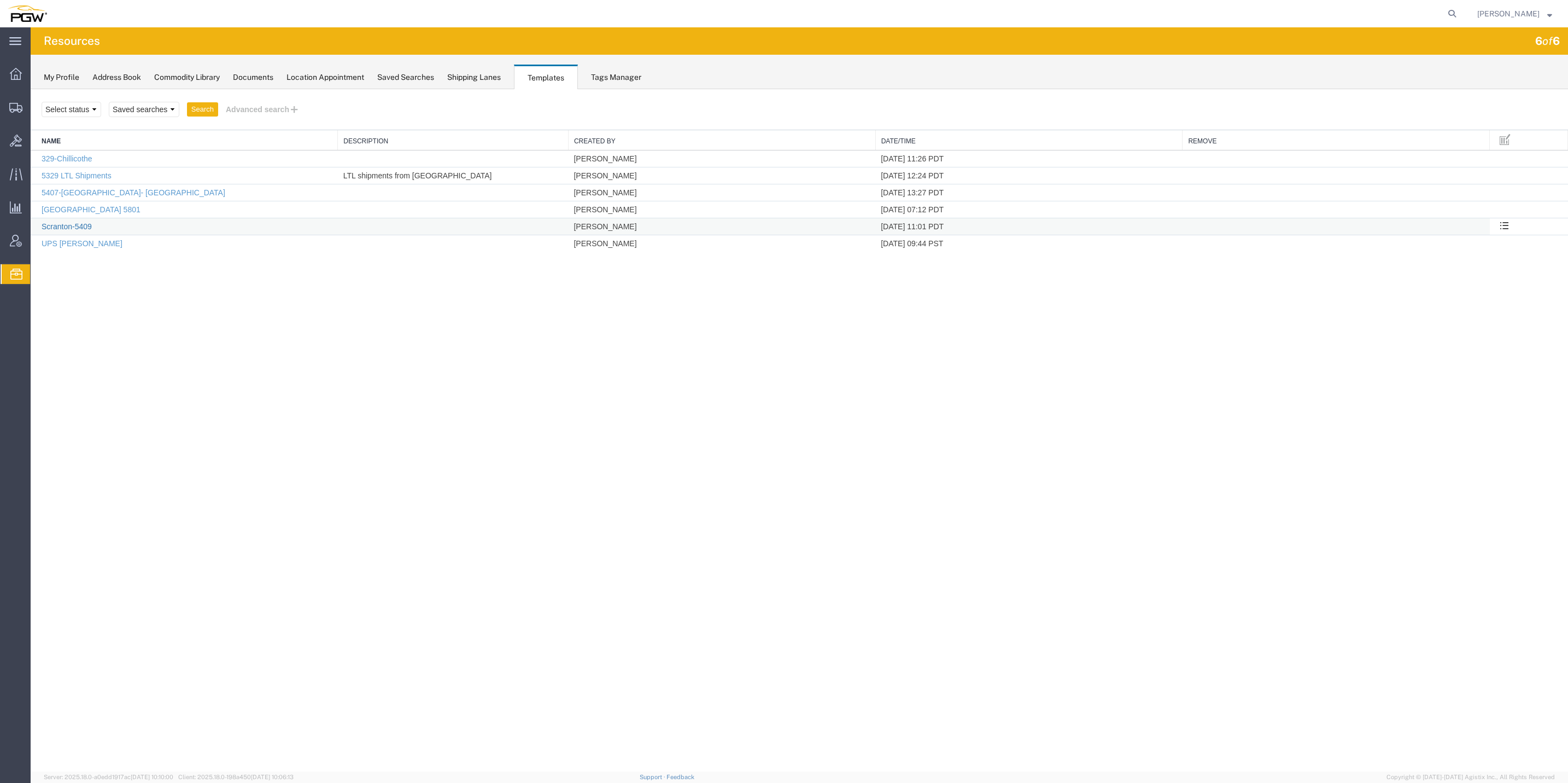
click at [76, 230] on link "Scranton-5409" at bounding box center [67, 226] width 50 height 8
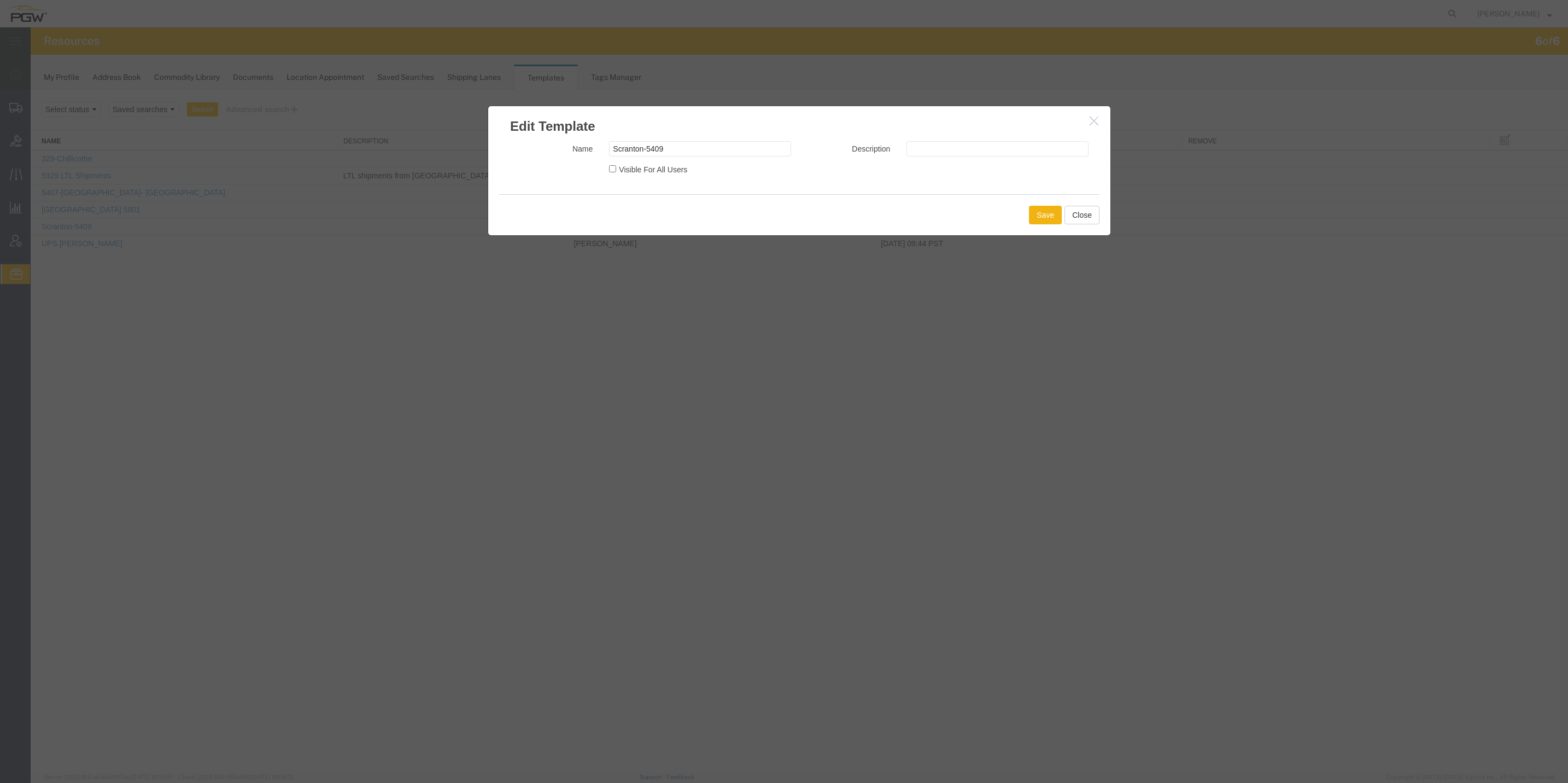
click at [1092, 120] on icon "button" at bounding box center [1094, 120] width 8 height 9
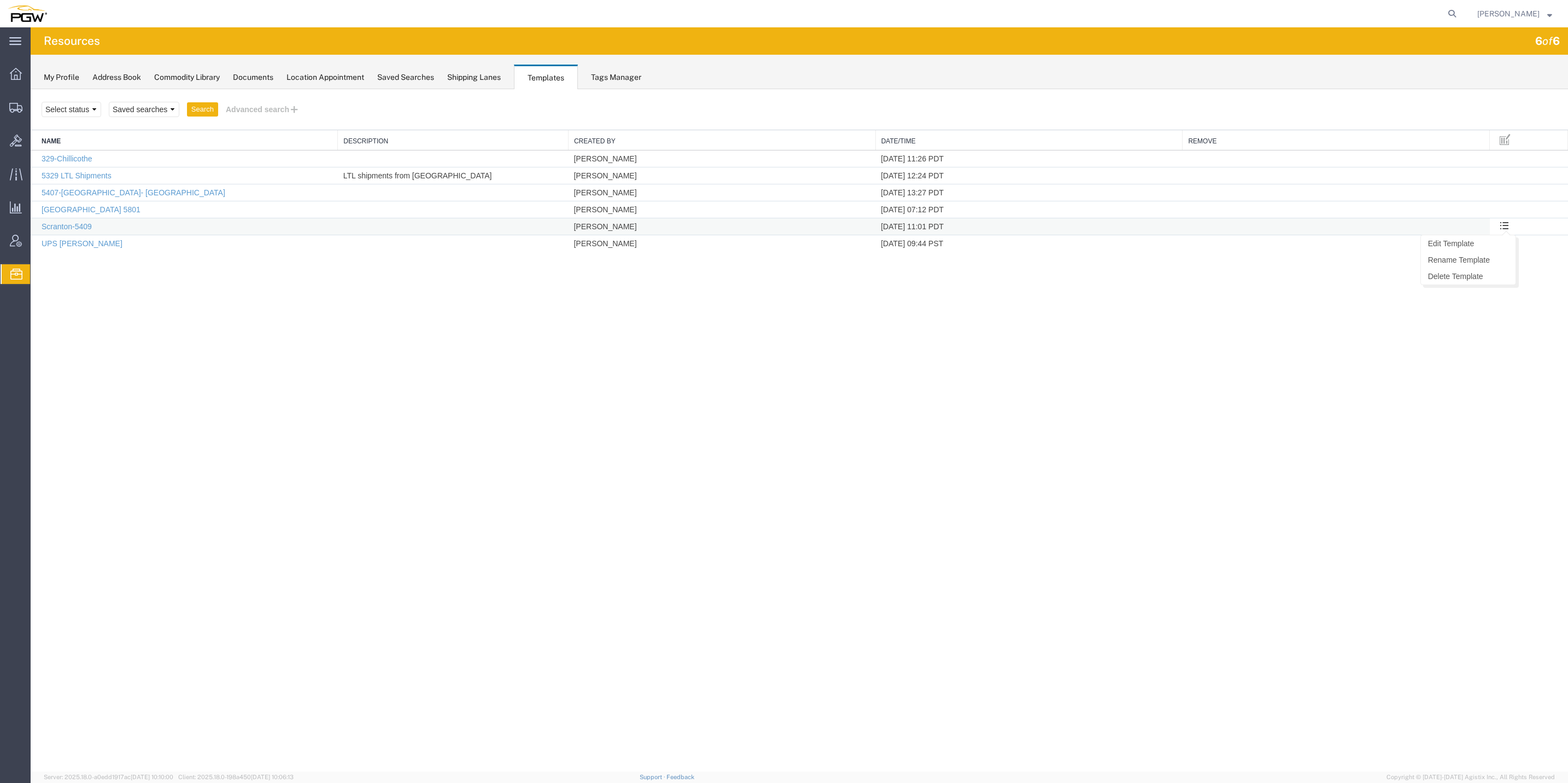
click at [1503, 228] on span at bounding box center [1505, 225] width 9 height 9
click at [1492, 241] on link "Edit Template" at bounding box center [1468, 243] width 95 height 16
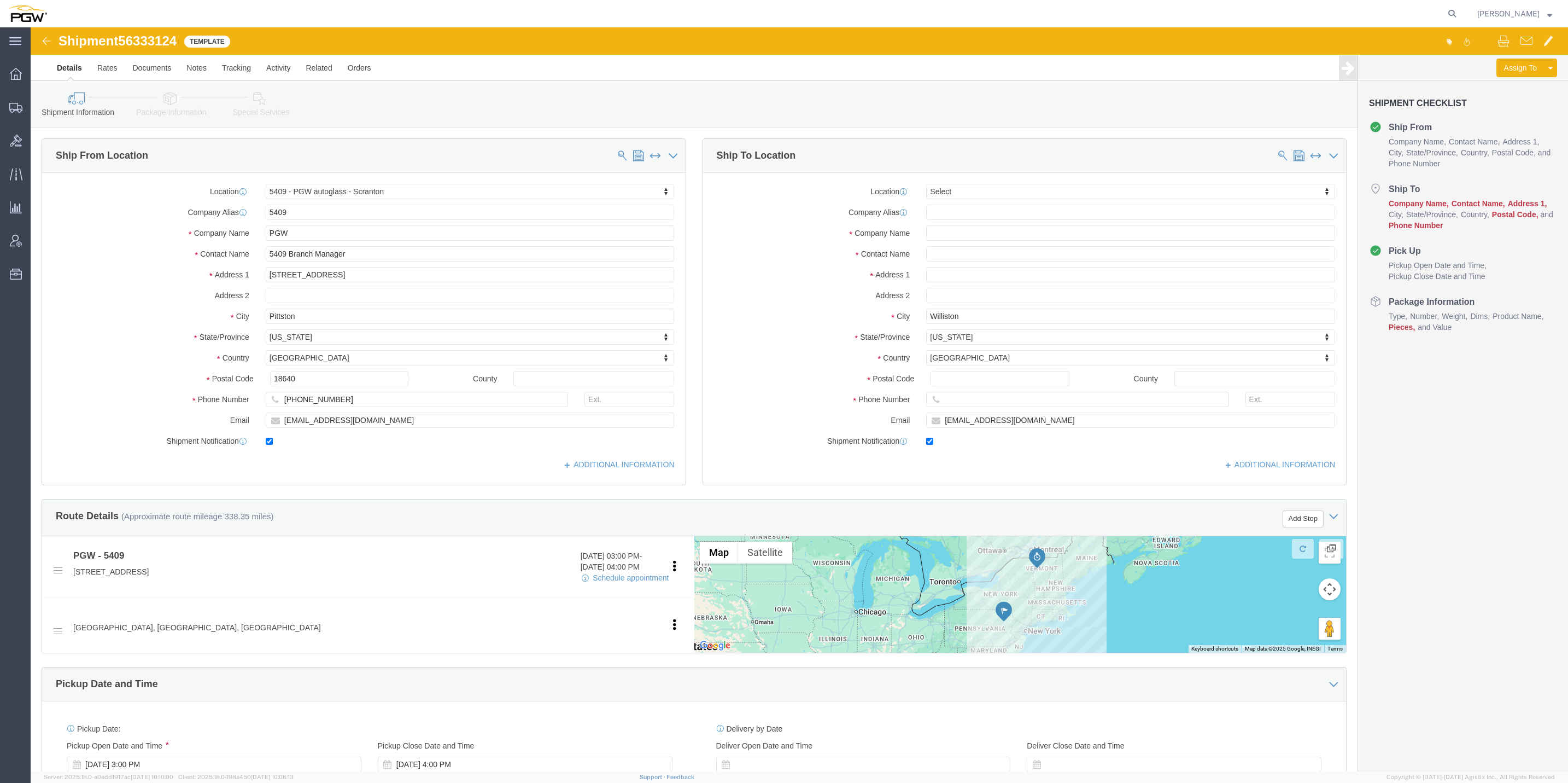
click icon
